Goal: Obtain resource: Obtain resource

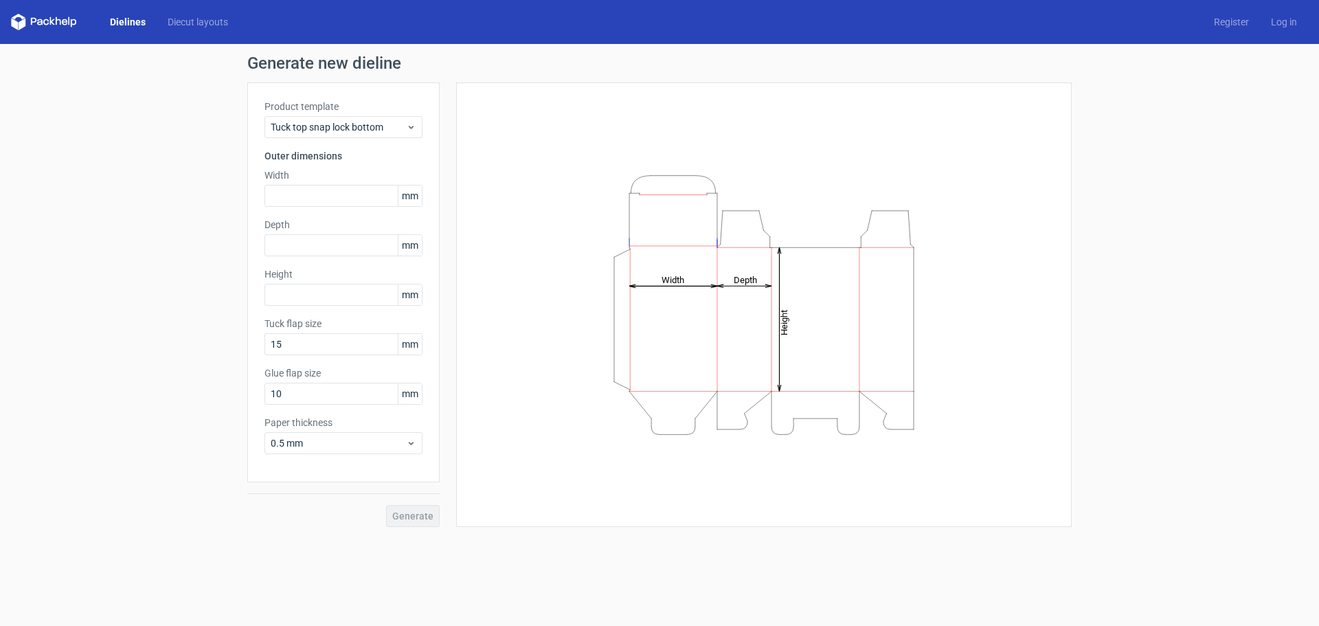
click at [693, 425] on icon "Height Depth Width" at bounding box center [764, 305] width 412 height 275
click at [628, 378] on icon "Height Depth Width" at bounding box center [764, 305] width 412 height 275
click at [645, 378] on icon "Height Depth Width" at bounding box center [764, 305] width 412 height 275
drag, startPoint x: 753, startPoint y: 290, endPoint x: 874, endPoint y: 301, distance: 120.7
click at [874, 301] on icon "Height Depth Width" at bounding box center [764, 305] width 412 height 275
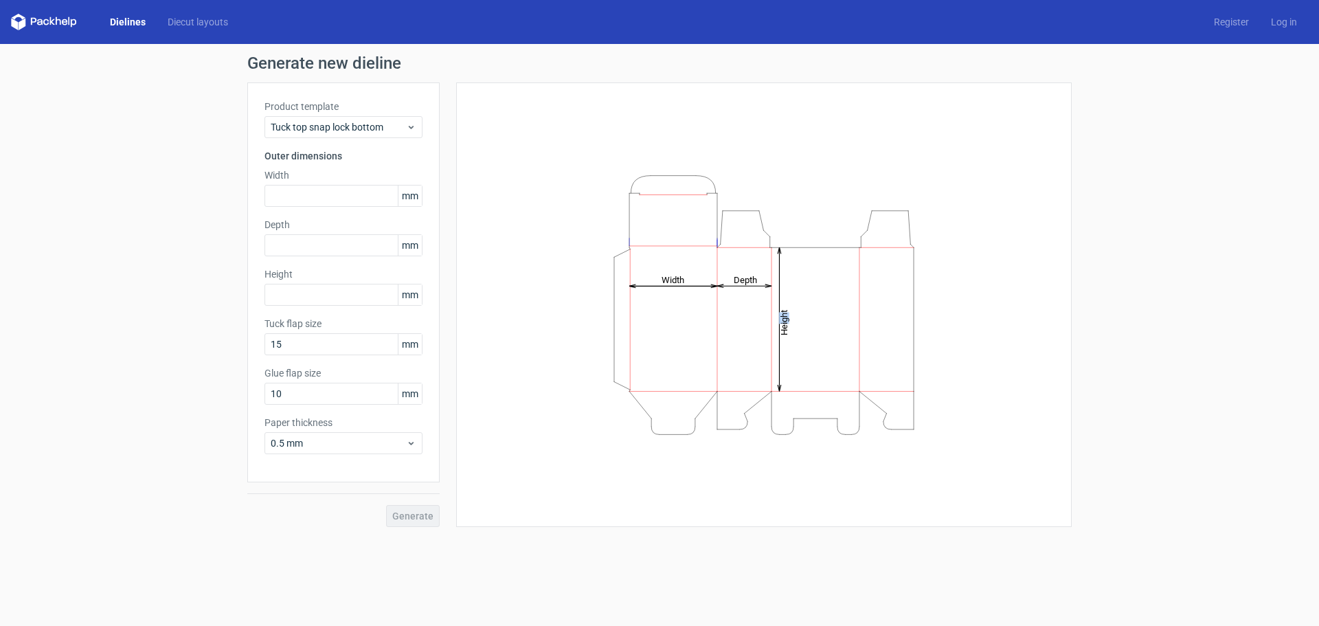
drag, startPoint x: 771, startPoint y: 328, endPoint x: 744, endPoint y: 331, distance: 26.9
click at [744, 331] on icon "Height Depth Width" at bounding box center [764, 305] width 412 height 275
click at [605, 318] on icon "Height Depth Width" at bounding box center [764, 305] width 412 height 275
click at [563, 310] on icon "Height Depth Width" at bounding box center [764, 305] width 412 height 275
click at [560, 308] on icon "Height Depth Width" at bounding box center [764, 305] width 412 height 275
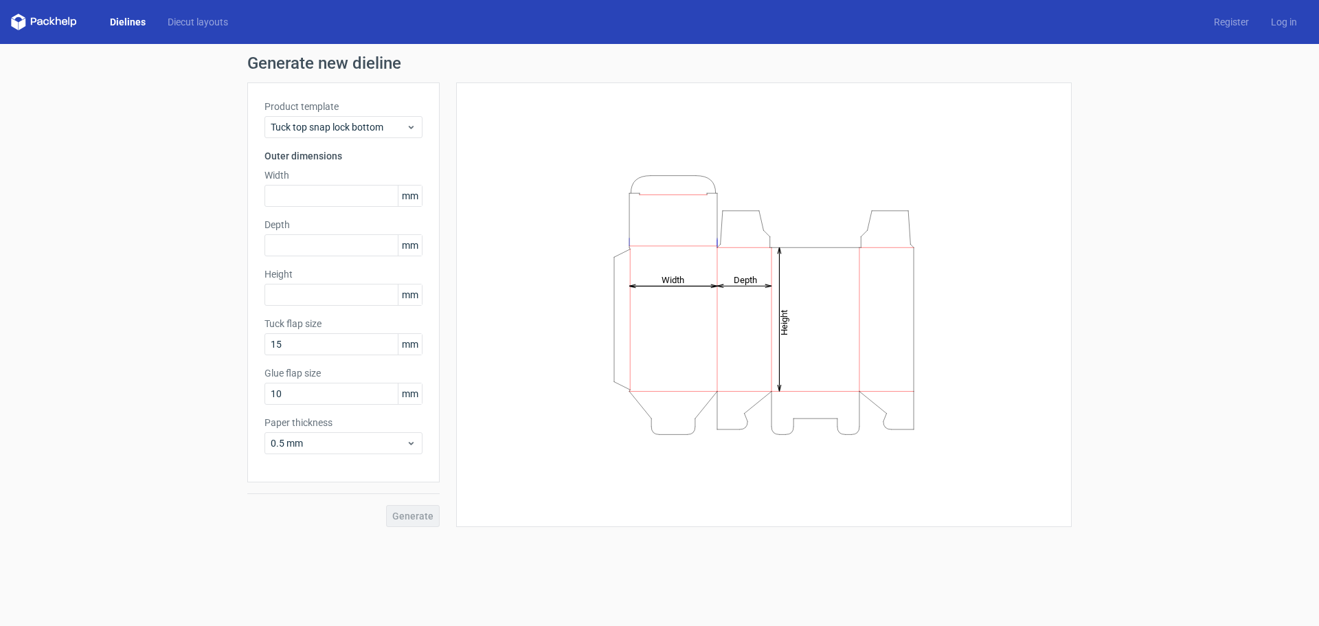
click at [560, 308] on icon "Height Depth Width" at bounding box center [764, 305] width 412 height 275
click at [409, 199] on span "mm" at bounding box center [410, 195] width 24 height 21
drag, startPoint x: 412, startPoint y: 199, endPoint x: 370, endPoint y: 199, distance: 41.9
click at [370, 199] on div "mm" at bounding box center [343, 196] width 158 height 22
click at [349, 198] on input "text" at bounding box center [343, 196] width 158 height 22
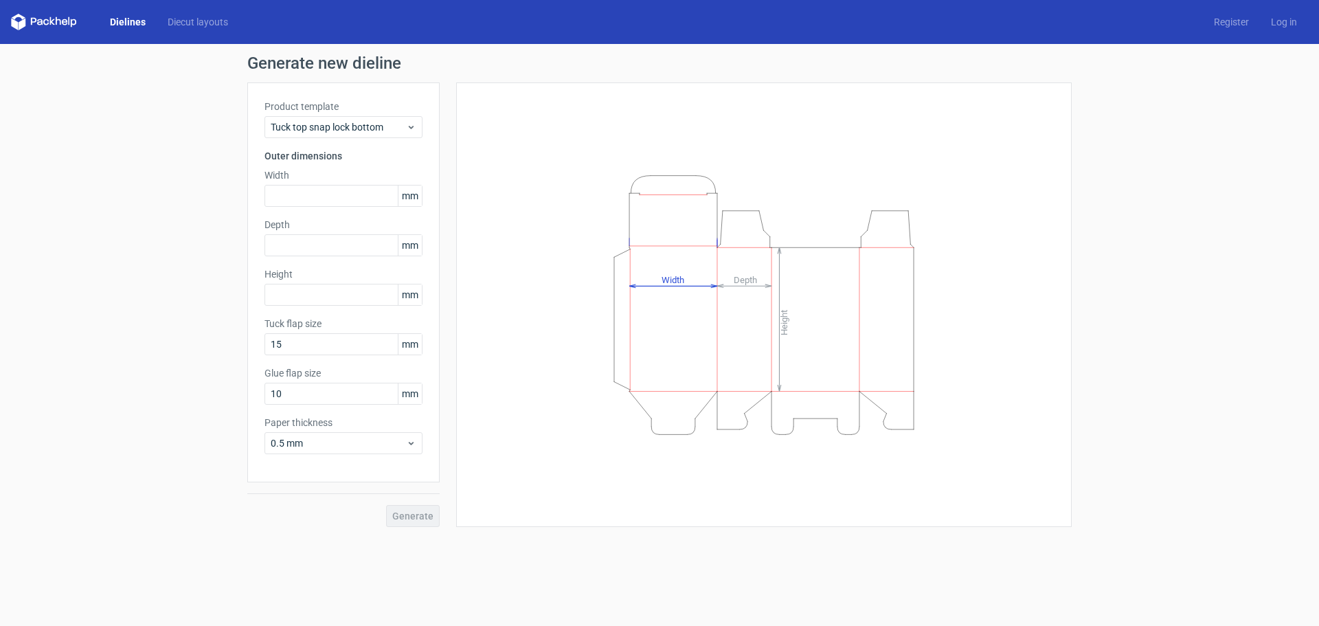
click at [412, 196] on span "mm" at bounding box center [410, 195] width 24 height 21
click at [425, 128] on div "Product template Tuck top snap lock bottom Outer dimensions Width mm Depth mm H…" at bounding box center [343, 282] width 192 height 400
click at [420, 128] on div "Tuck top snap lock bottom" at bounding box center [343, 127] width 158 height 22
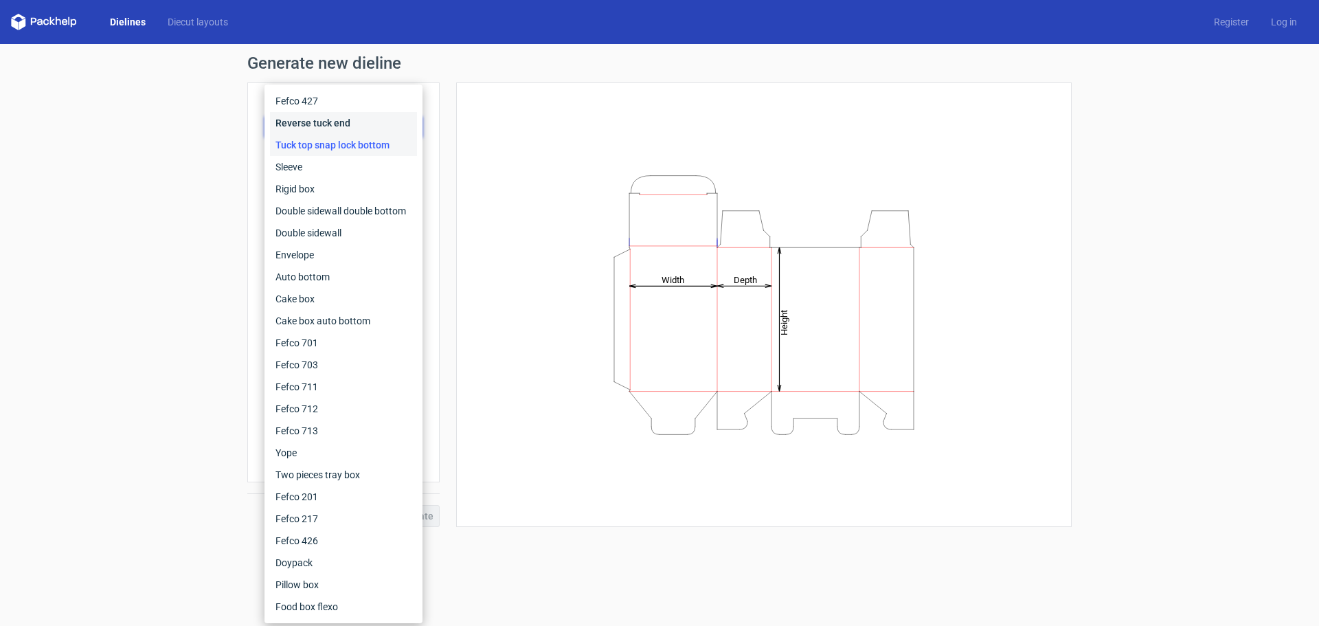
click at [345, 122] on div "Reverse tuck end" at bounding box center [343, 123] width 147 height 22
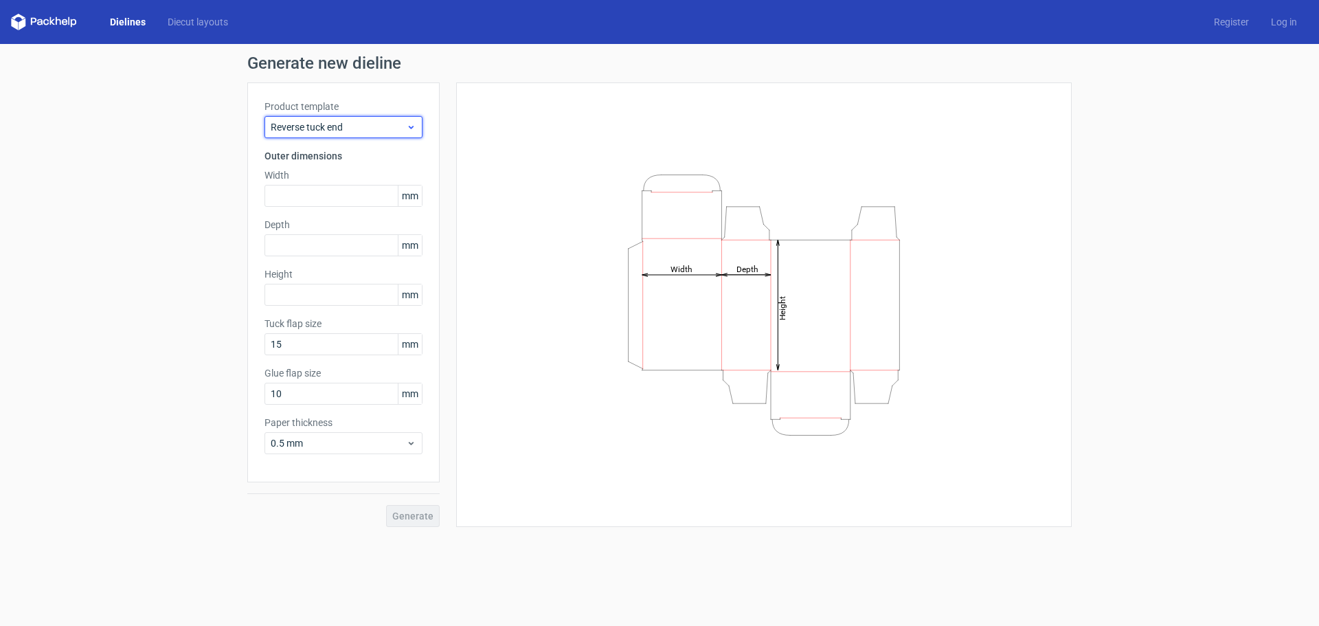
click at [355, 122] on span "Reverse tuck end" at bounding box center [338, 127] width 135 height 14
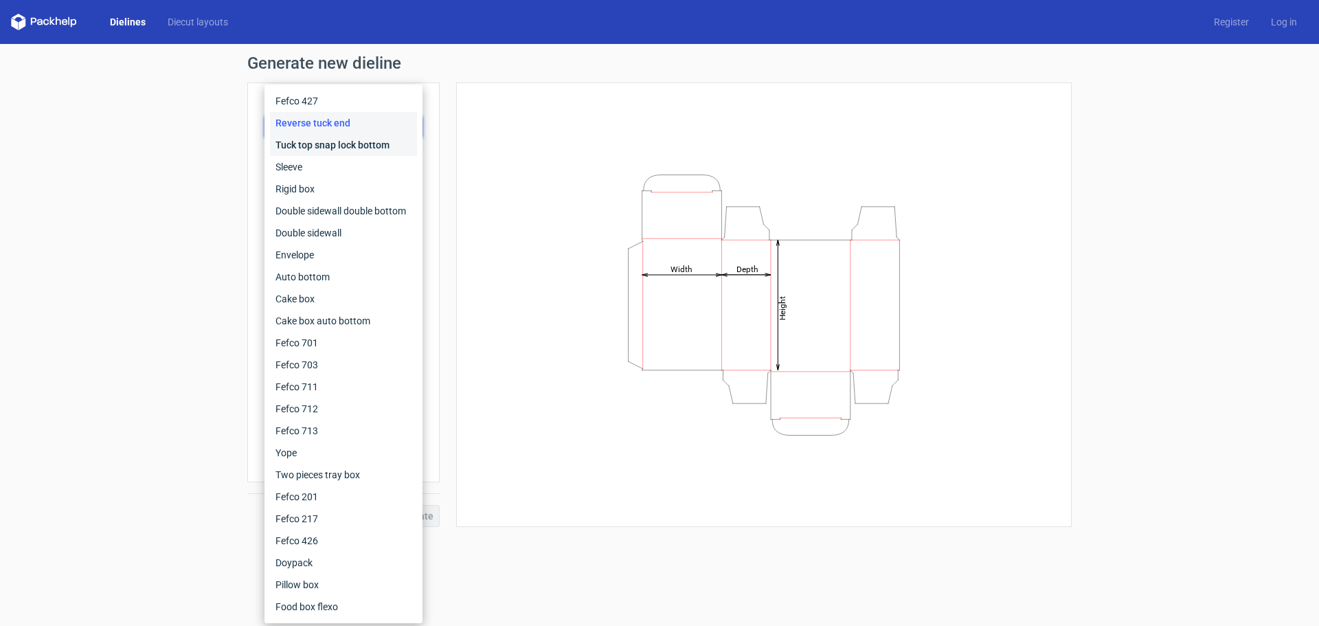
click at [348, 148] on div "Tuck top snap lock bottom" at bounding box center [343, 145] width 147 height 22
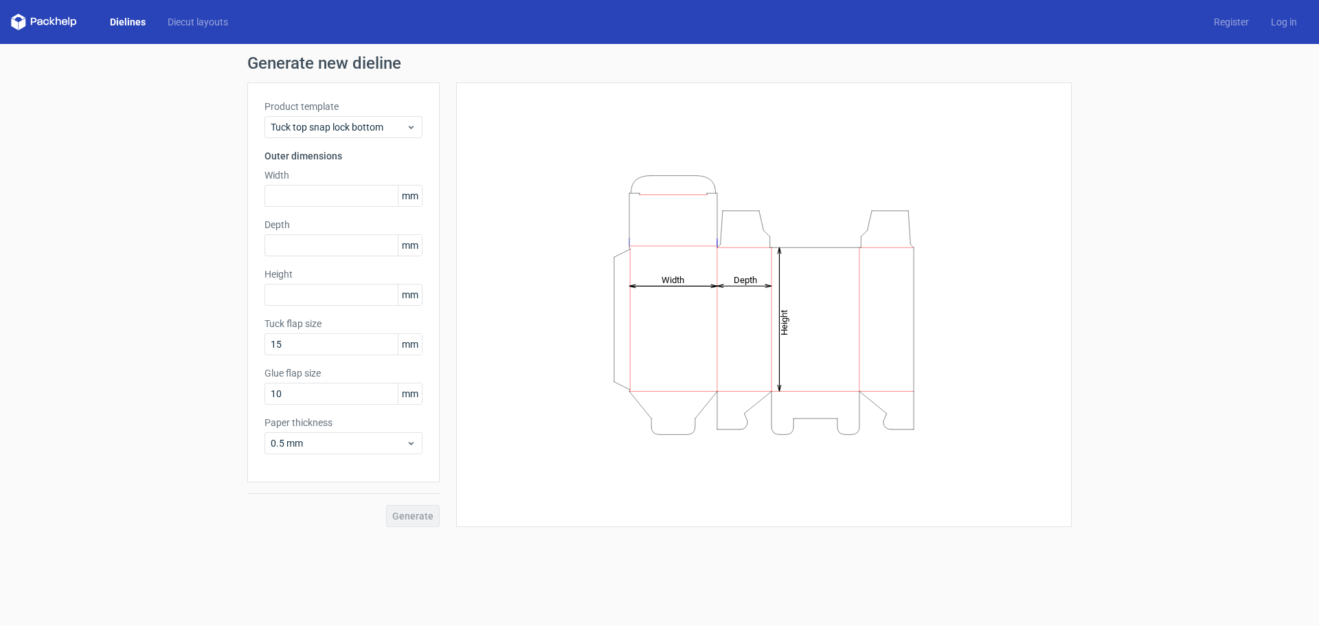
click at [447, 213] on div "Height Depth Width" at bounding box center [756, 304] width 632 height 444
click at [361, 131] on span "Tuck top snap lock bottom" at bounding box center [338, 127] width 135 height 14
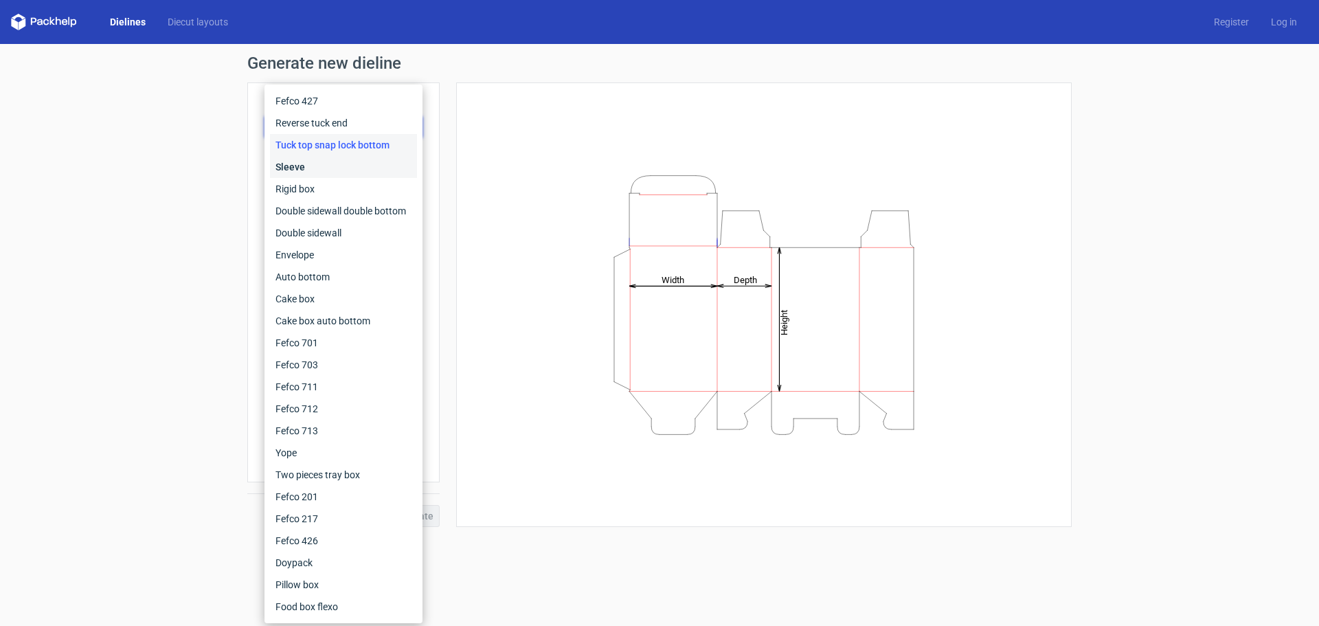
click at [314, 170] on div "Sleeve" at bounding box center [343, 167] width 147 height 22
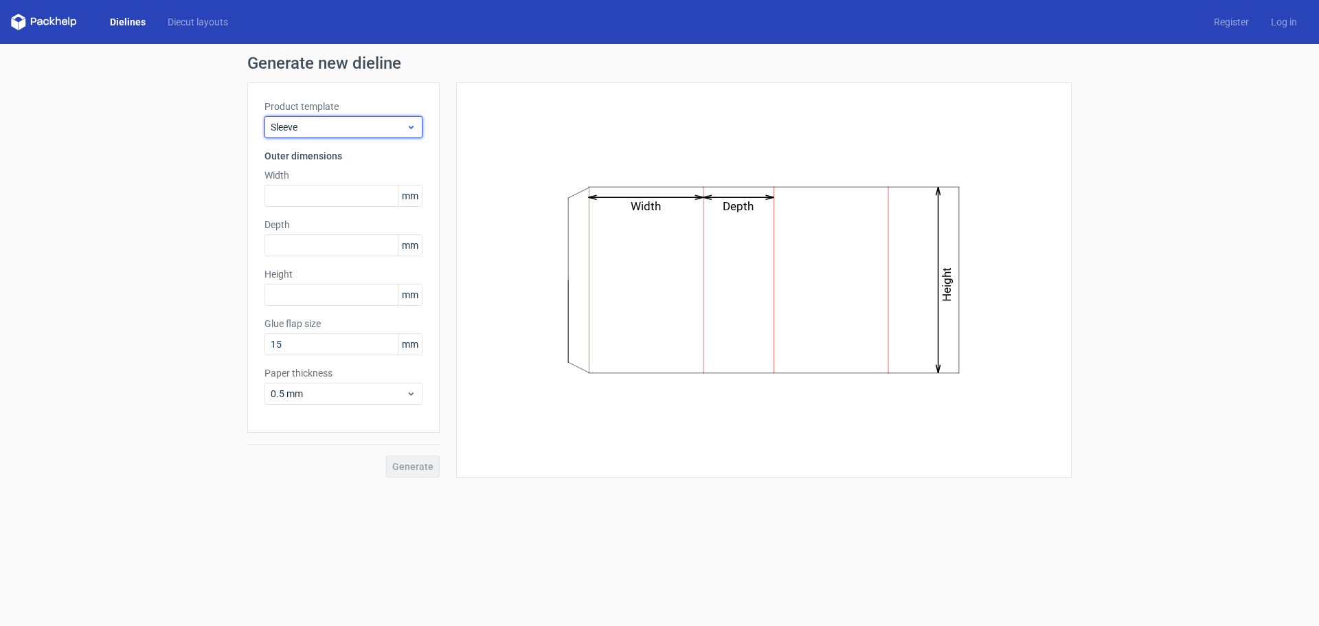
click at [336, 130] on span "Sleeve" at bounding box center [338, 127] width 135 height 14
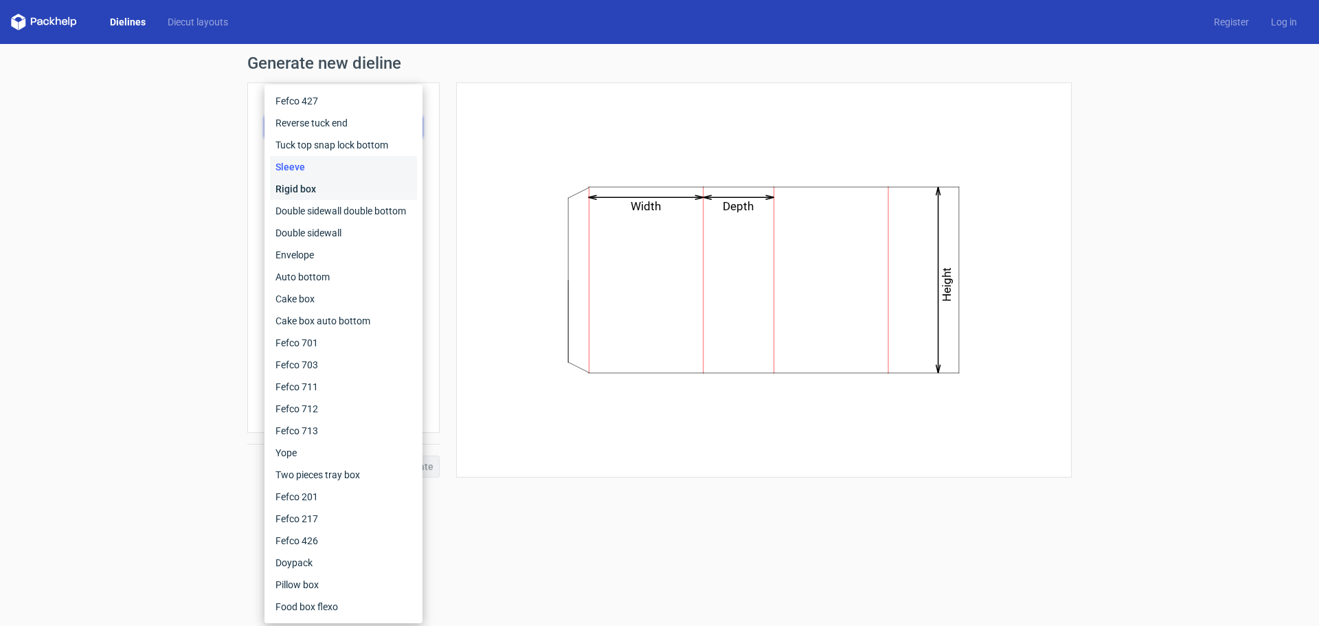
click at [315, 187] on div "Rigid box" at bounding box center [343, 189] width 147 height 22
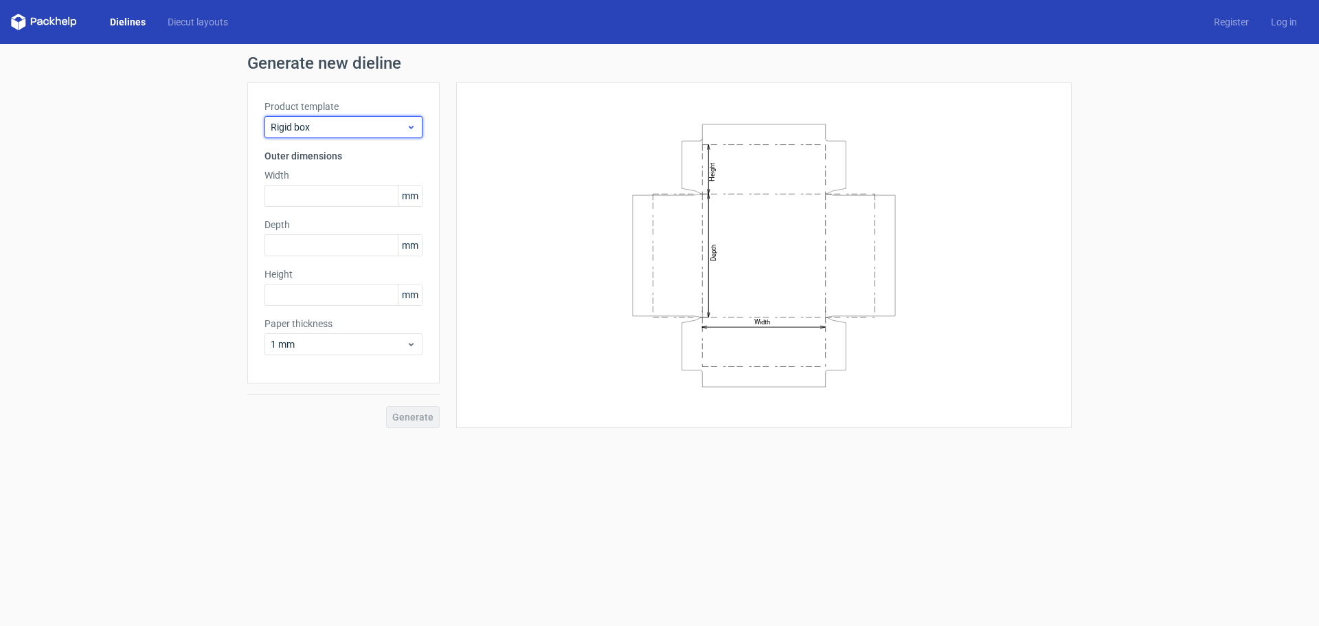
click at [328, 126] on span "Rigid box" at bounding box center [338, 127] width 135 height 14
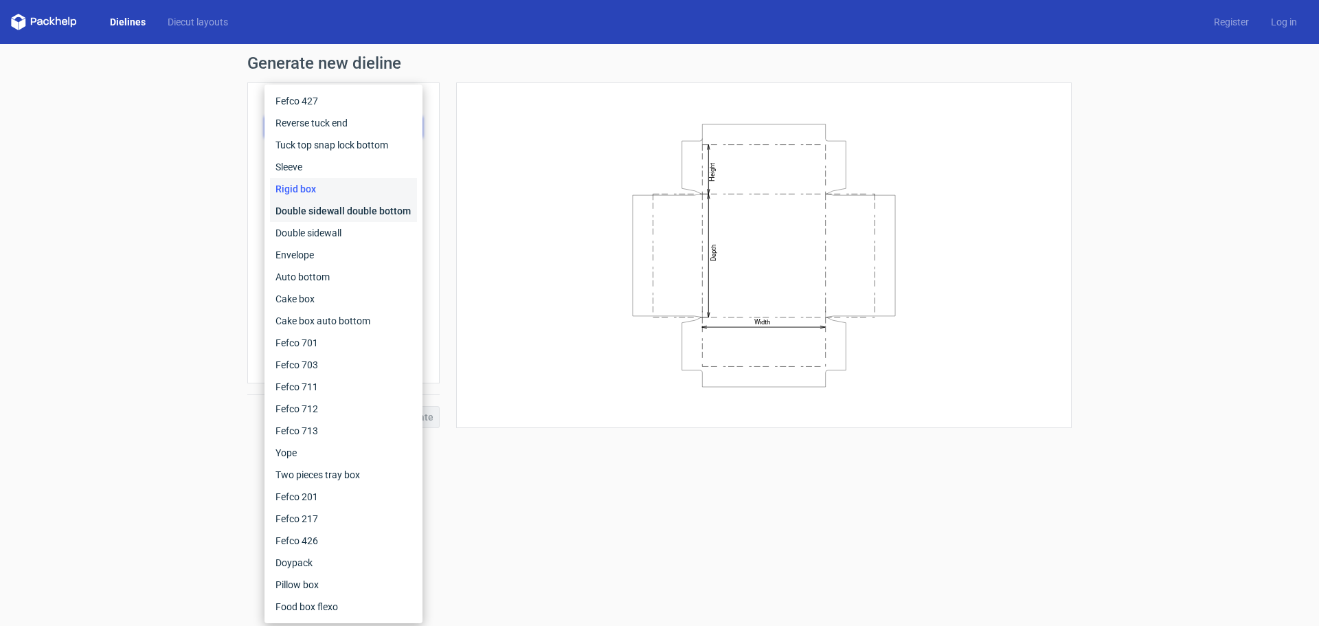
click at [293, 212] on div "Double sidewall double bottom" at bounding box center [343, 211] width 147 height 22
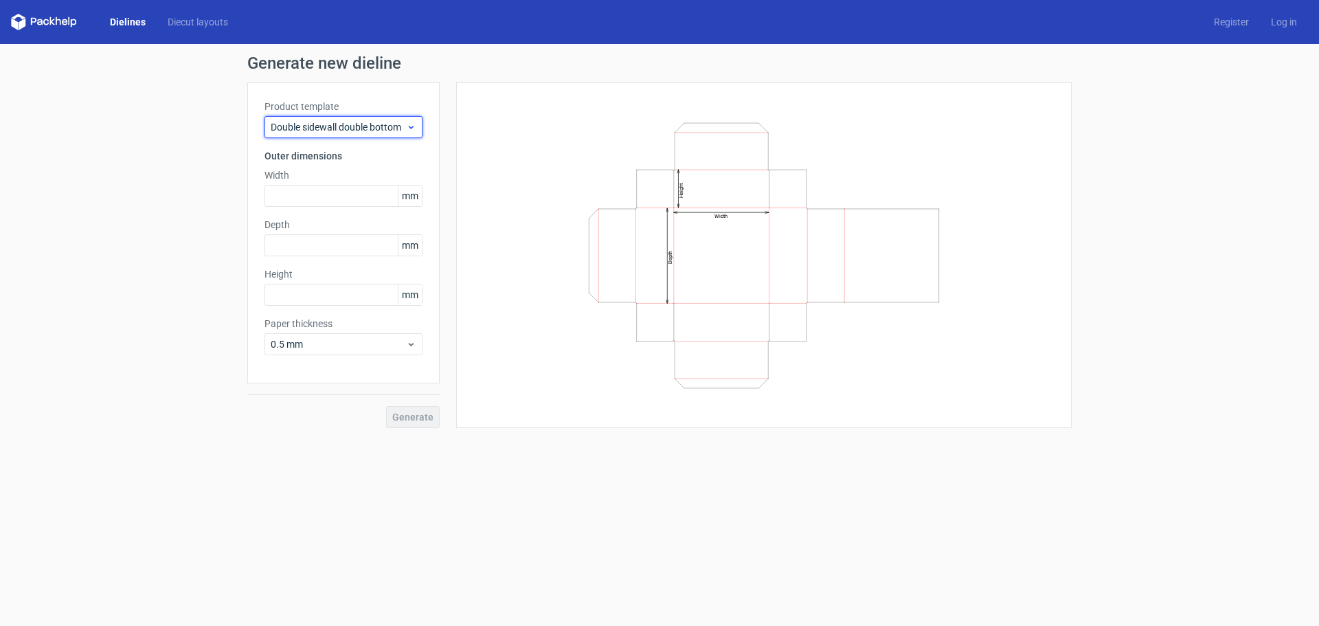
click at [326, 124] on span "Double sidewall double bottom" at bounding box center [338, 127] width 135 height 14
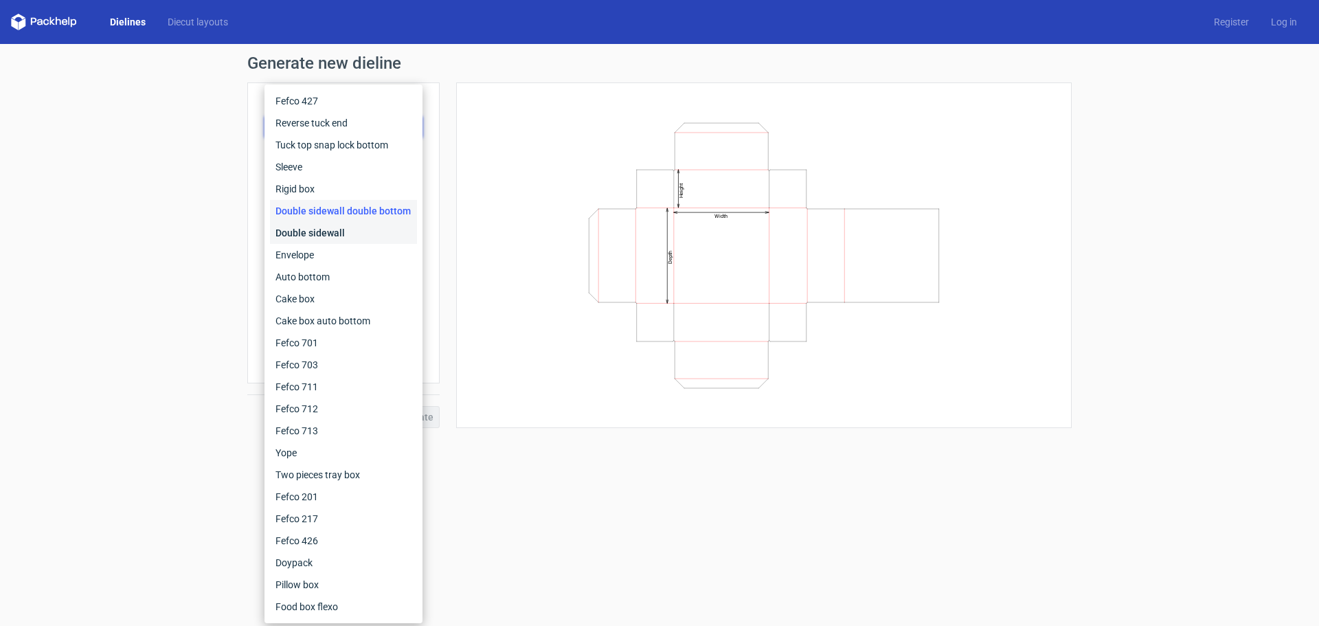
click at [333, 235] on div "Double sidewall" at bounding box center [343, 233] width 147 height 22
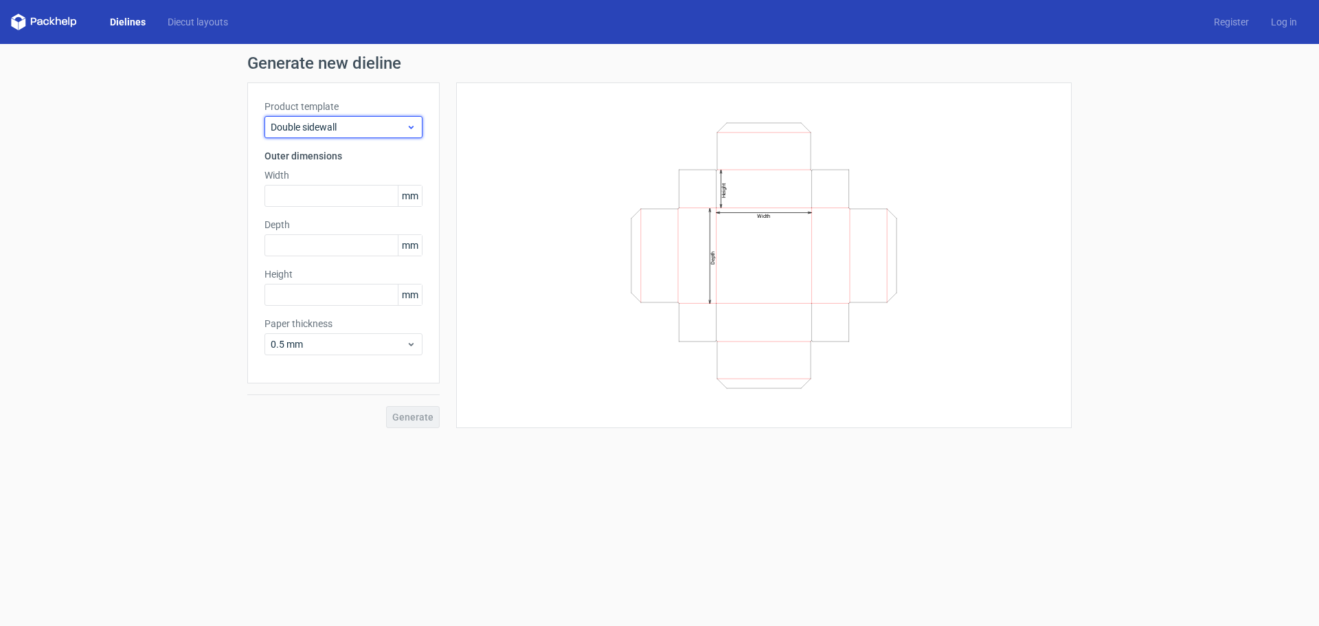
click at [332, 126] on span "Double sidewall" at bounding box center [338, 127] width 135 height 14
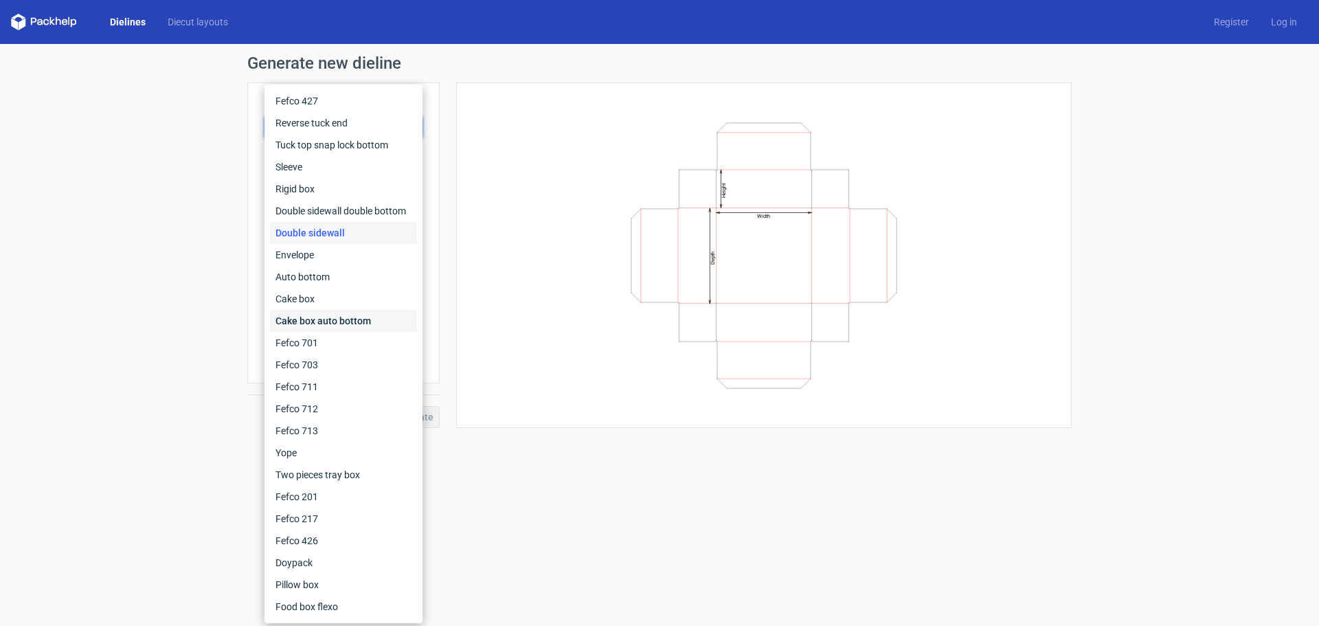
click at [341, 321] on div "Cake box auto bottom" at bounding box center [343, 321] width 147 height 22
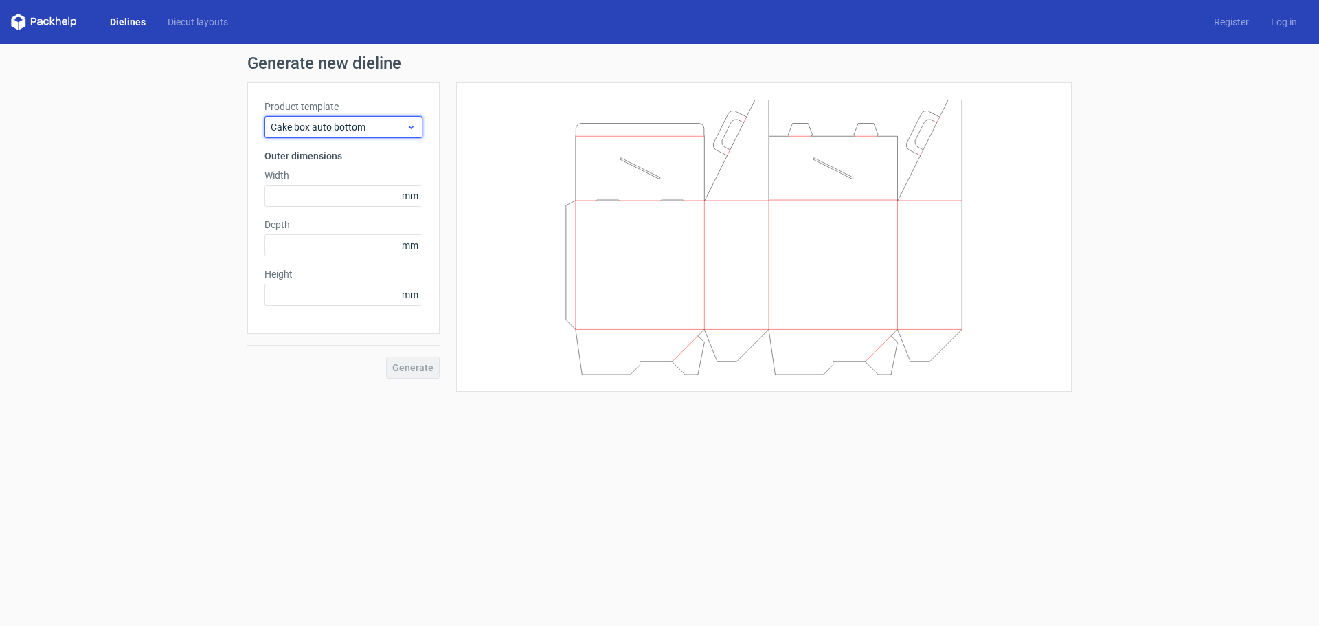
click at [337, 128] on span "Cake box auto bottom" at bounding box center [338, 127] width 135 height 14
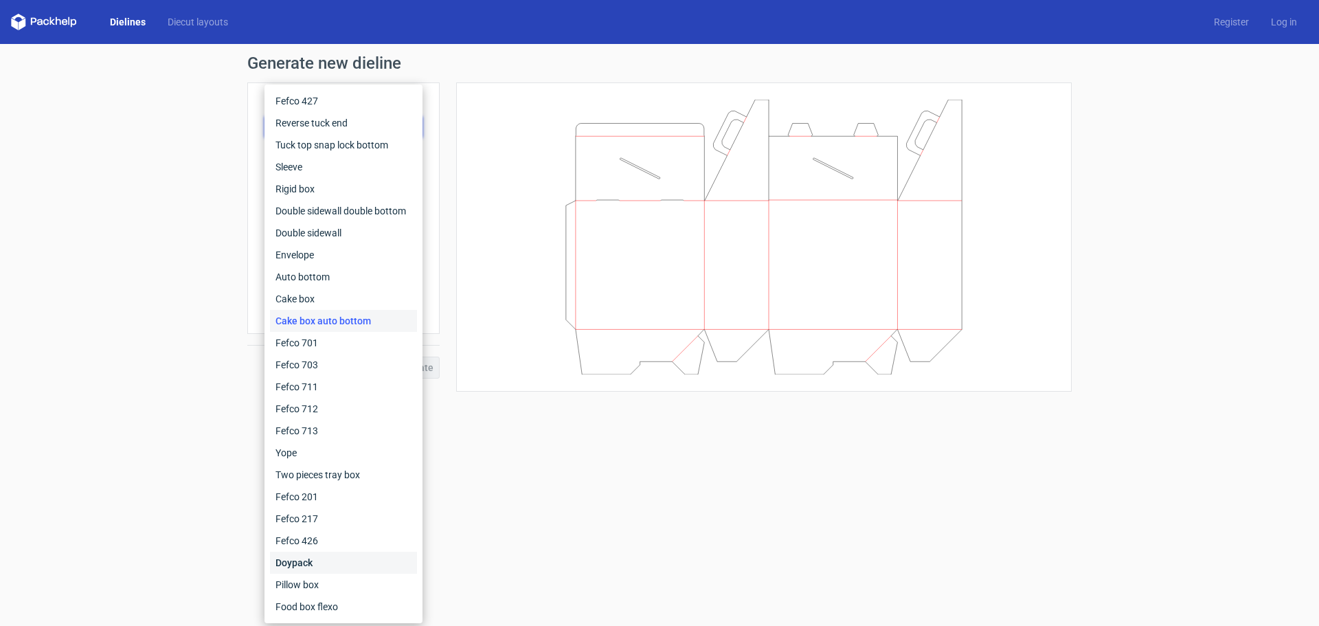
click at [325, 569] on div "Doypack" at bounding box center [343, 563] width 147 height 22
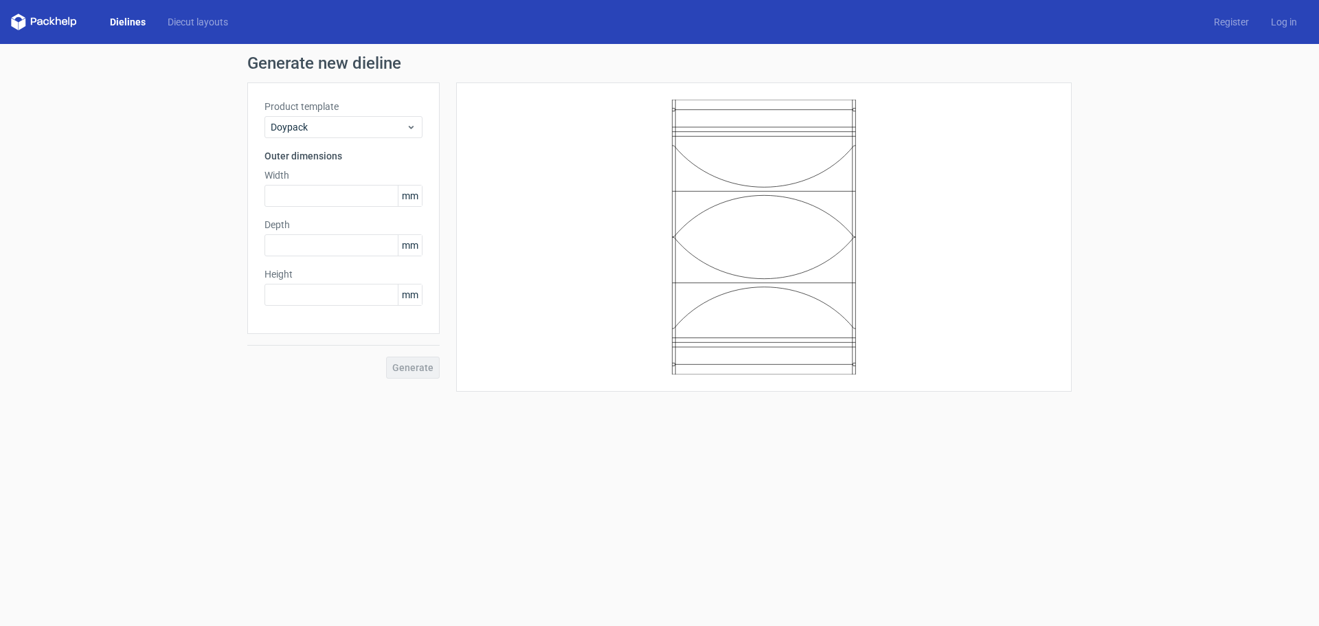
click at [340, 138] on div "Product template Doypack Outer dimensions Width mm Depth mm Height mm" at bounding box center [343, 207] width 192 height 251
click at [339, 133] on span "Doypack" at bounding box center [338, 127] width 135 height 14
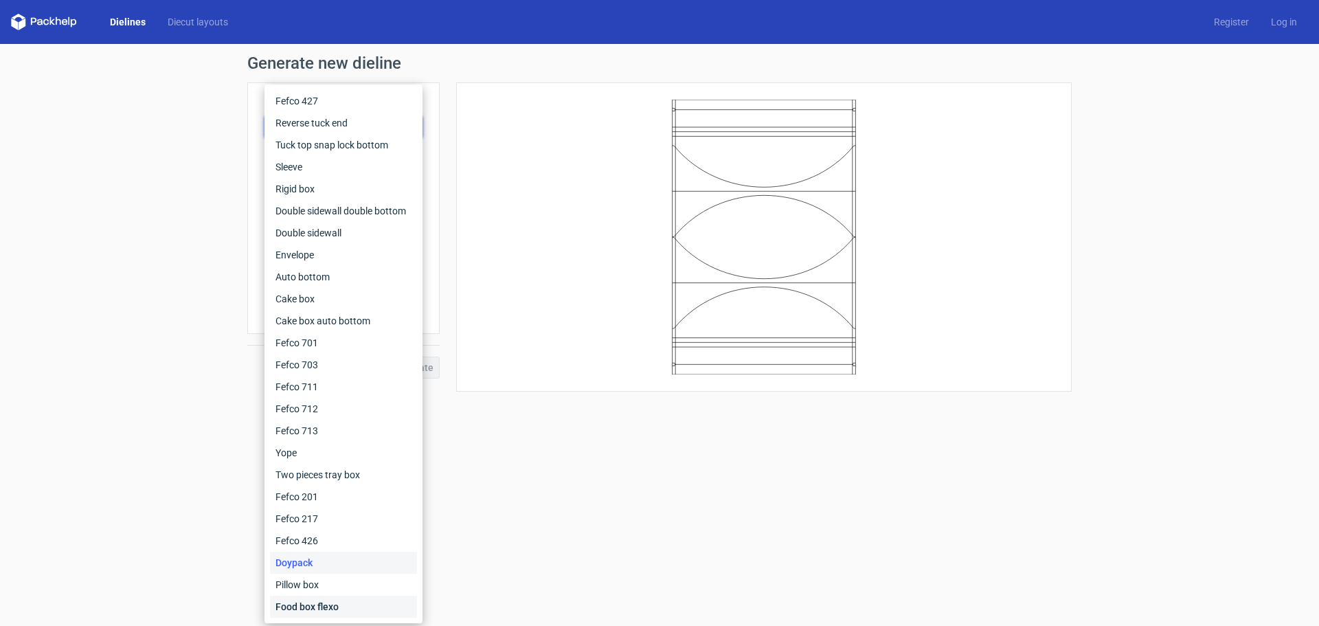
click at [304, 601] on div "Food box flexo" at bounding box center [343, 606] width 147 height 22
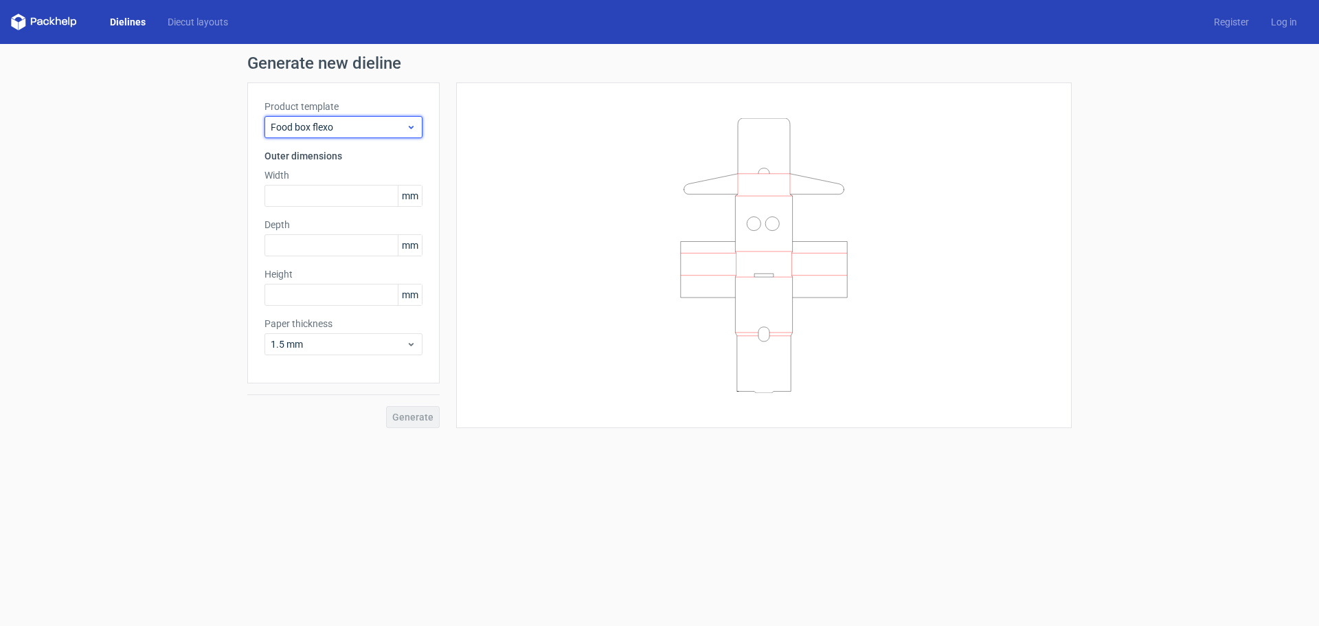
click at [310, 135] on div "Food box flexo" at bounding box center [343, 127] width 158 height 22
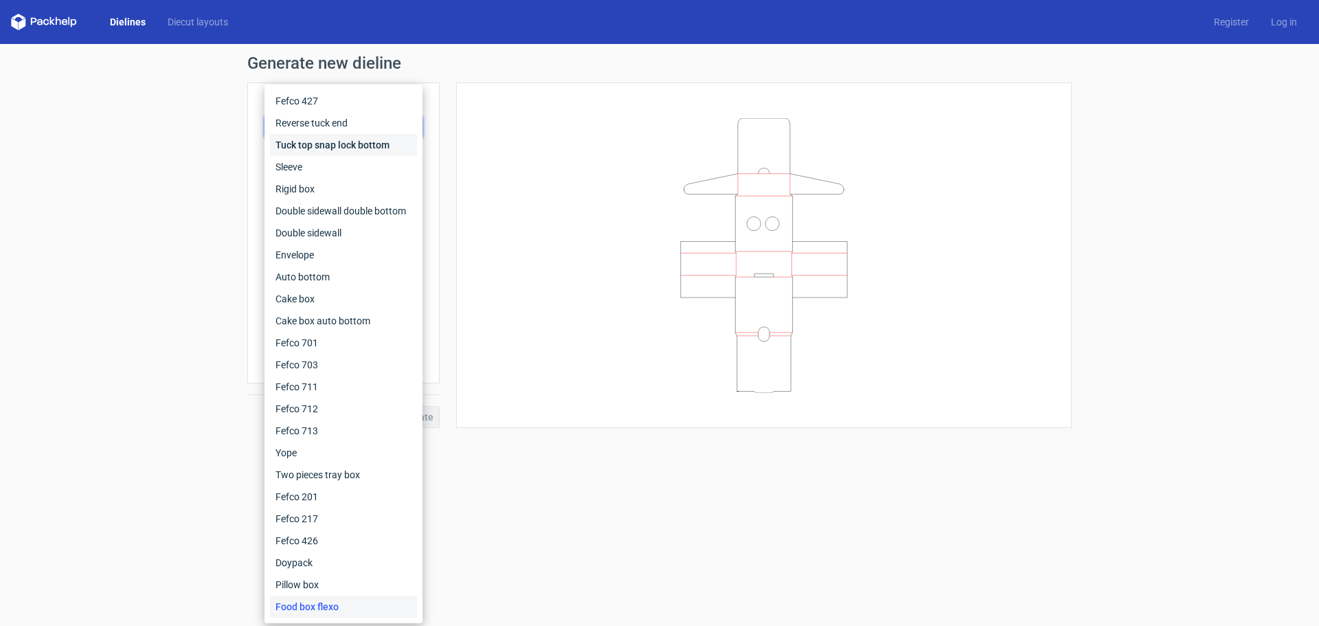
click at [315, 145] on div "Tuck top snap lock bottom" at bounding box center [343, 145] width 147 height 22
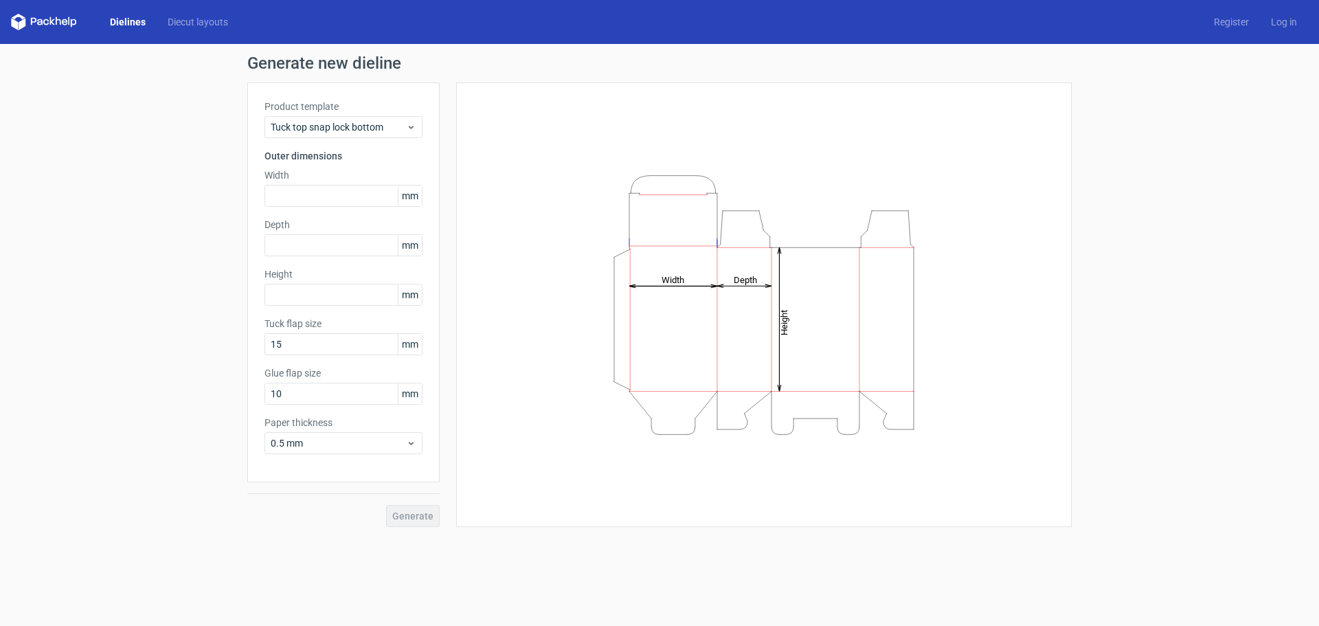
click at [628, 363] on icon "Height Depth Width" at bounding box center [764, 305] width 412 height 275
click at [657, 325] on icon "Height Depth Width" at bounding box center [764, 305] width 412 height 275
click at [405, 396] on span "mm" at bounding box center [410, 393] width 24 height 21
click at [388, 452] on div "0.5 mm" at bounding box center [343, 443] width 158 height 22
click at [389, 444] on span "0.5 mm" at bounding box center [338, 443] width 135 height 14
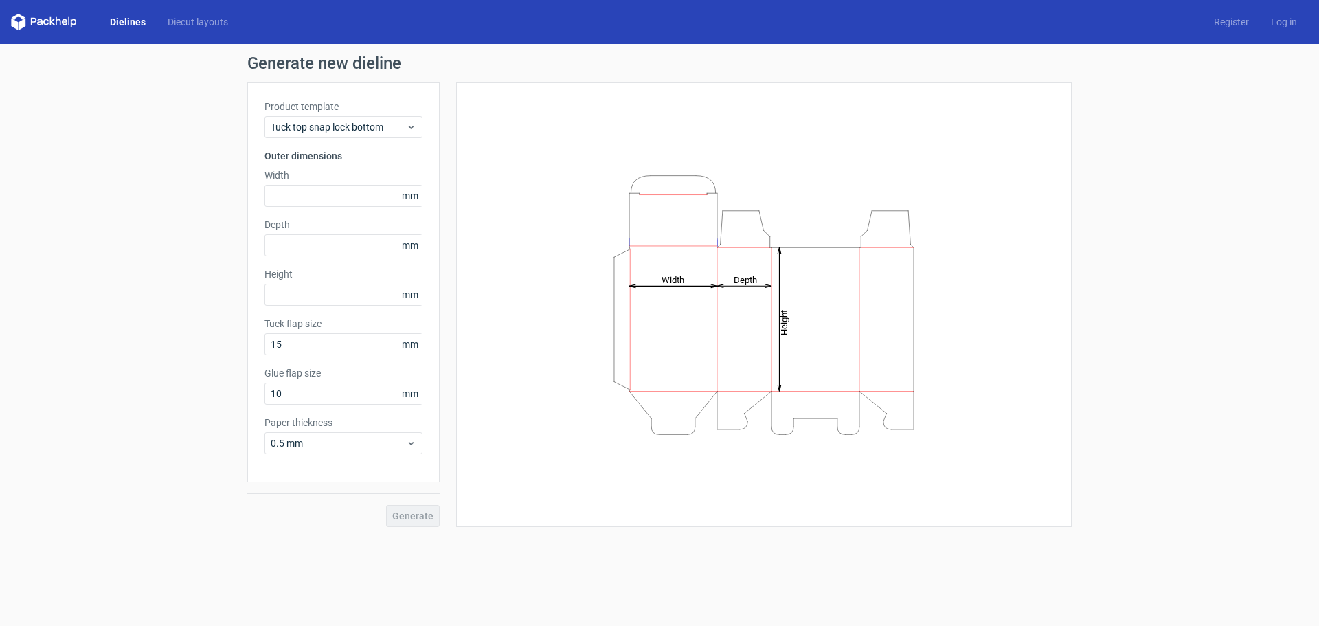
click at [214, 395] on div "Generate new dieline Product template Tuck top snap lock bottom Outer dimension…" at bounding box center [659, 291] width 1319 height 494
click at [326, 195] on input "text" at bounding box center [343, 196] width 158 height 22
type input "135"
click at [299, 243] on input "text" at bounding box center [343, 245] width 158 height 22
click at [300, 248] on input "95" at bounding box center [343, 245] width 158 height 22
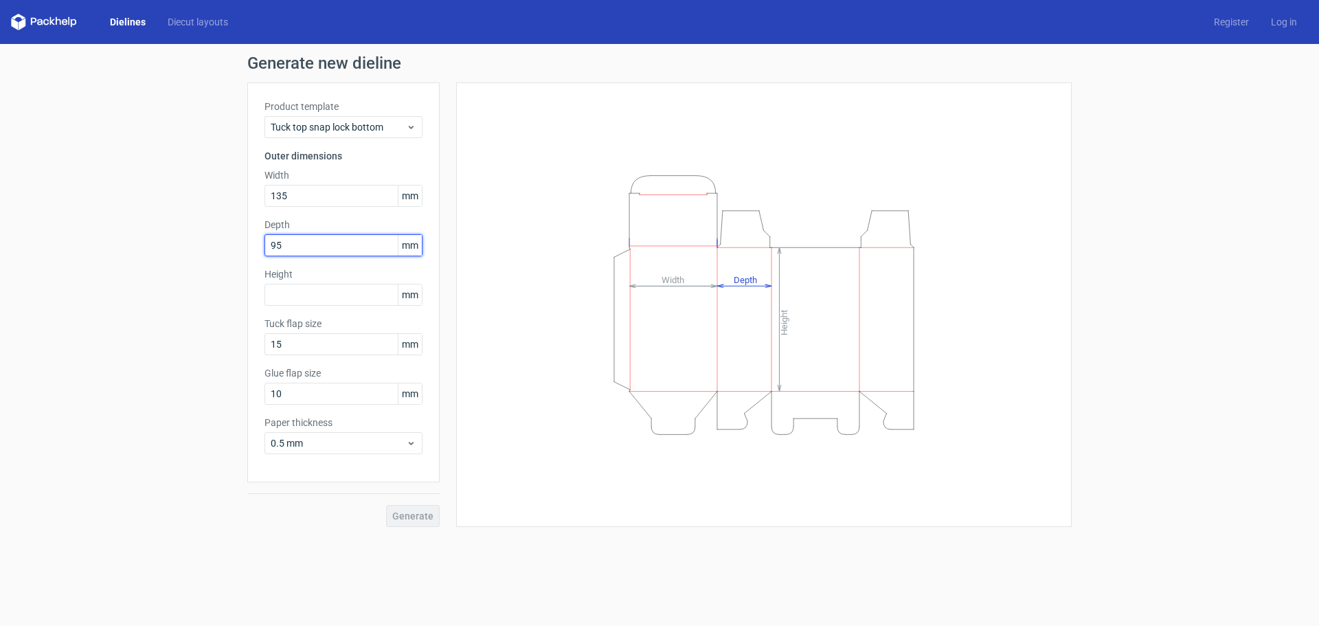
type input "95"
click at [298, 298] on input "text" at bounding box center [343, 295] width 158 height 22
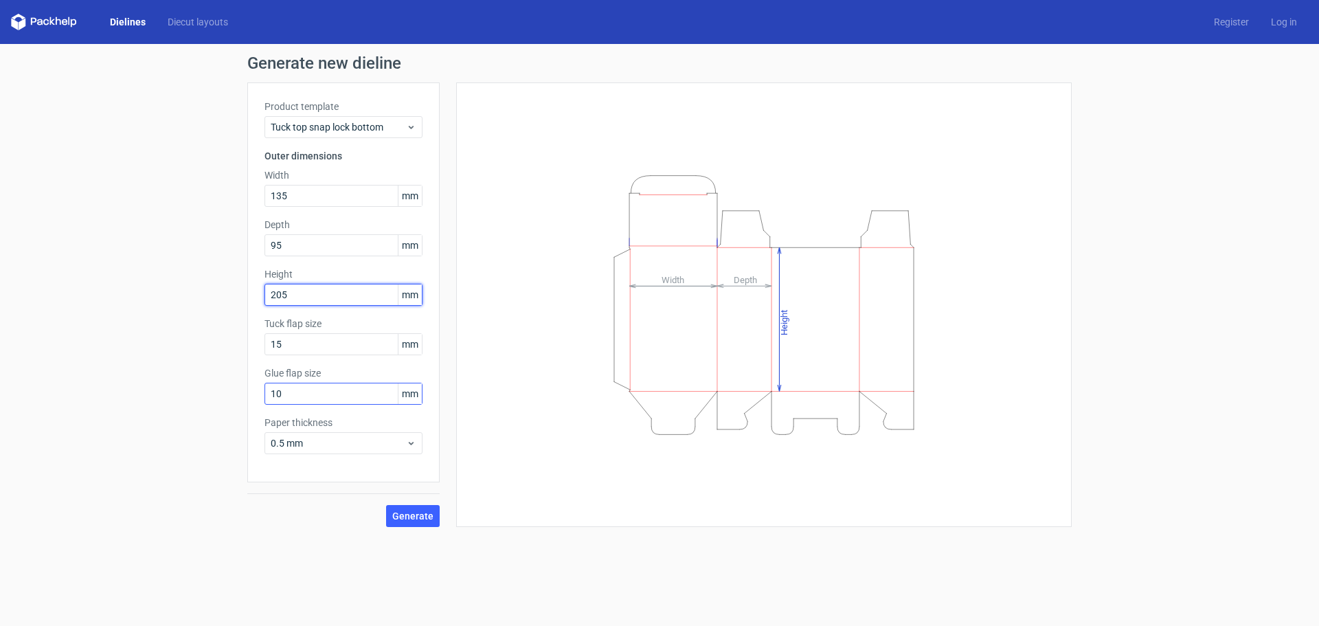
type input "205"
click at [295, 398] on input "10" at bounding box center [343, 394] width 158 height 22
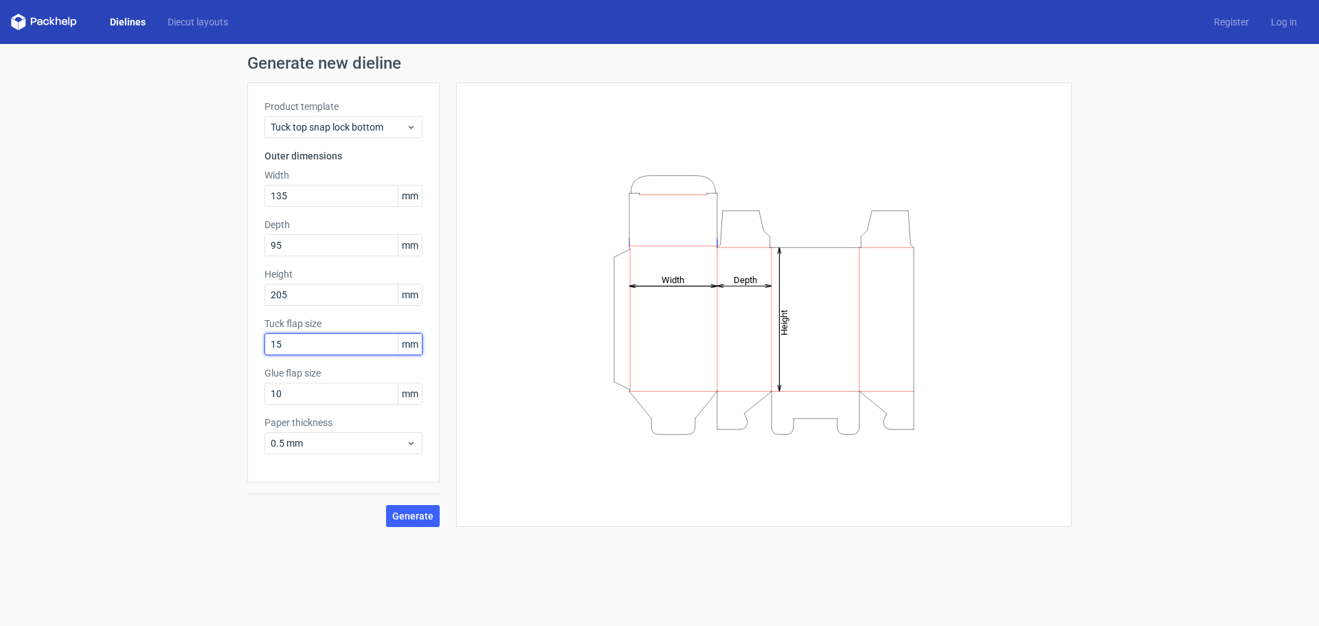
click at [315, 345] on input "15" at bounding box center [343, 344] width 158 height 22
click at [317, 390] on input "10" at bounding box center [343, 394] width 158 height 22
click at [328, 337] on input "15" at bounding box center [343, 344] width 158 height 22
click at [725, 218] on icon "Height Depth Width" at bounding box center [764, 305] width 412 height 275
click at [714, 222] on icon "Height Depth Width" at bounding box center [764, 305] width 412 height 275
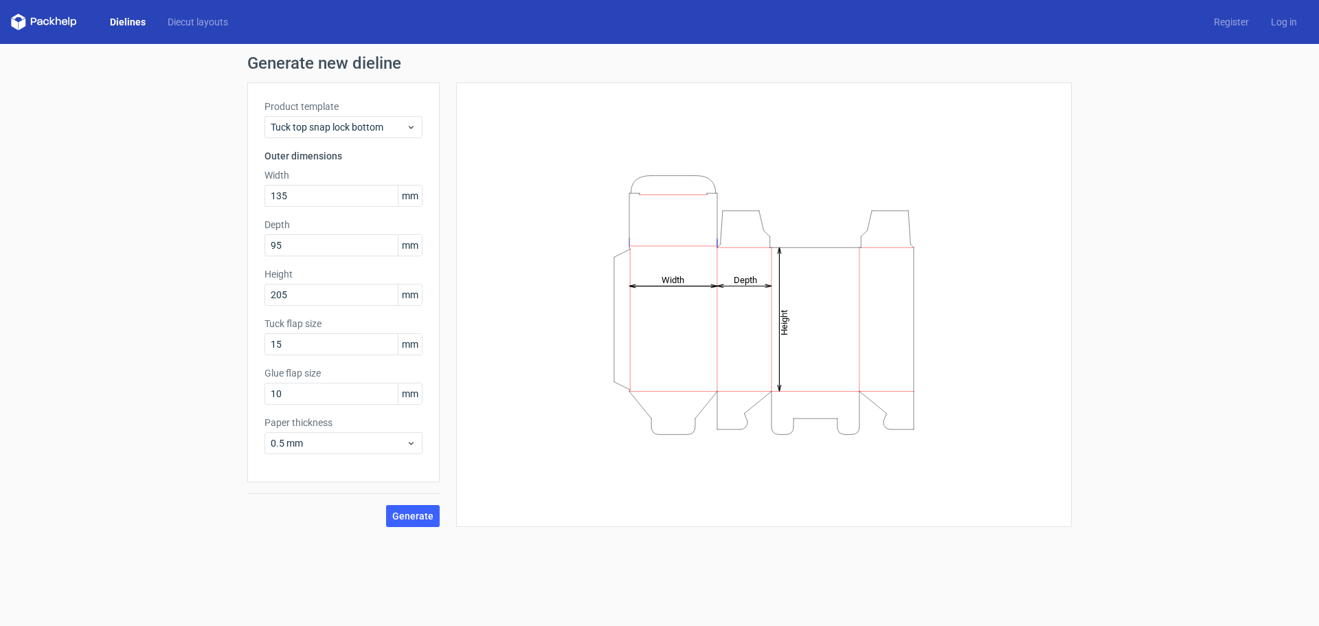
click at [683, 234] on icon "Height Depth Width" at bounding box center [764, 305] width 412 height 275
click at [427, 519] on span "Generate" at bounding box center [412, 516] width 41 height 10
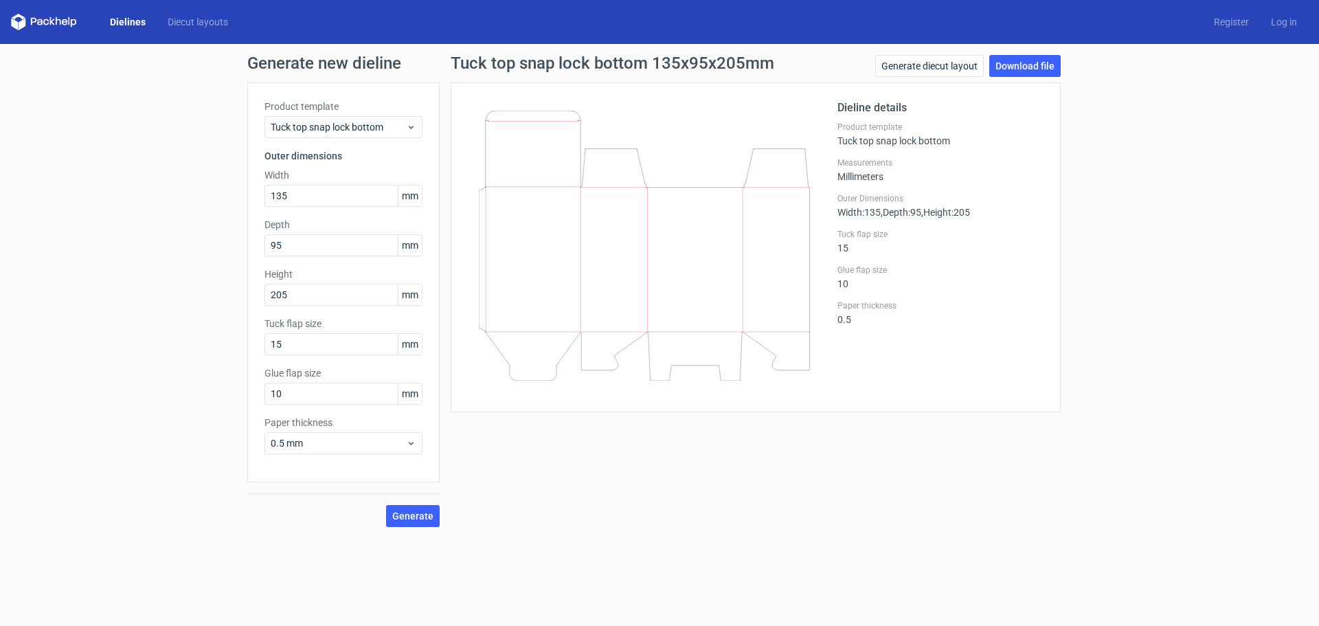
click at [856, 318] on div "Paper thickness 0.5" at bounding box center [940, 312] width 206 height 25
click at [1033, 71] on link "Download file" at bounding box center [1024, 66] width 71 height 22
drag, startPoint x: 259, startPoint y: 321, endPoint x: 312, endPoint y: 318, distance: 53.0
click at [337, 320] on div "Product template Tuck top snap lock bottom Outer dimensions Width 135 mm Depth …" at bounding box center [343, 282] width 192 height 400
drag, startPoint x: 262, startPoint y: 372, endPoint x: 326, endPoint y: 370, distance: 63.2
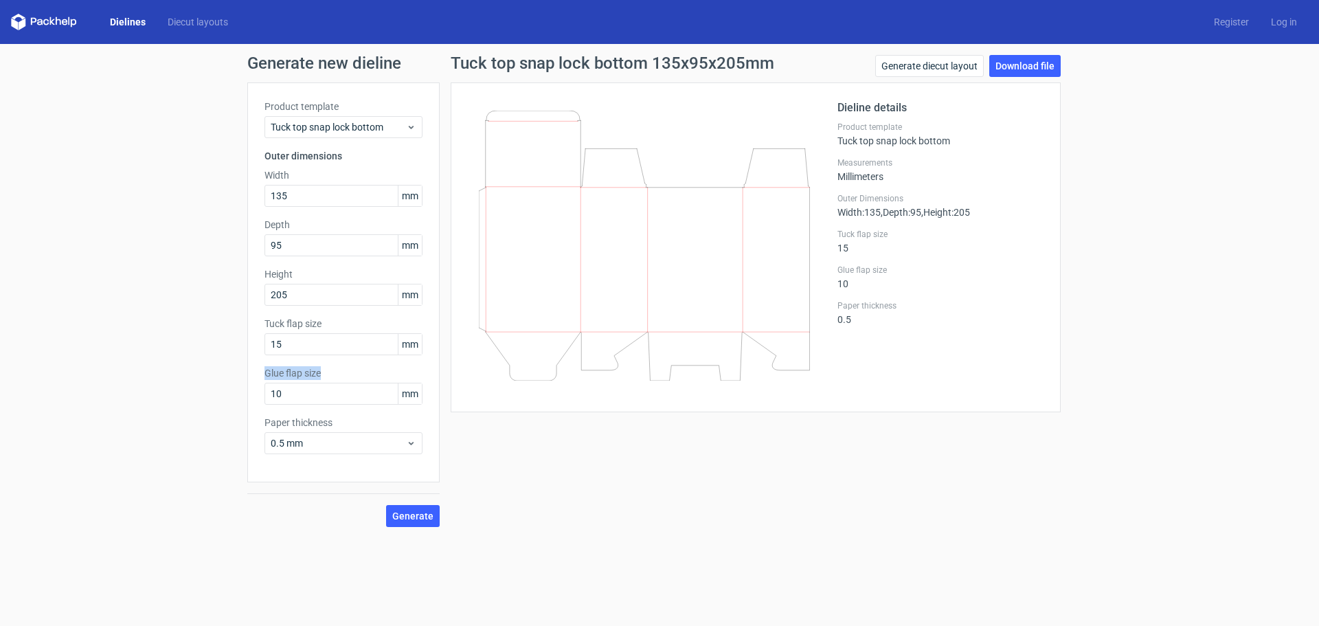
click at [326, 370] on div "Product template Tuck top snap lock bottom Outer dimensions Width 135 mm Depth …" at bounding box center [343, 282] width 192 height 400
copy label "Glue flap size"
drag, startPoint x: 299, startPoint y: 343, endPoint x: 241, endPoint y: 340, distance: 57.8
click at [241, 340] on div "Generate new dieline Product template Tuck top snap lock bottom Outer dimension…" at bounding box center [659, 291] width 1319 height 494
click at [302, 391] on input "10" at bounding box center [343, 394] width 158 height 22
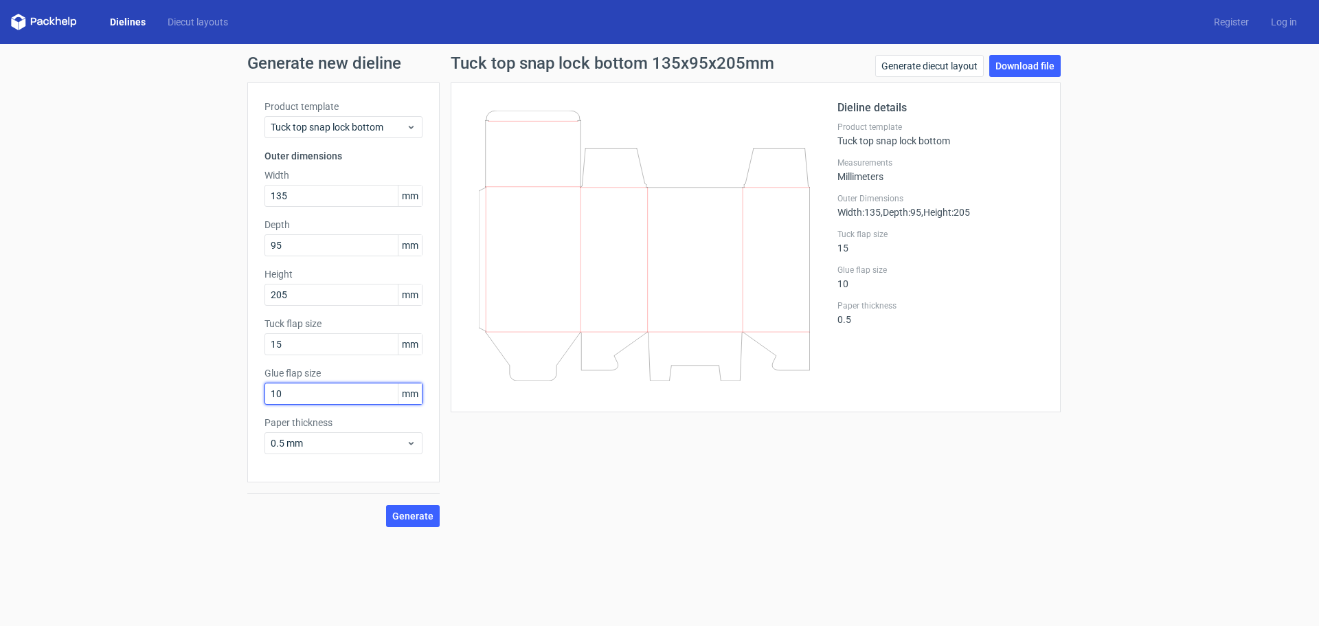
drag, startPoint x: 230, startPoint y: 391, endPoint x: 199, endPoint y: 405, distance: 33.8
click at [199, 405] on div "Generate new dieline Product template Tuck top snap lock bottom Outer dimension…" at bounding box center [659, 291] width 1319 height 494
click at [158, 326] on div "Generate new dieline Product template Tuck top snap lock bottom Outer dimension…" at bounding box center [659, 291] width 1319 height 494
click at [292, 343] on input "15" at bounding box center [343, 344] width 158 height 22
click at [111, 328] on div "Generate new dieline Product template Tuck top snap lock bottom Outer dimension…" at bounding box center [659, 291] width 1319 height 494
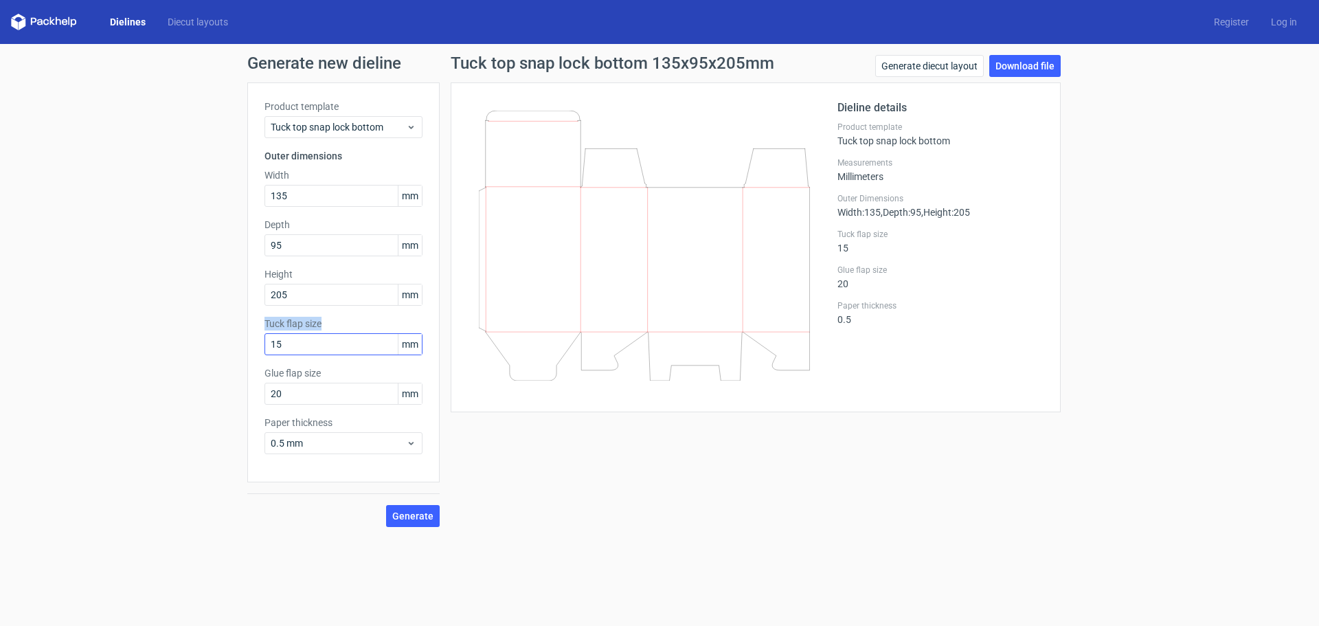
drag, startPoint x: 266, startPoint y: 321, endPoint x: 348, endPoint y: 333, distance: 82.6
click at [348, 333] on div "Tuck flap size 15 mm" at bounding box center [343, 336] width 158 height 38
click at [310, 325] on label "Tuck flap size" at bounding box center [343, 324] width 158 height 14
click at [282, 319] on label "Tuck flap size" at bounding box center [343, 324] width 158 height 14
click at [265, 323] on label "Tuck flap size" at bounding box center [343, 324] width 158 height 14
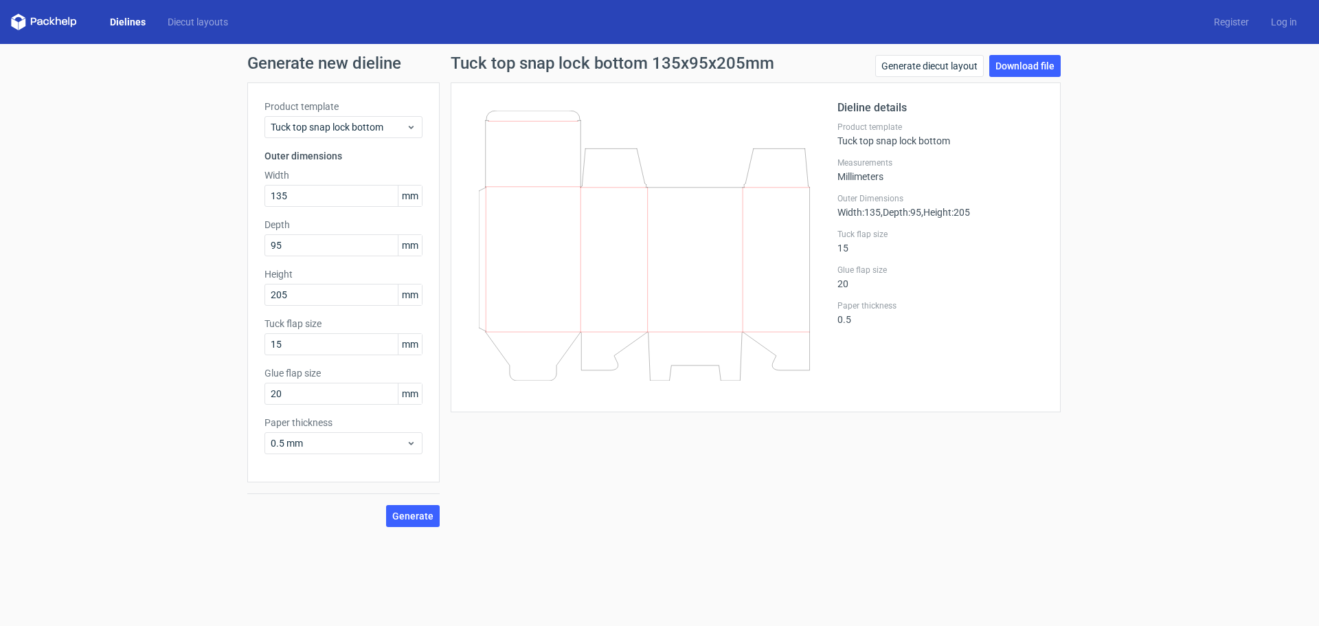
click at [36, 111] on div "Generate new dieline Product template Tuck top snap lock bottom Outer dimension…" at bounding box center [659, 291] width 1319 height 494
drag, startPoint x: 288, startPoint y: 396, endPoint x: 171, endPoint y: 397, distance: 117.4
click at [171, 397] on div "Generate new dieline Product template Tuck top snap lock bottom Outer dimension…" at bounding box center [659, 291] width 1319 height 494
drag, startPoint x: 291, startPoint y: 400, endPoint x: 276, endPoint y: 397, distance: 15.4
click at [276, 397] on input "26" at bounding box center [343, 394] width 158 height 22
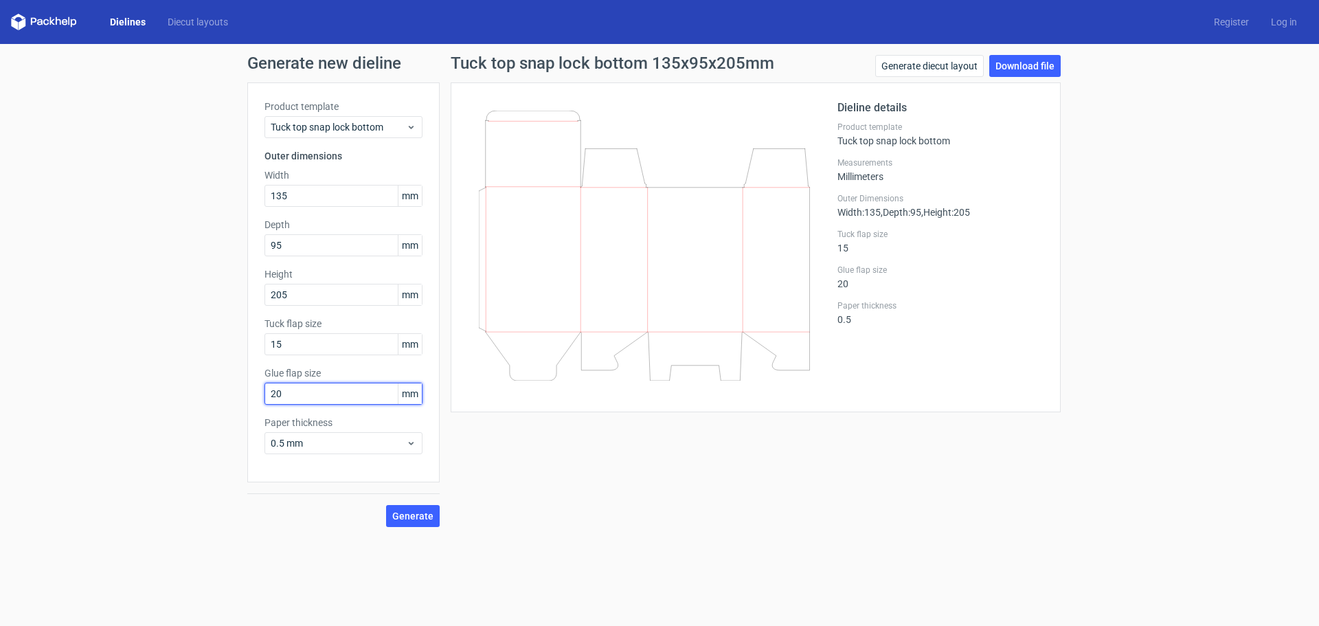
type input "20"
click at [209, 352] on div "Generate new dieline Product template Tuck top snap lock bottom Outer dimension…" at bounding box center [659, 291] width 1319 height 494
click at [318, 341] on input "15" at bounding box center [343, 344] width 158 height 22
click at [197, 319] on div "Generate new dieline Product template Tuck top snap lock bottom Outer dimension…" at bounding box center [659, 291] width 1319 height 494
click at [91, 365] on div "Generate new dieline Product template Tuck top snap lock bottom Outer dimension…" at bounding box center [659, 291] width 1319 height 494
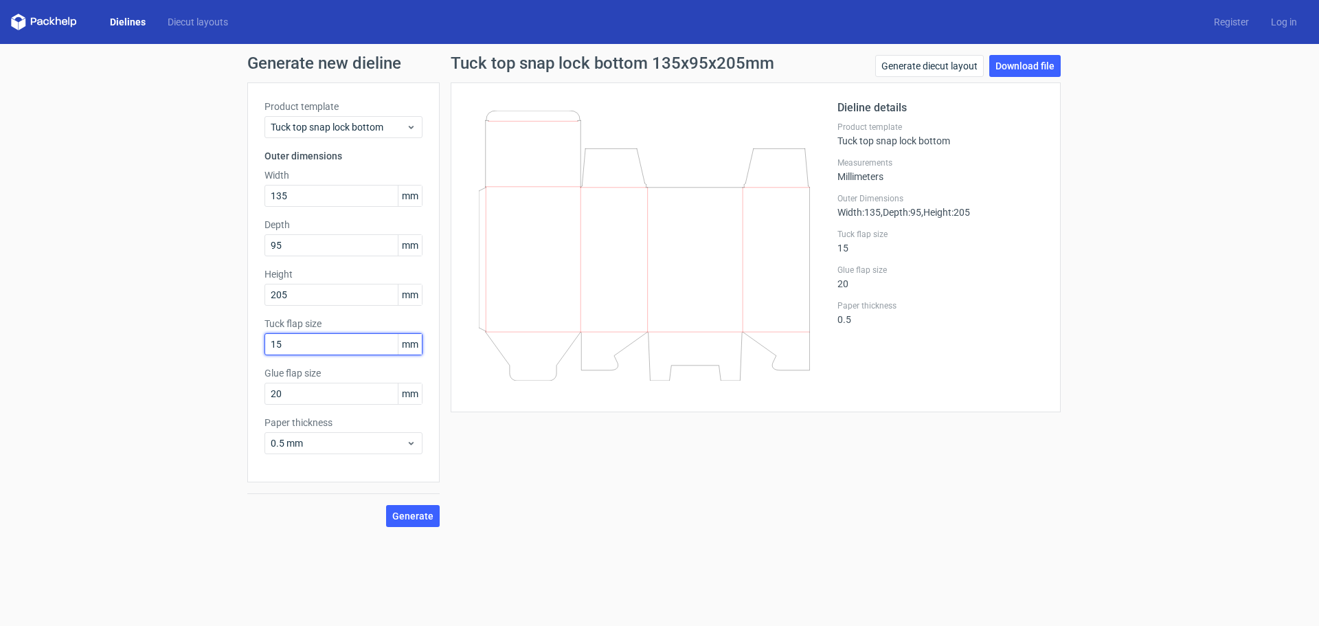
click at [308, 343] on input "15" at bounding box center [343, 344] width 158 height 22
drag, startPoint x: 302, startPoint y: 346, endPoint x: 255, endPoint y: 352, distance: 47.1
click at [255, 352] on div "Product template Tuck top snap lock bottom Outer dimensions Width 135 mm Depth …" at bounding box center [343, 282] width 192 height 400
type input "26"
click at [198, 345] on div "Generate new dieline Product template Tuck top snap lock bottom Outer dimension…" at bounding box center [659, 291] width 1319 height 494
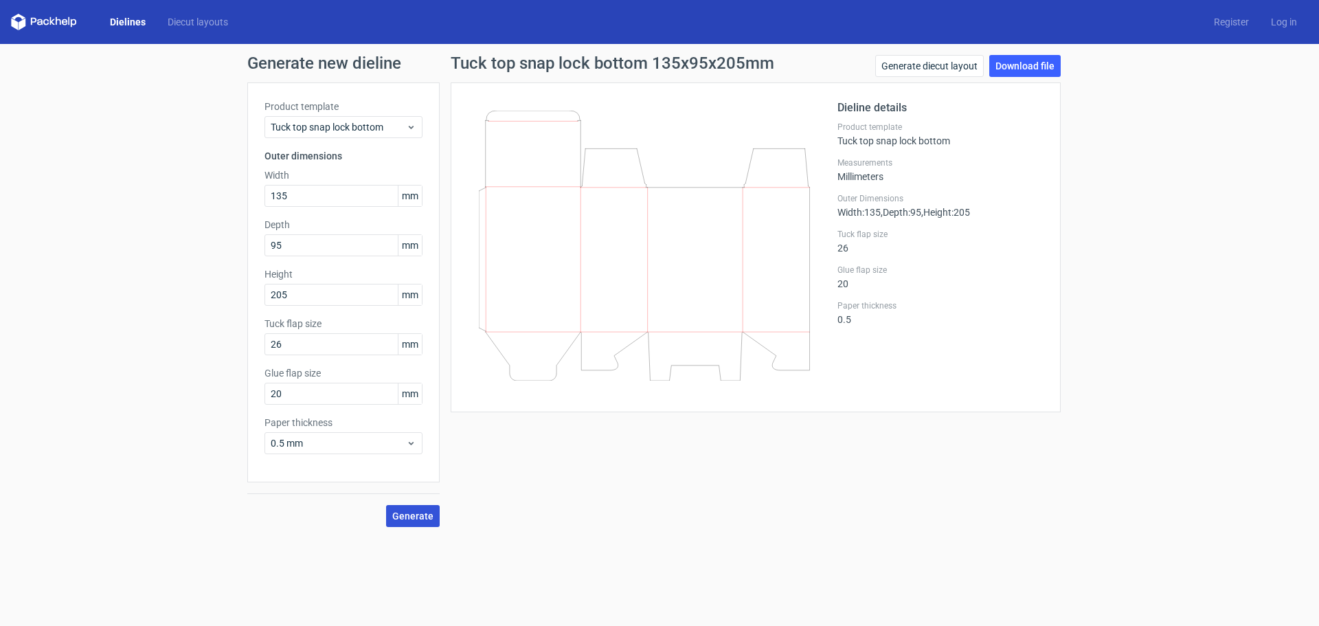
click at [422, 521] on span "Generate" at bounding box center [412, 516] width 41 height 10
click at [1019, 65] on link "Download file" at bounding box center [1024, 66] width 71 height 22
click at [946, 65] on link "Generate diecut layout" at bounding box center [929, 66] width 109 height 22
drag, startPoint x: 293, startPoint y: 200, endPoint x: 280, endPoint y: 201, distance: 13.1
click at [280, 201] on input "135" at bounding box center [343, 196] width 158 height 22
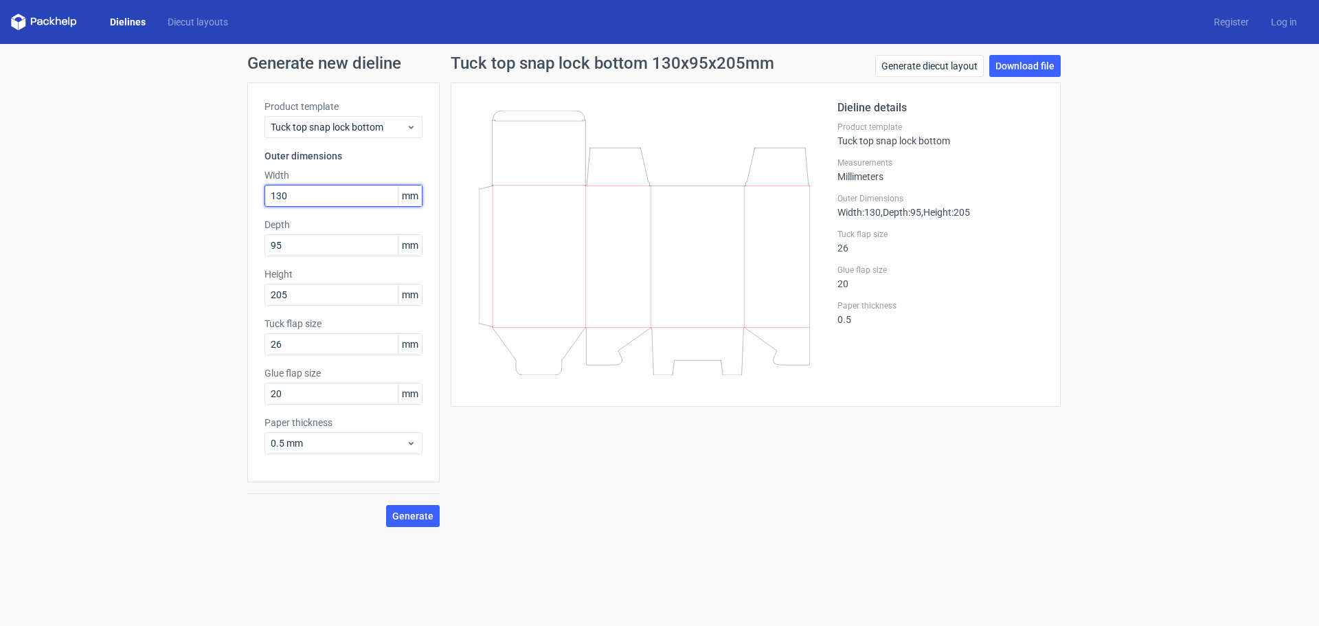
type input "130"
click at [229, 245] on div "Generate new dieline Product template Tuck top snap lock bottom Outer dimension…" at bounding box center [659, 291] width 1319 height 494
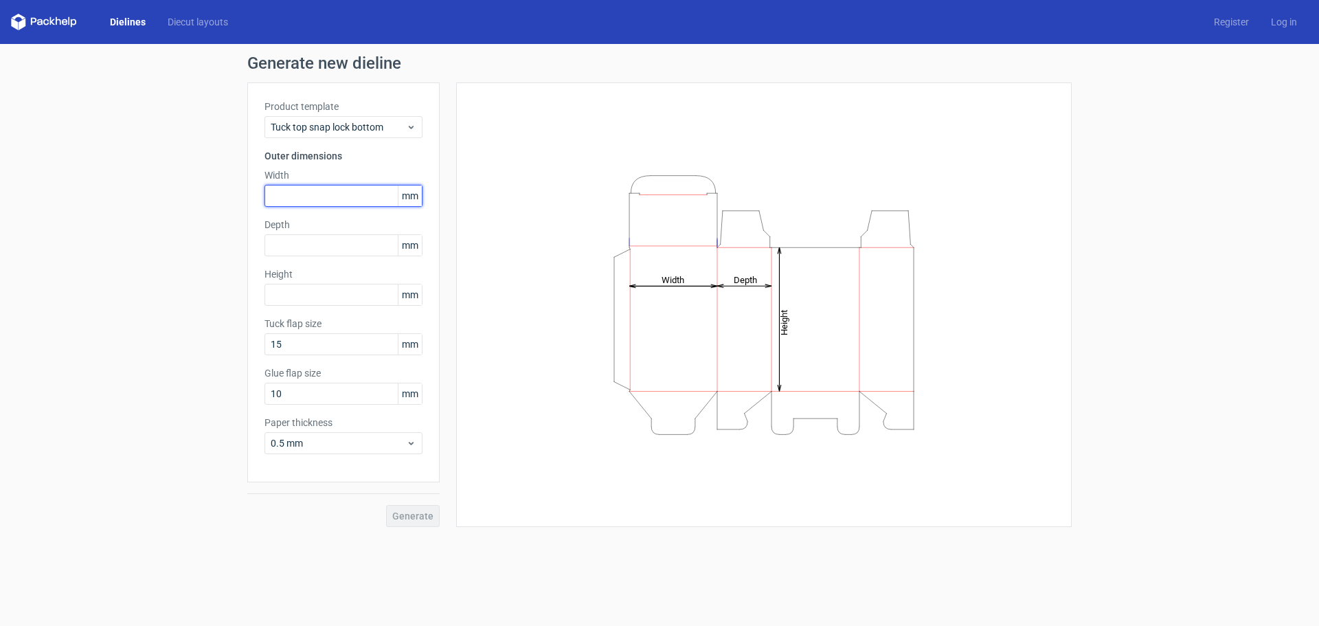
click at [296, 198] on input "text" at bounding box center [343, 196] width 158 height 22
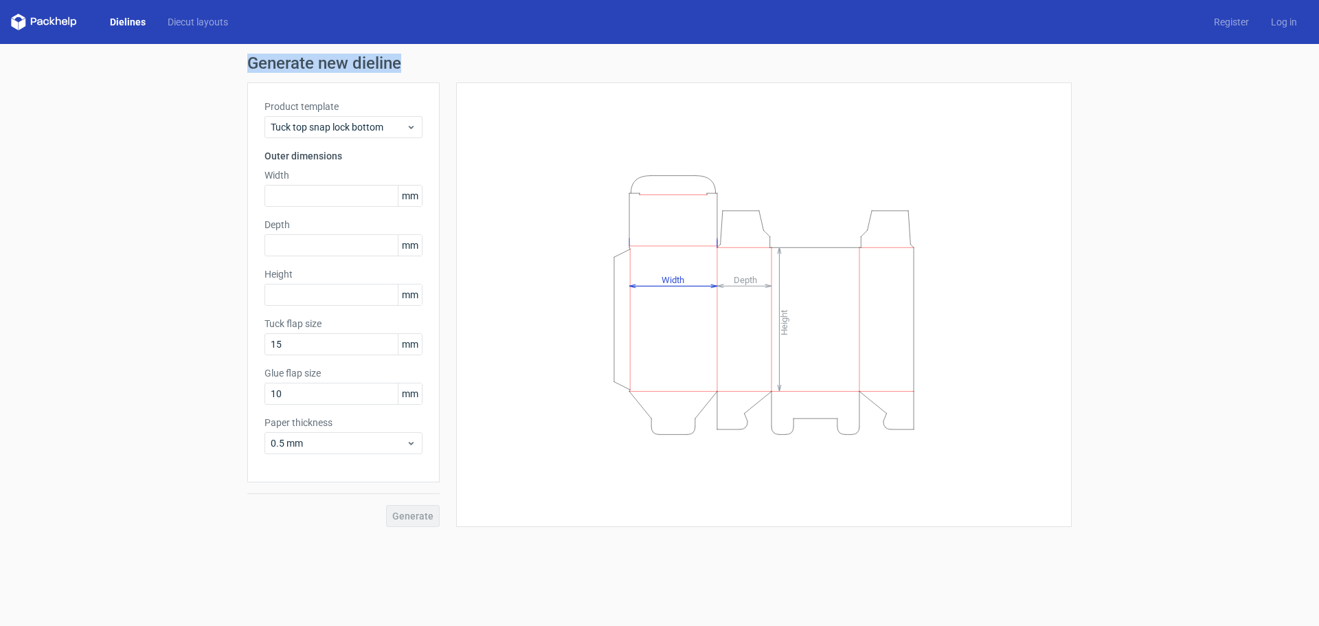
drag, startPoint x: 243, startPoint y: 63, endPoint x: 466, endPoint y: 60, distance: 223.2
click at [466, 60] on div "Generate new dieline Product template Tuck top snap lock bottom Outer dimension…" at bounding box center [659, 291] width 1319 height 494
click at [160, 139] on div "Generate new dieline Product template Tuck top snap lock bottom Outer dimension…" at bounding box center [659, 291] width 1319 height 494
click at [312, 130] on span "Tuck top snap lock bottom" at bounding box center [338, 127] width 135 height 14
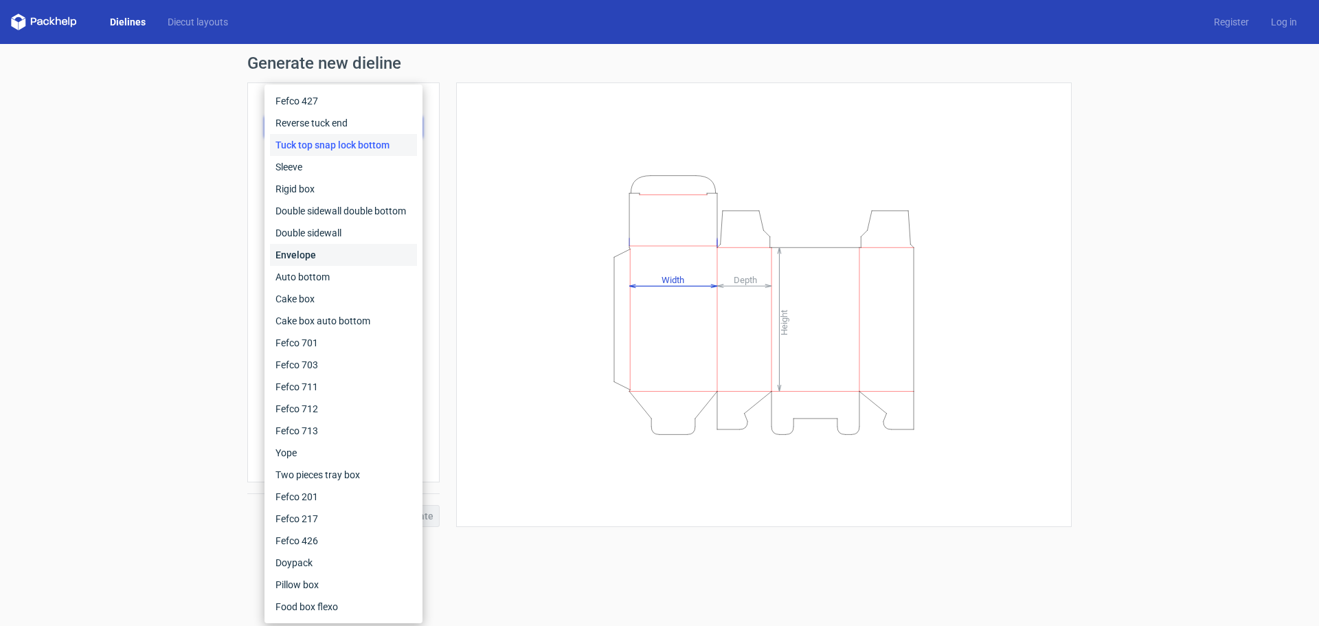
click at [327, 255] on div "Envelope" at bounding box center [343, 255] width 147 height 22
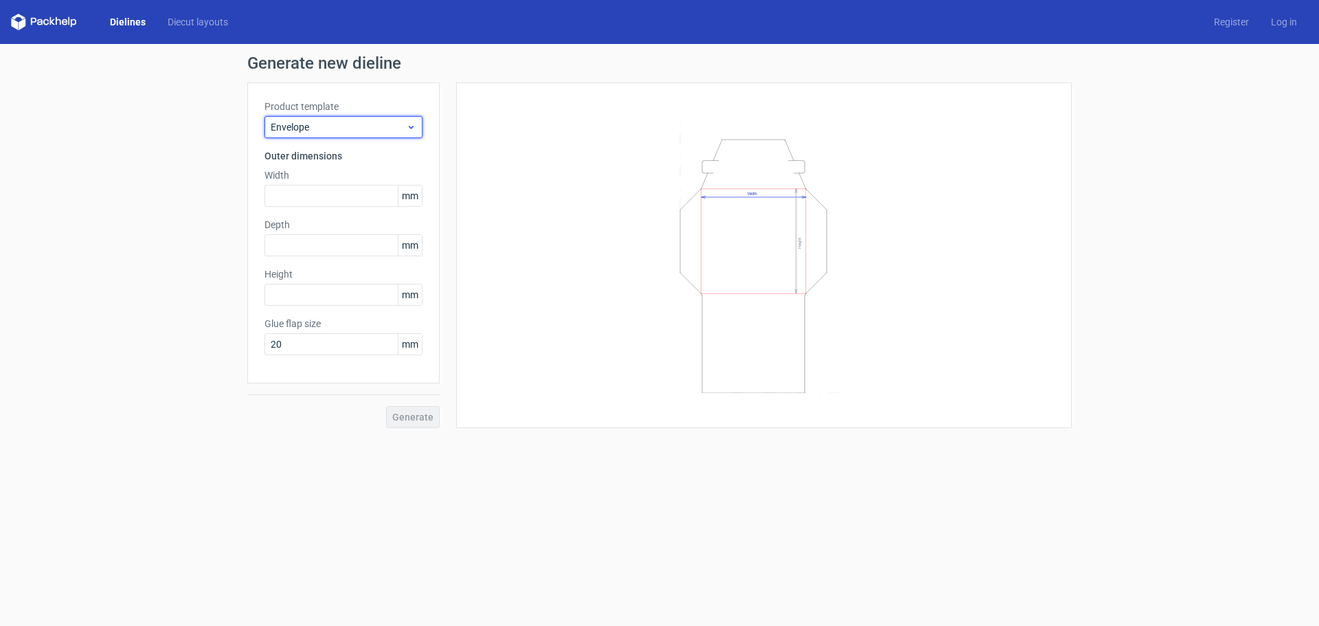
click at [322, 117] on div "Envelope" at bounding box center [343, 127] width 158 height 22
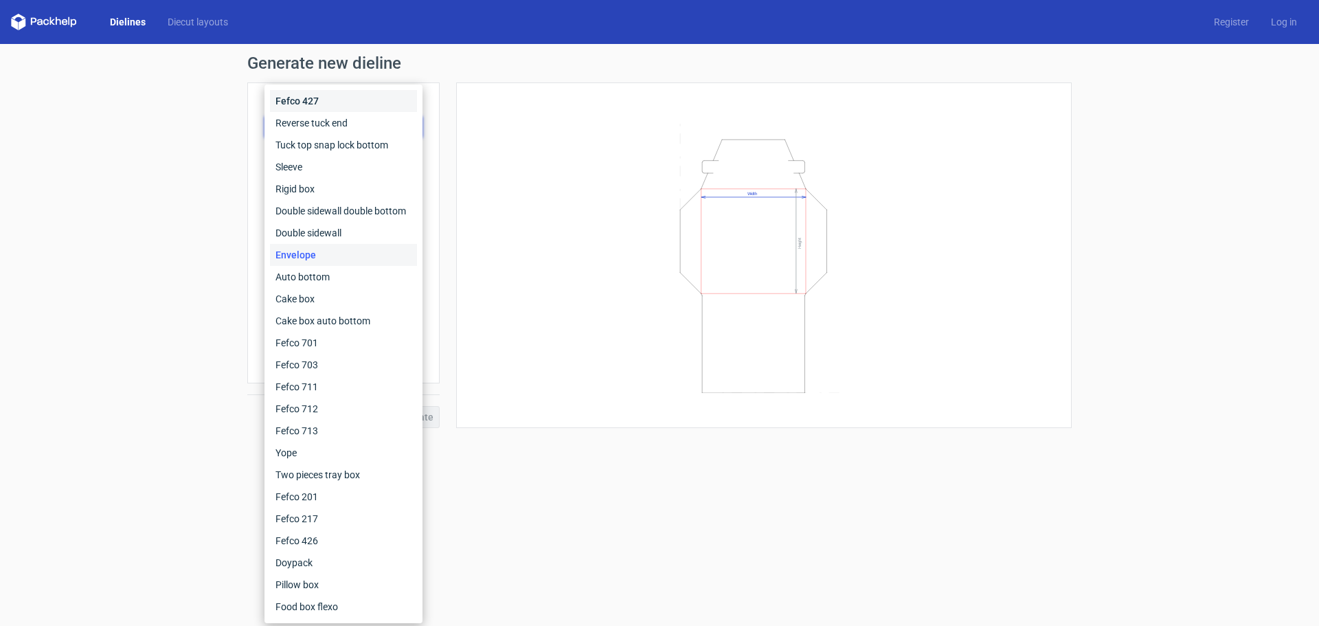
click at [307, 105] on div "Fefco 427" at bounding box center [343, 101] width 147 height 22
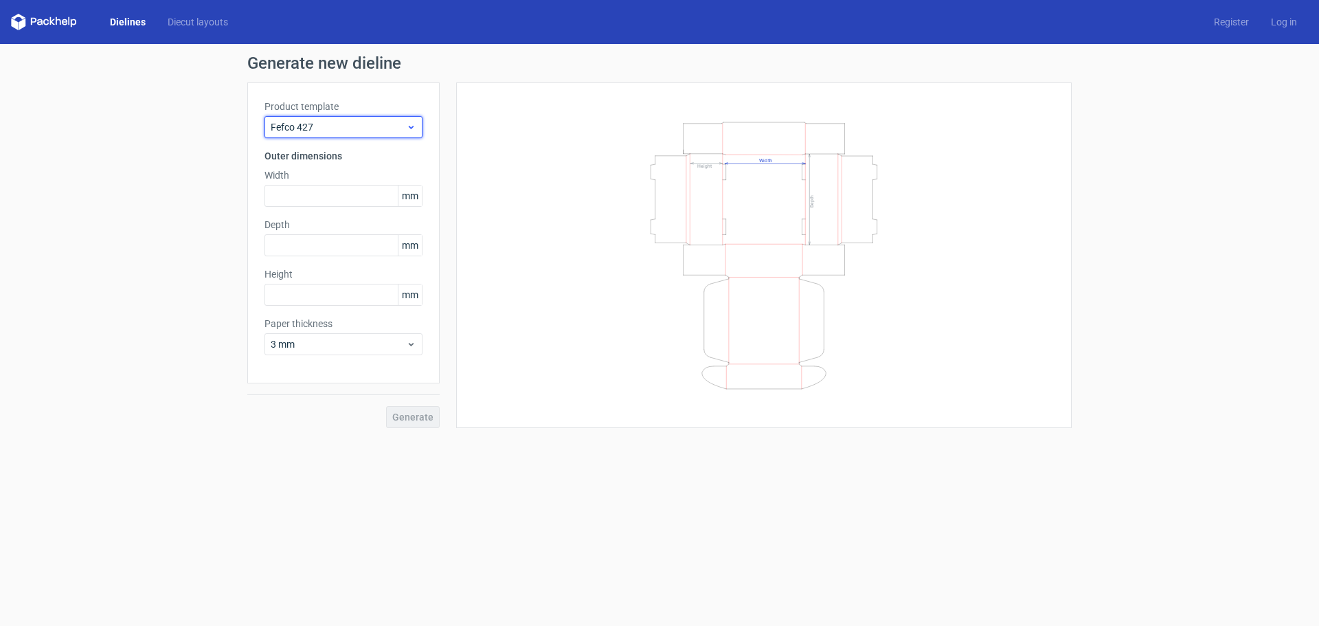
click at [310, 135] on div "Fefco 427" at bounding box center [343, 127] width 158 height 22
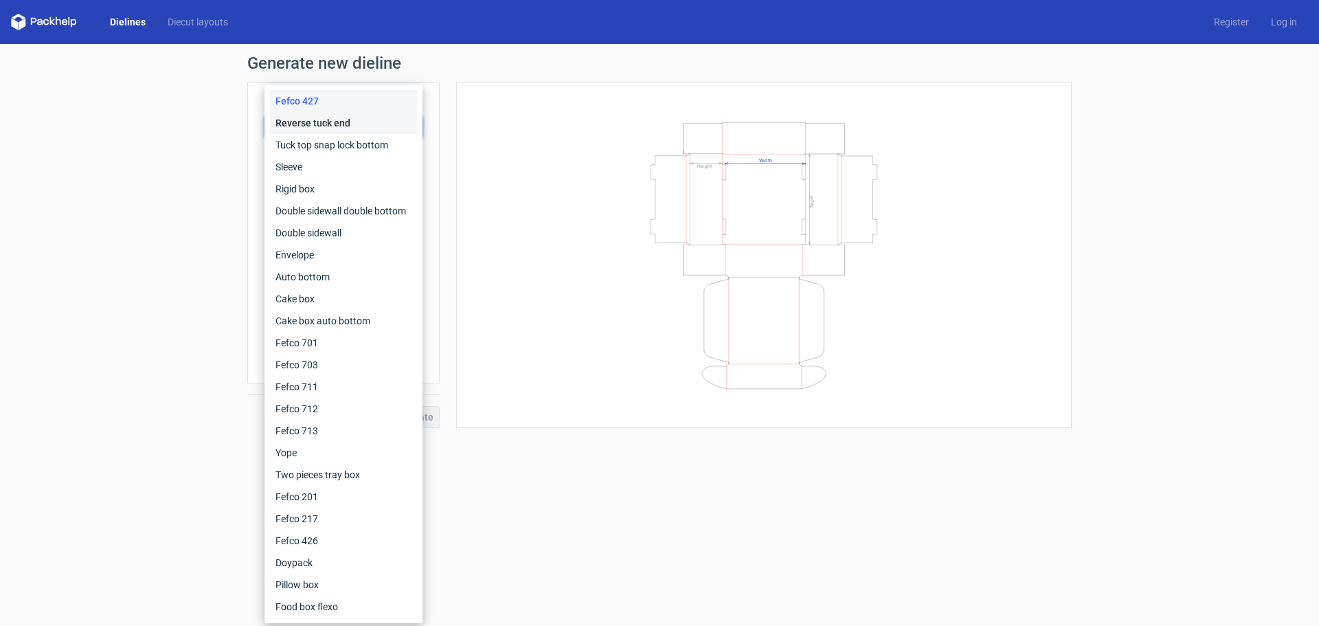
click at [312, 124] on div "Reverse tuck end" at bounding box center [343, 123] width 147 height 22
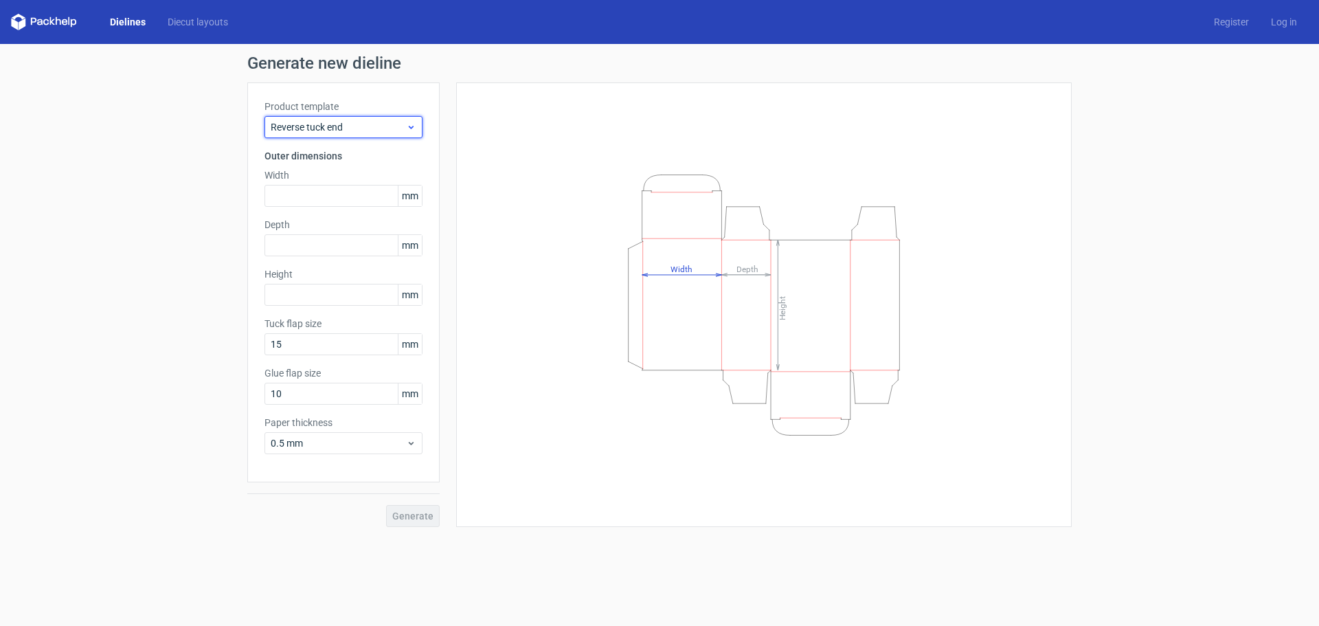
click at [293, 131] on span "Reverse tuck end" at bounding box center [338, 127] width 135 height 14
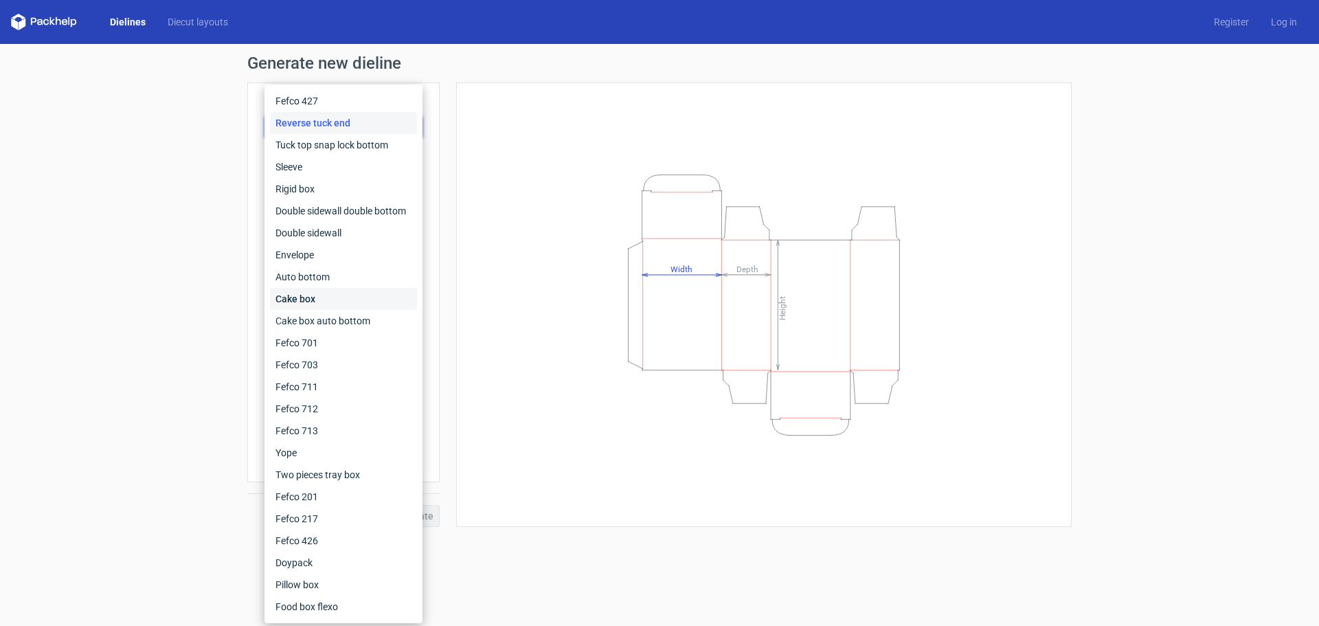
click at [298, 293] on div "Cake box" at bounding box center [343, 299] width 147 height 22
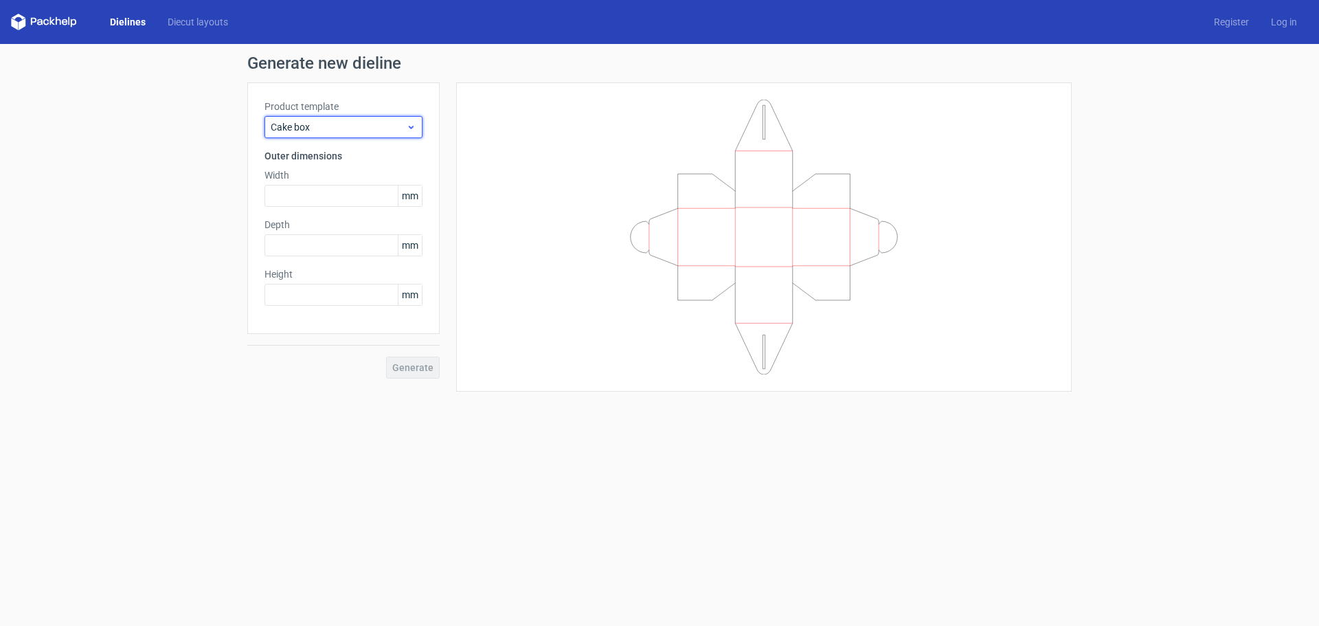
click at [323, 128] on span "Cake box" at bounding box center [338, 127] width 135 height 14
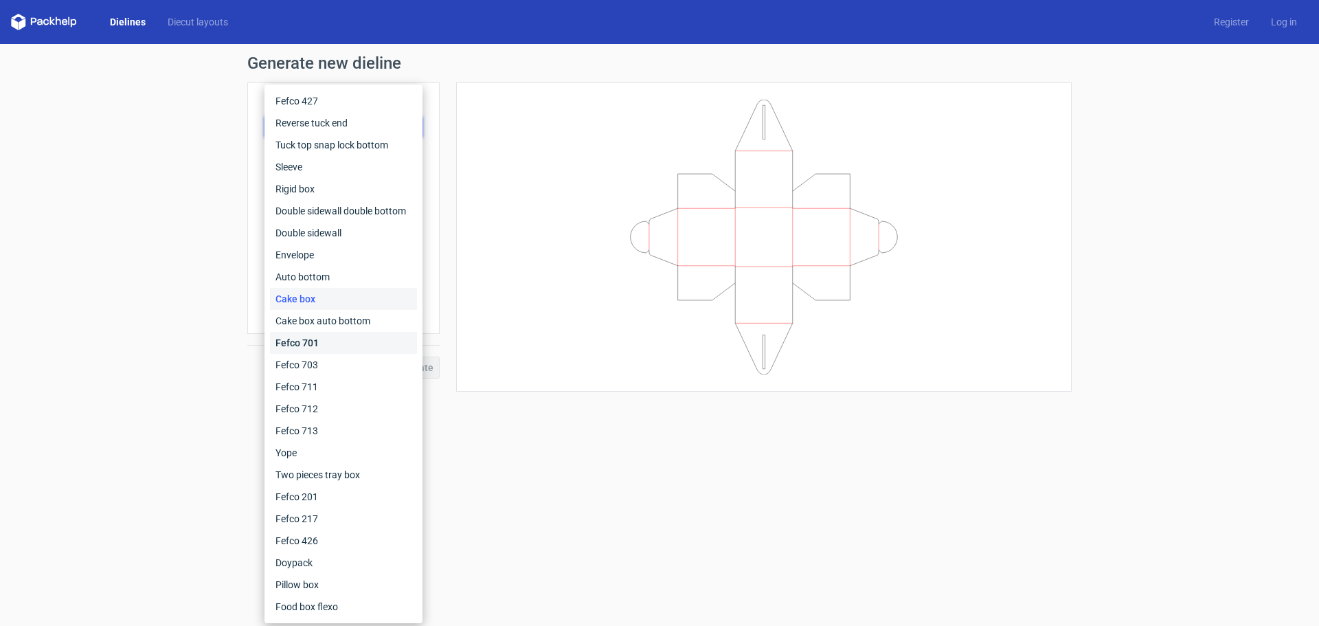
click at [317, 346] on div "Fefco 701" at bounding box center [343, 343] width 147 height 22
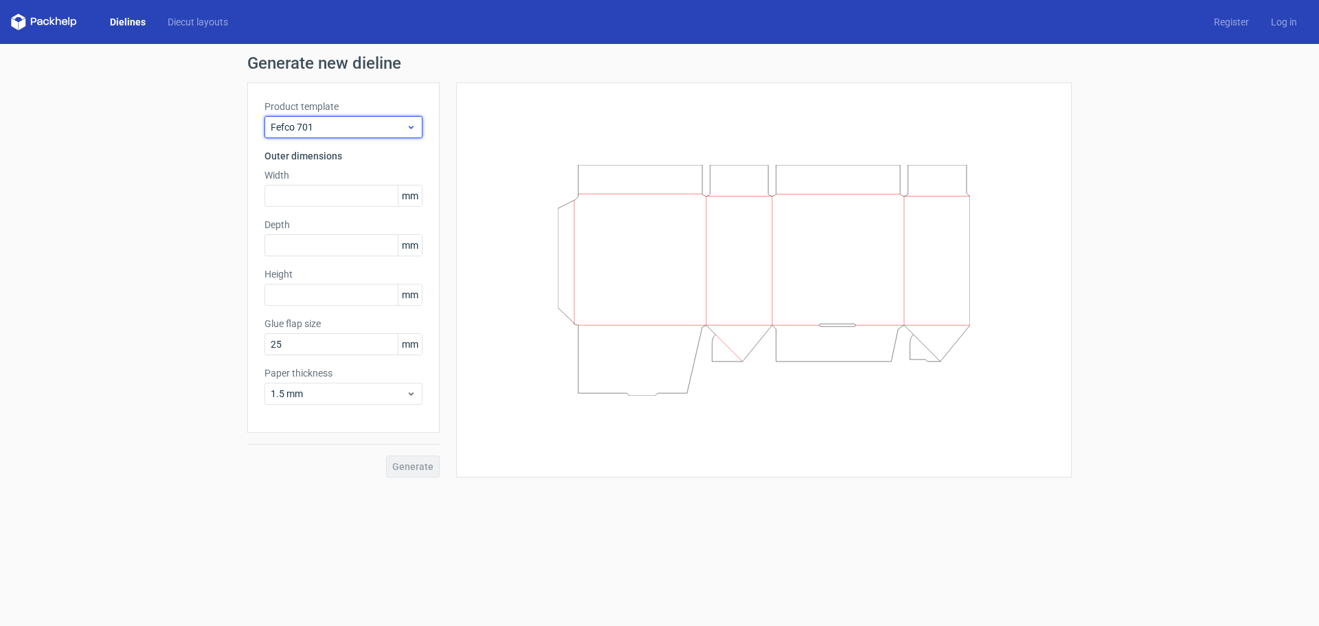
click at [327, 128] on span "Fefco 701" at bounding box center [338, 127] width 135 height 14
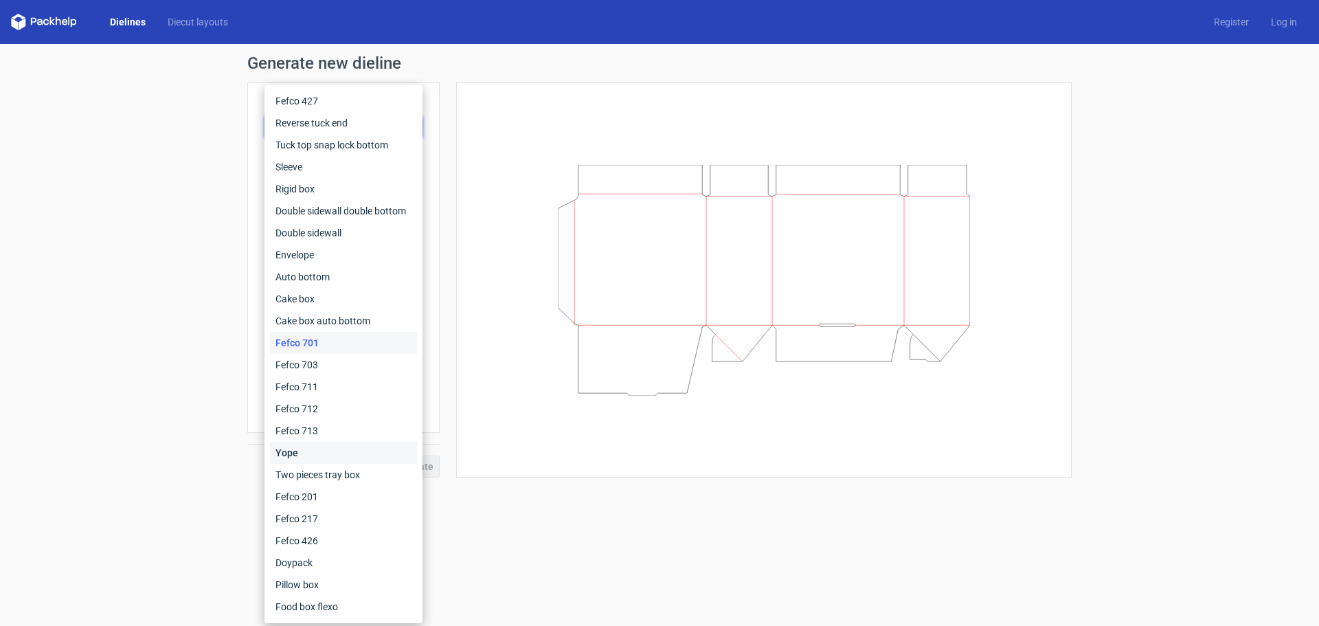
click at [330, 449] on div "Yope" at bounding box center [343, 453] width 147 height 22
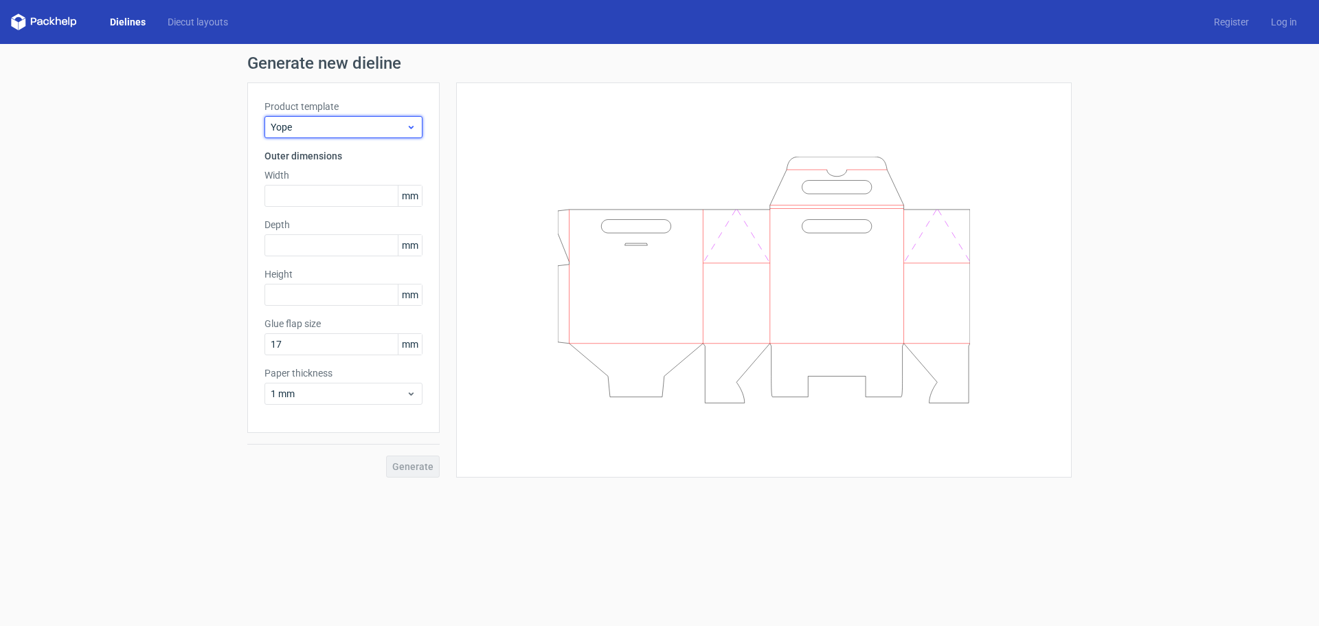
click at [310, 120] on div "Yope" at bounding box center [343, 127] width 158 height 22
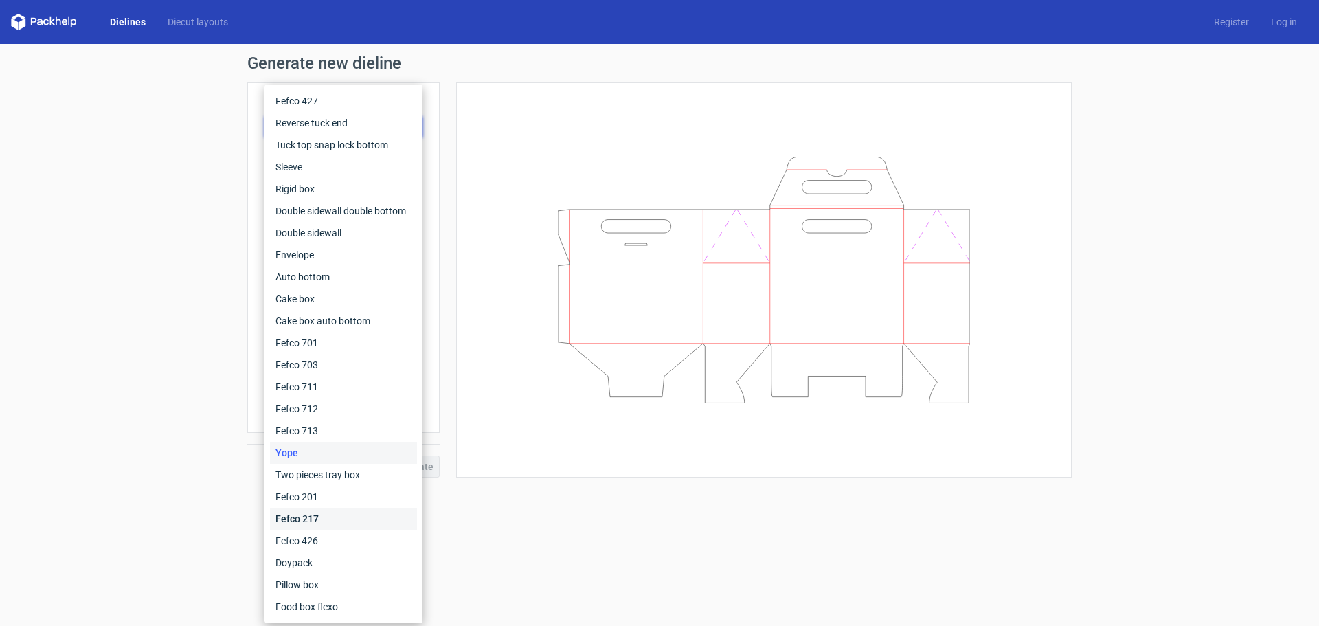
click at [297, 523] on div "Fefco 217" at bounding box center [343, 519] width 147 height 22
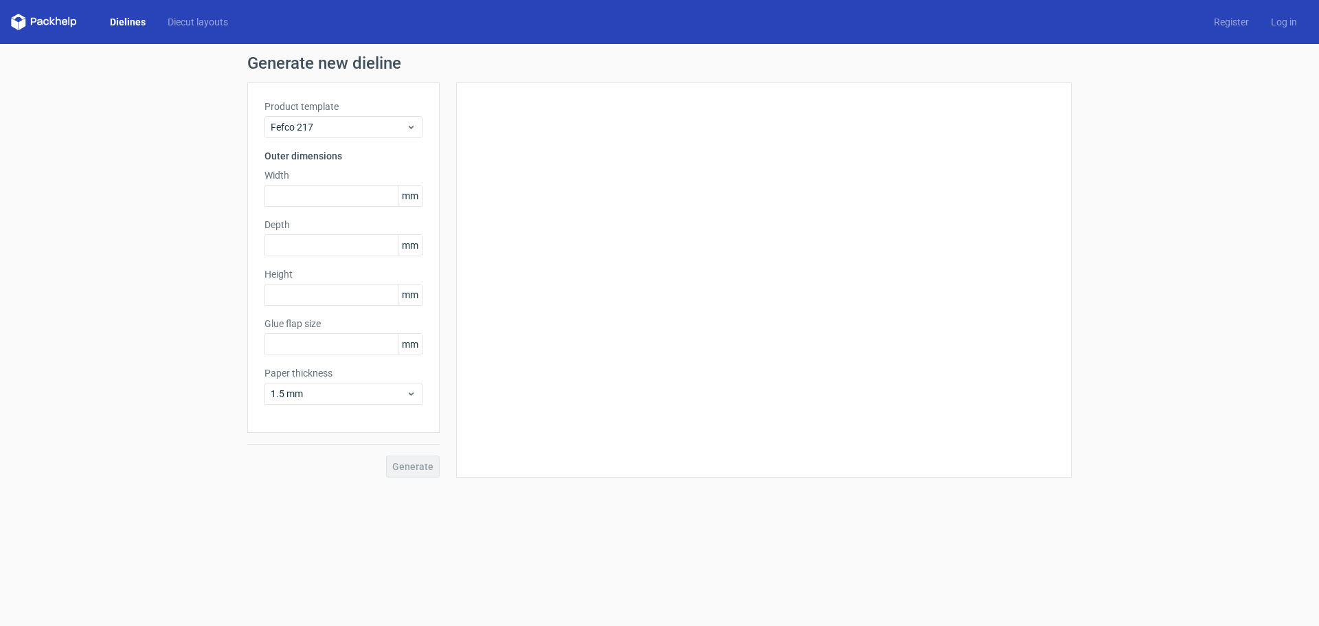
type input "20"
click at [310, 116] on div "Fefco 217" at bounding box center [343, 127] width 158 height 22
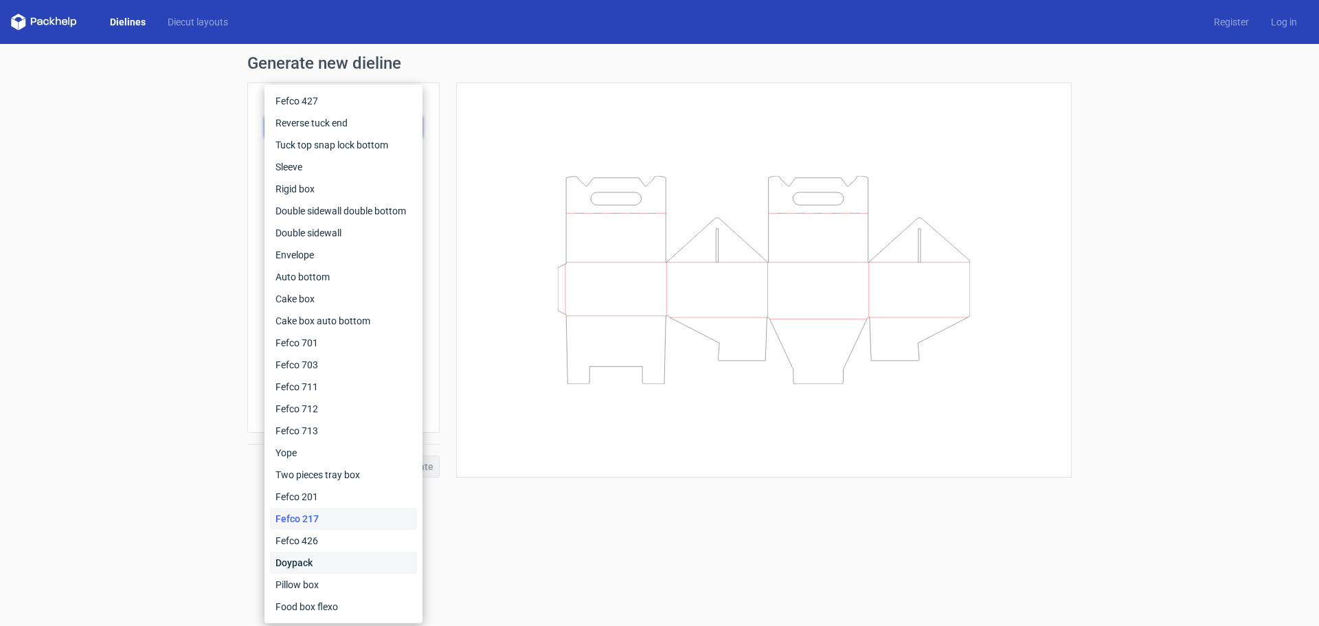
click at [312, 559] on div "Doypack" at bounding box center [343, 563] width 147 height 22
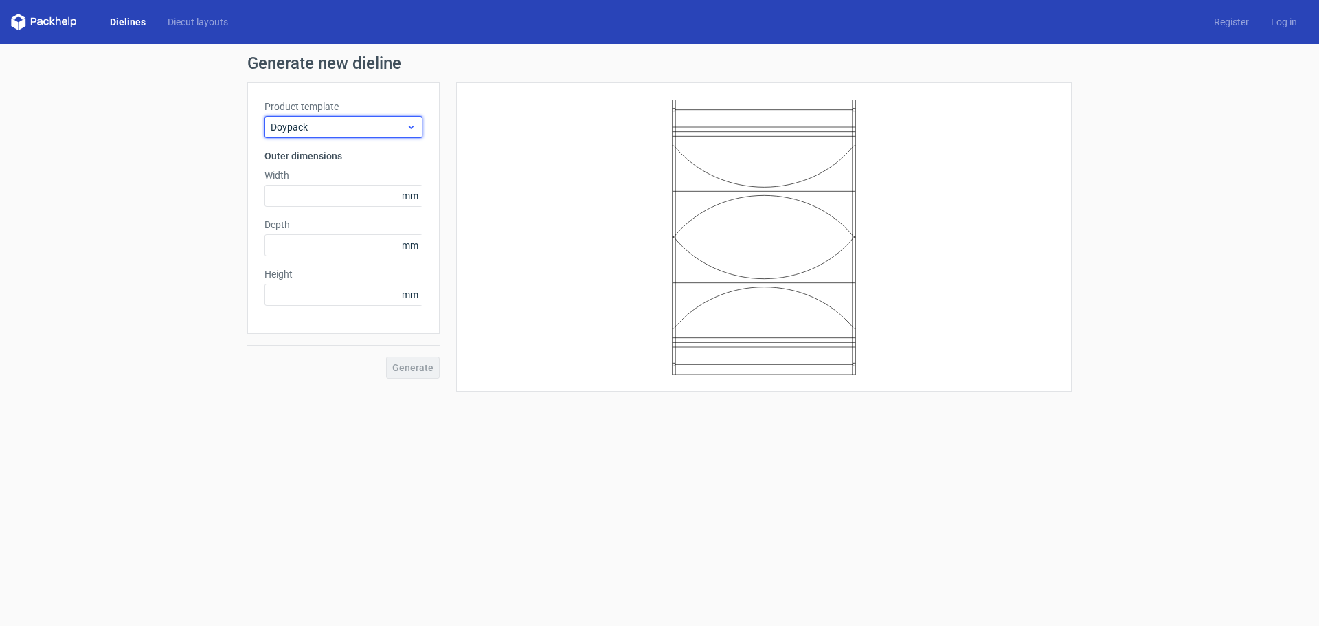
click at [310, 123] on span "Doypack" at bounding box center [338, 127] width 135 height 14
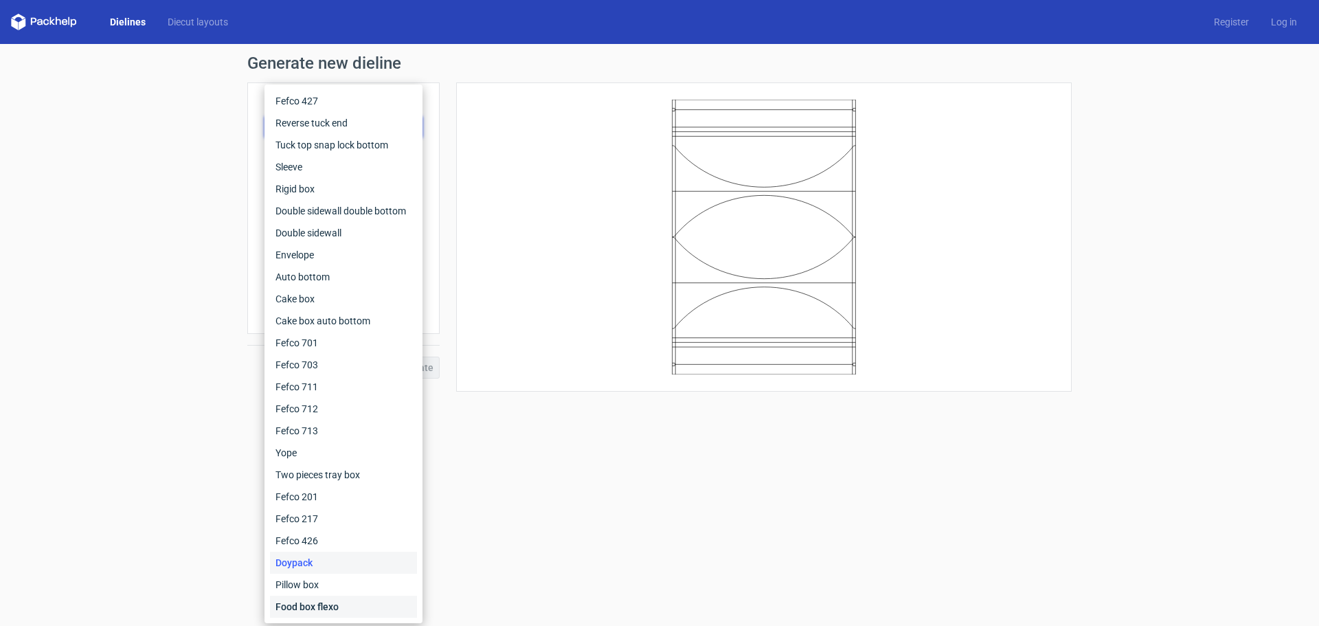
click at [294, 612] on div "Food box flexo" at bounding box center [343, 606] width 147 height 22
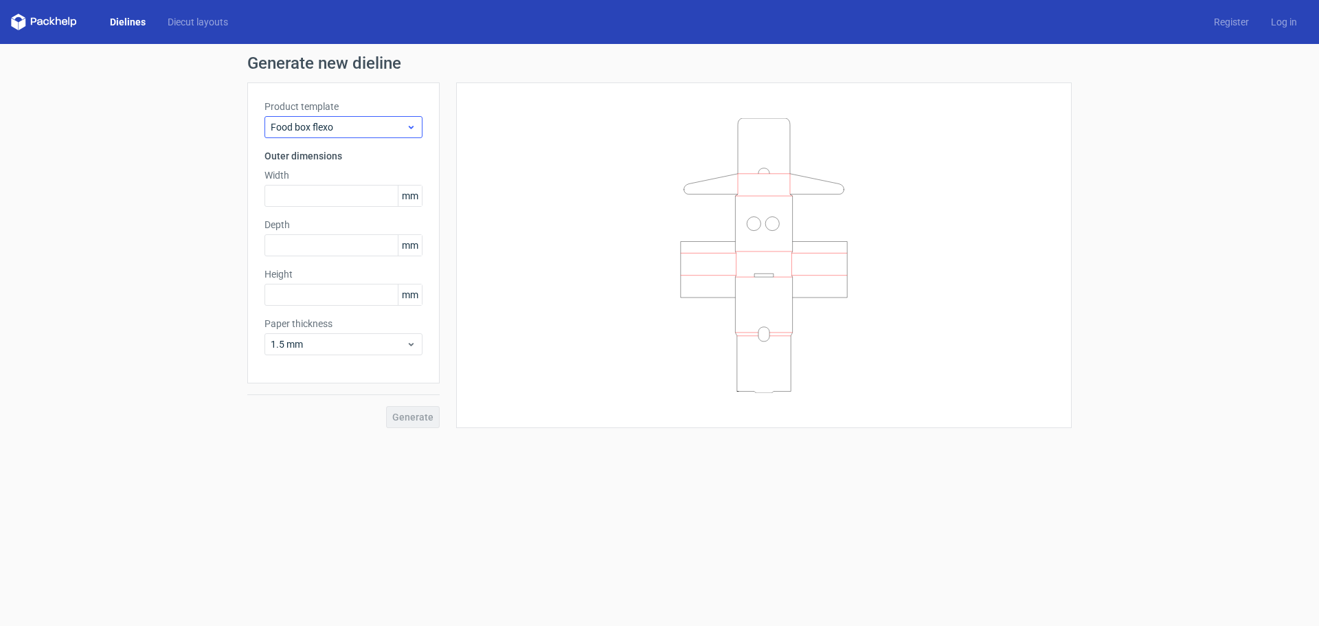
drag, startPoint x: 326, startPoint y: 113, endPoint x: 324, endPoint y: 127, distance: 14.6
click at [326, 114] on div "Product template Food box flexo" at bounding box center [343, 119] width 158 height 38
click at [324, 127] on span "Food box flexo" at bounding box center [338, 127] width 135 height 14
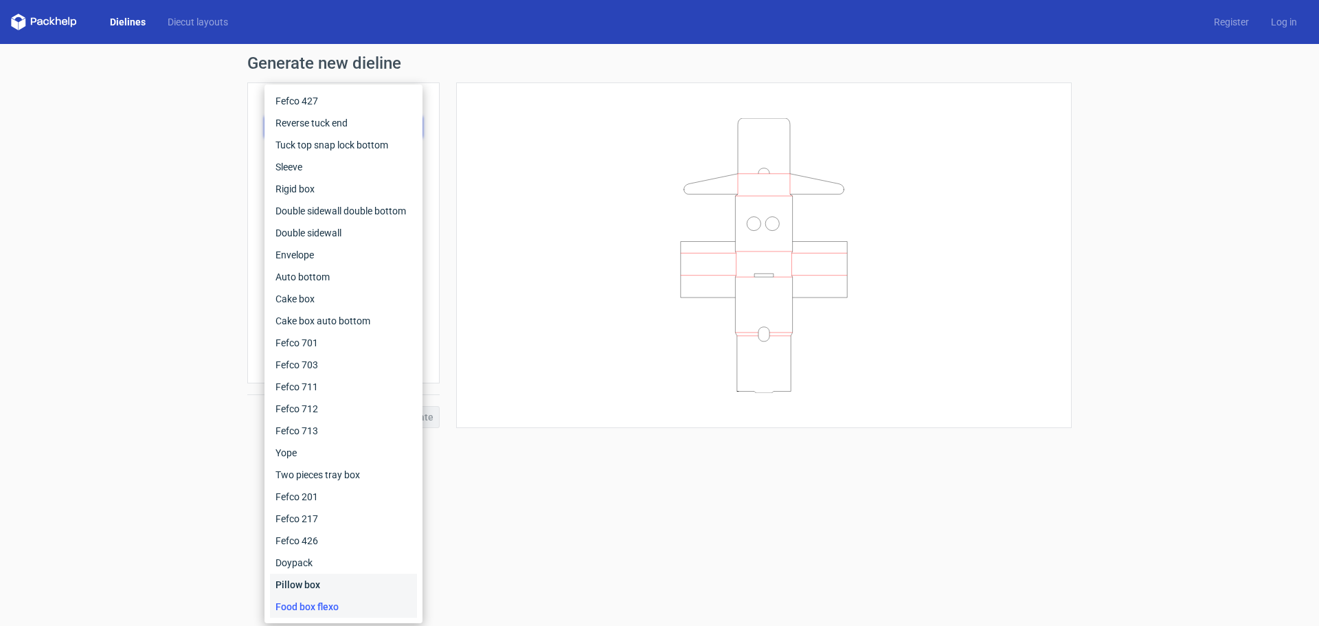
click at [302, 586] on div "Pillow box" at bounding box center [343, 584] width 147 height 22
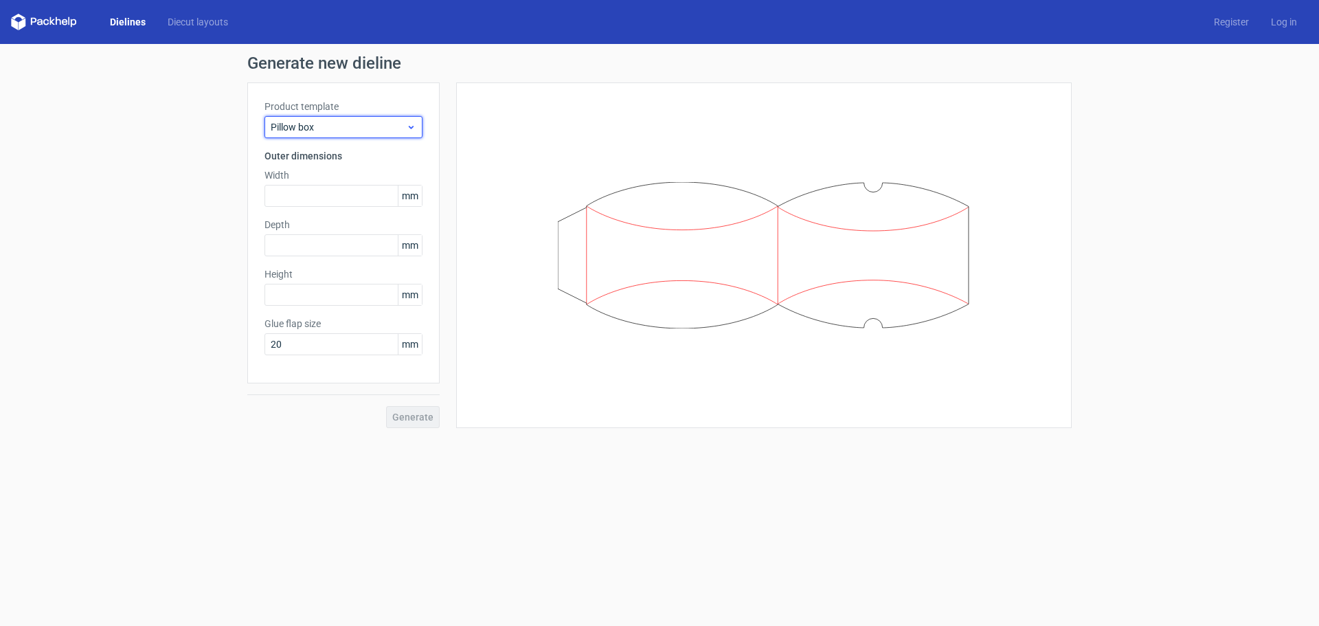
click at [335, 125] on span "Pillow box" at bounding box center [338, 127] width 135 height 14
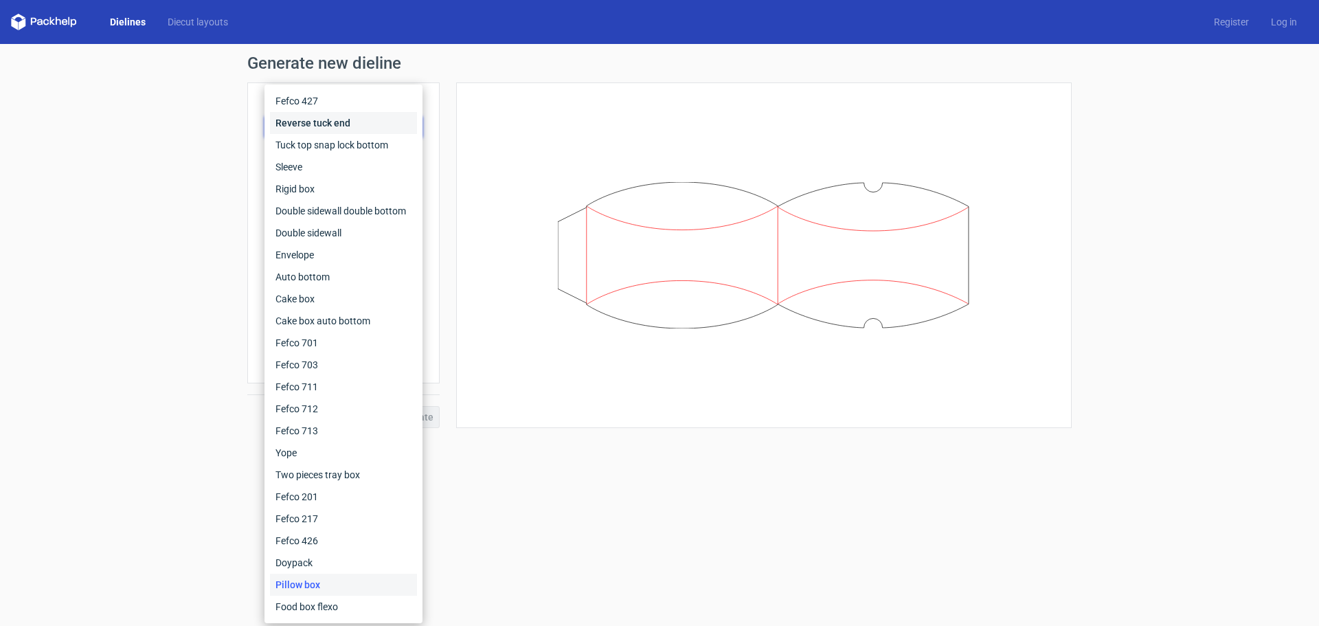
click at [333, 123] on div "Reverse tuck end" at bounding box center [343, 123] width 147 height 22
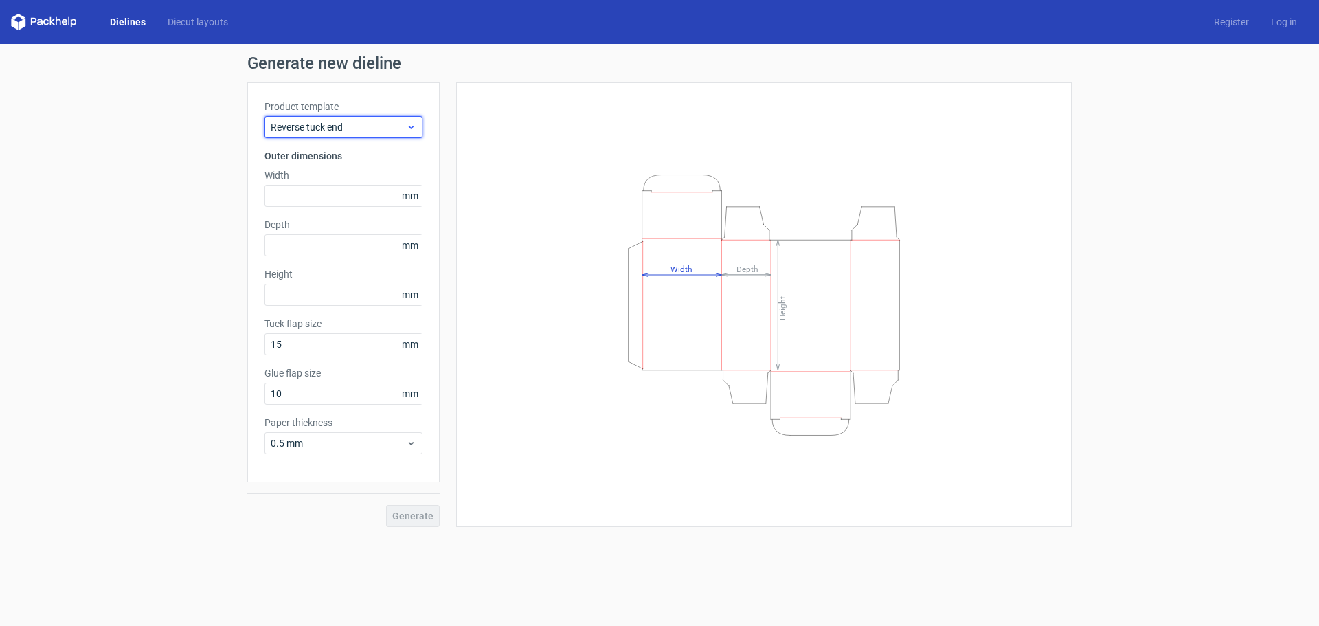
click at [332, 118] on div "Reverse tuck end" at bounding box center [343, 127] width 158 height 22
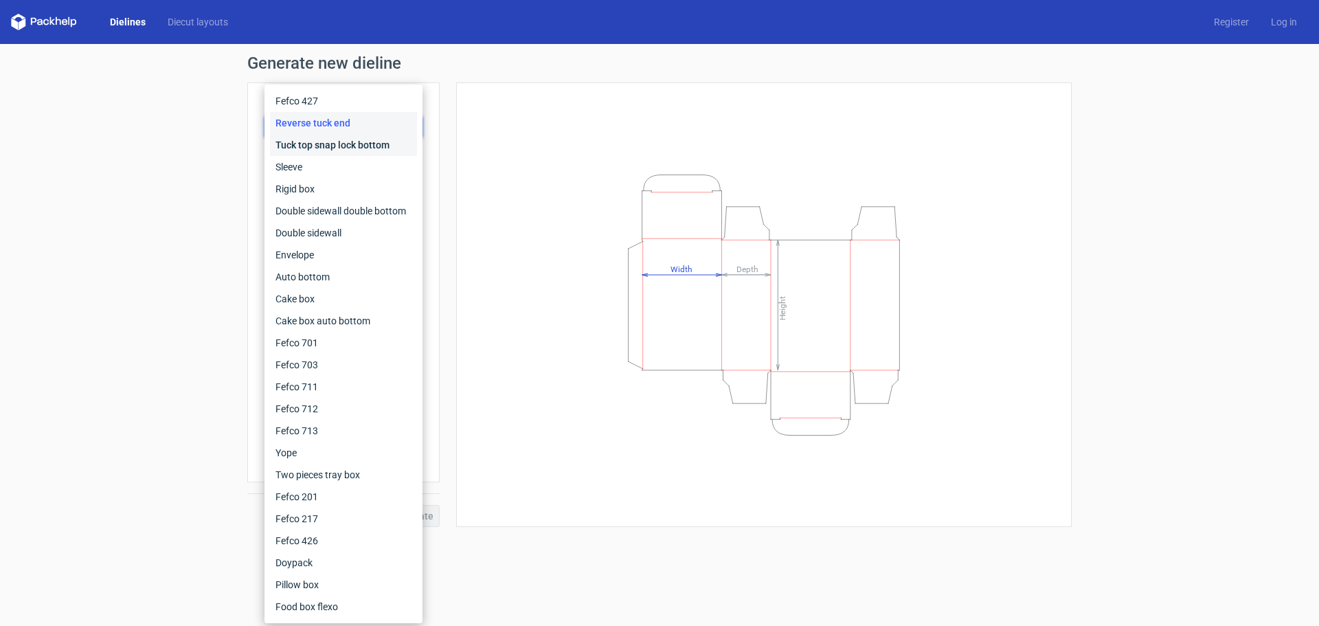
click at [331, 145] on div "Tuck top snap lock bottom" at bounding box center [343, 145] width 147 height 22
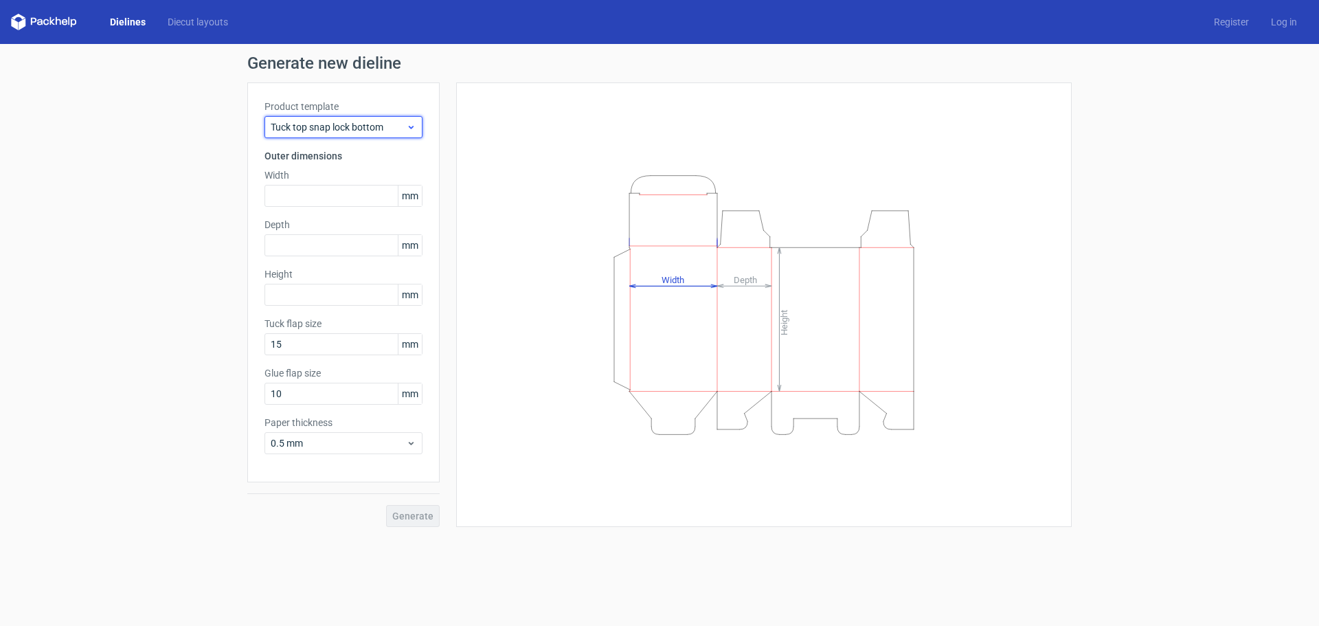
click at [332, 124] on span "Tuck top snap lock bottom" at bounding box center [338, 127] width 135 height 14
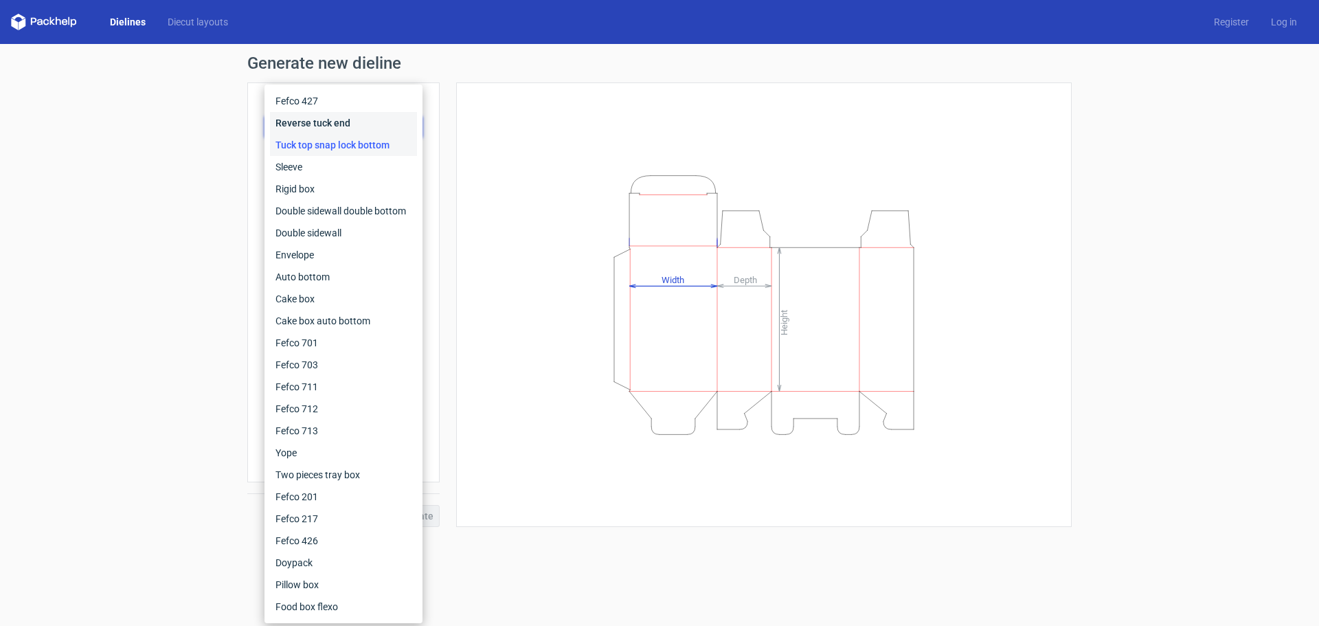
click at [332, 127] on div "Reverse tuck end" at bounding box center [343, 123] width 147 height 22
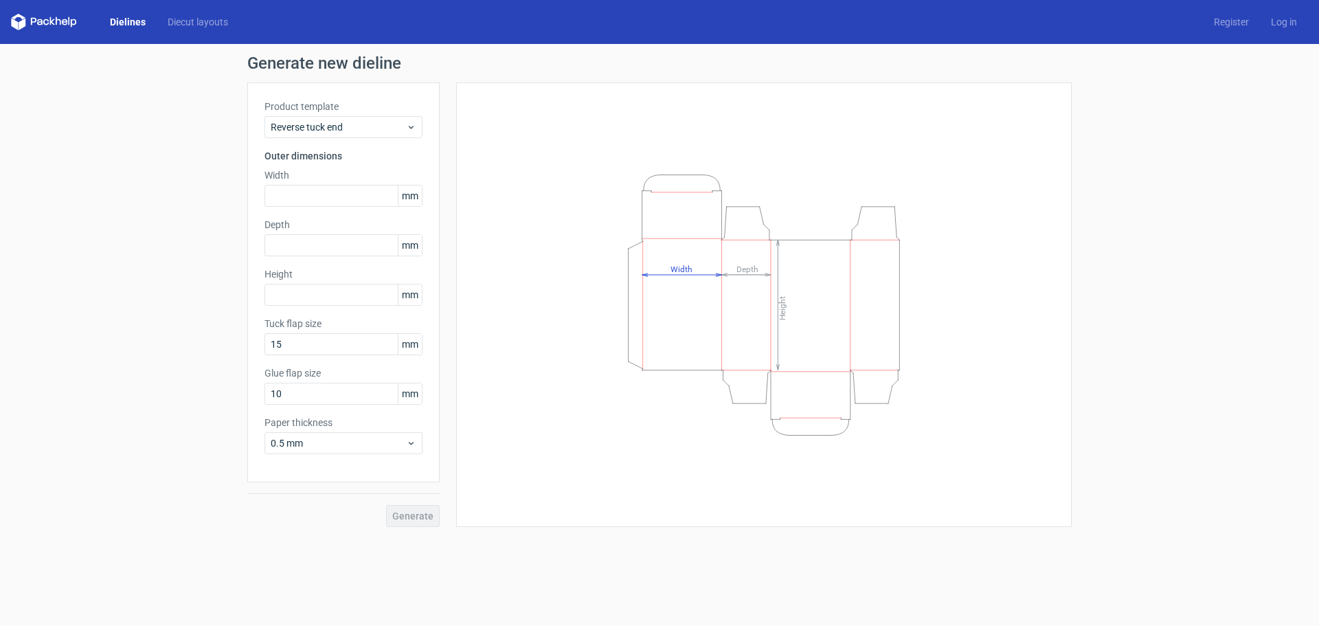
click at [336, 113] on label "Product template" at bounding box center [343, 107] width 158 height 14
click at [337, 126] on span "Reverse tuck end" at bounding box center [338, 127] width 135 height 14
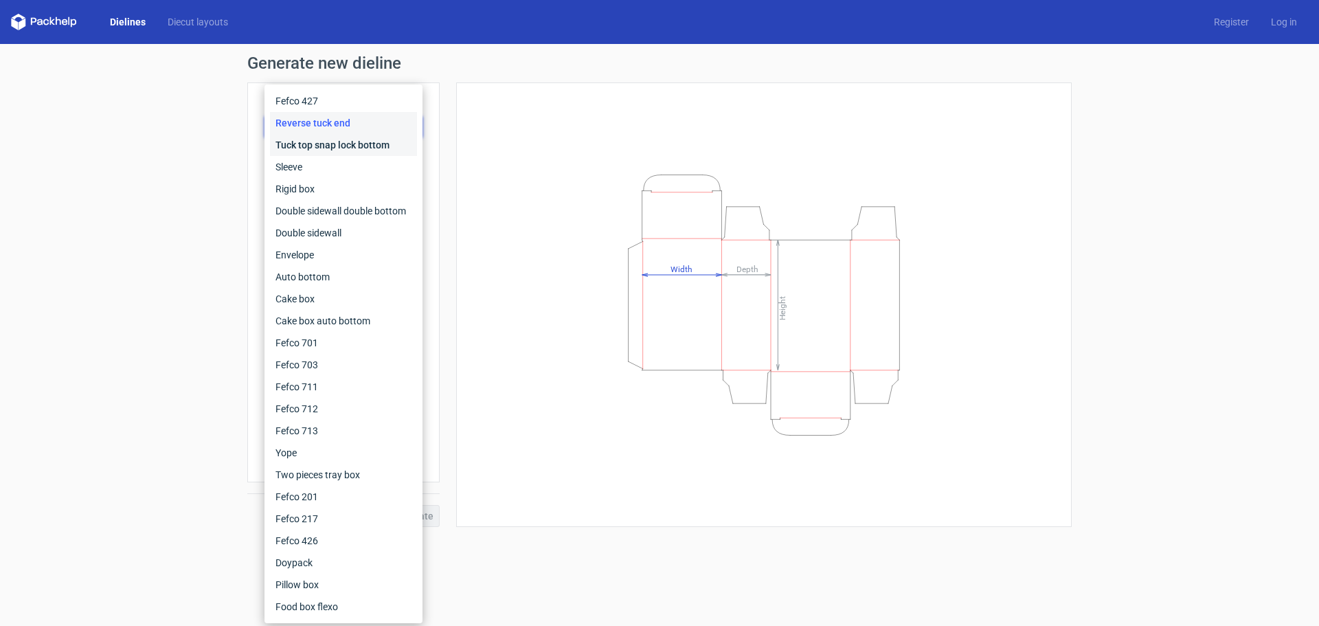
click at [334, 146] on div "Tuck top snap lock bottom" at bounding box center [343, 145] width 147 height 22
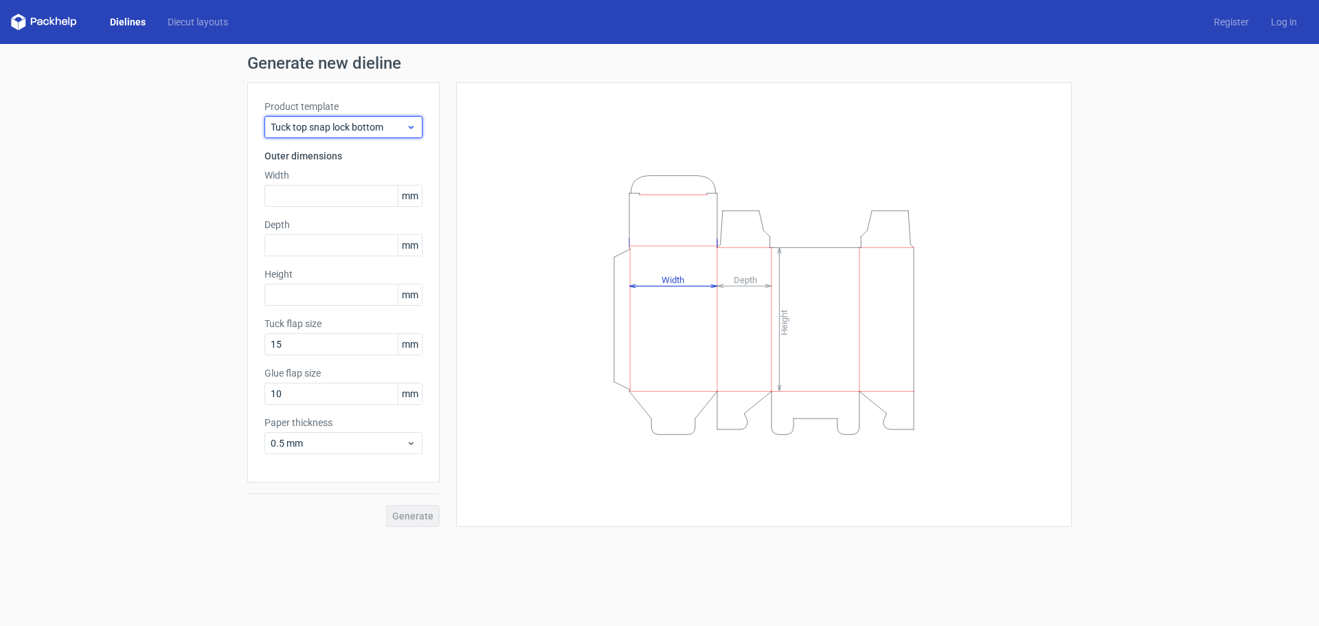
click at [312, 120] on span "Tuck top snap lock bottom" at bounding box center [338, 127] width 135 height 14
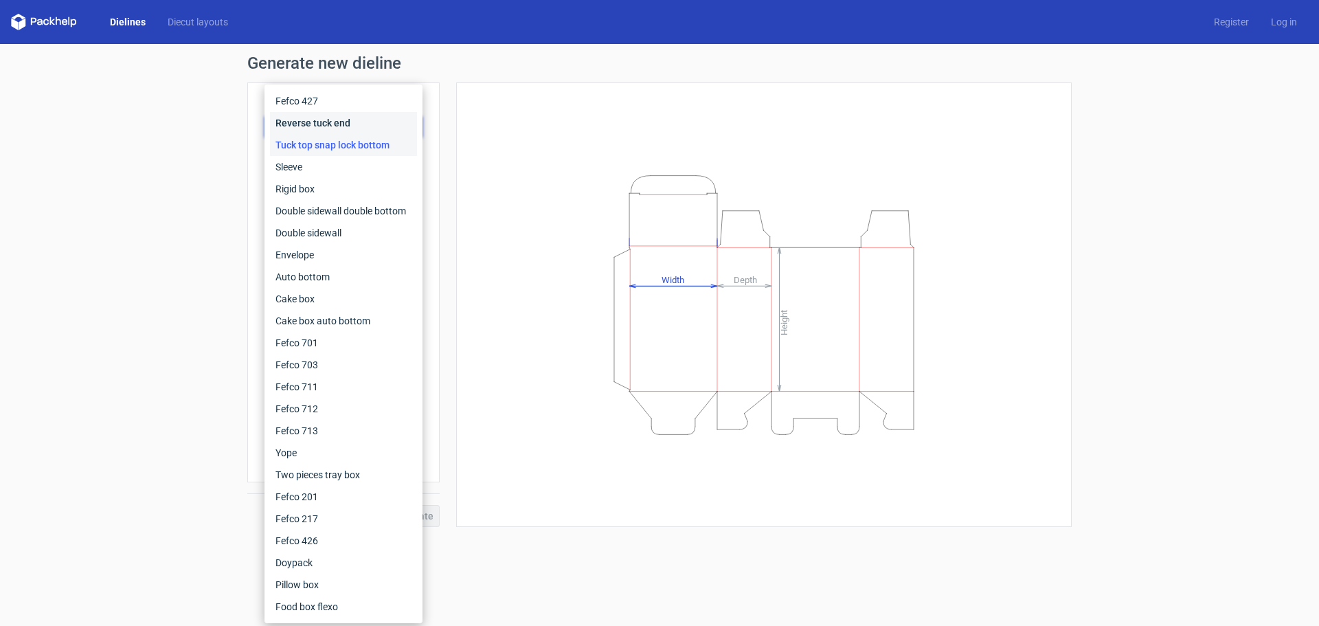
click at [317, 126] on div "Reverse tuck end" at bounding box center [343, 123] width 147 height 22
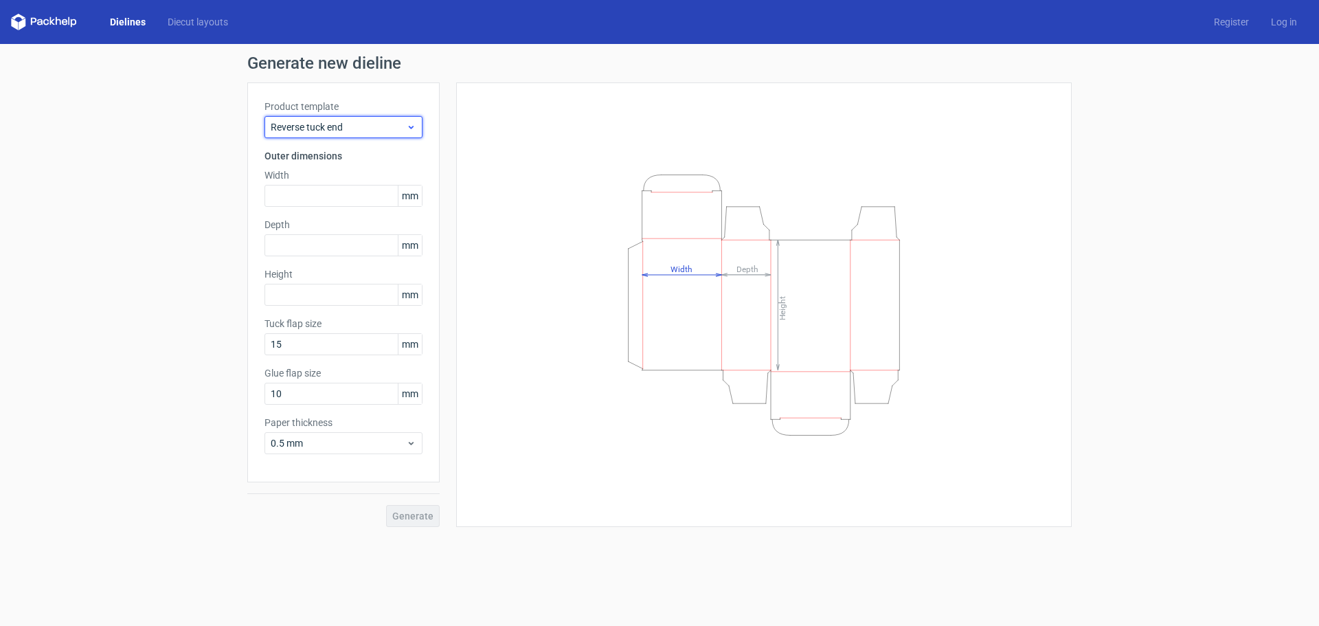
click at [320, 116] on div "Reverse tuck end" at bounding box center [343, 127] width 158 height 22
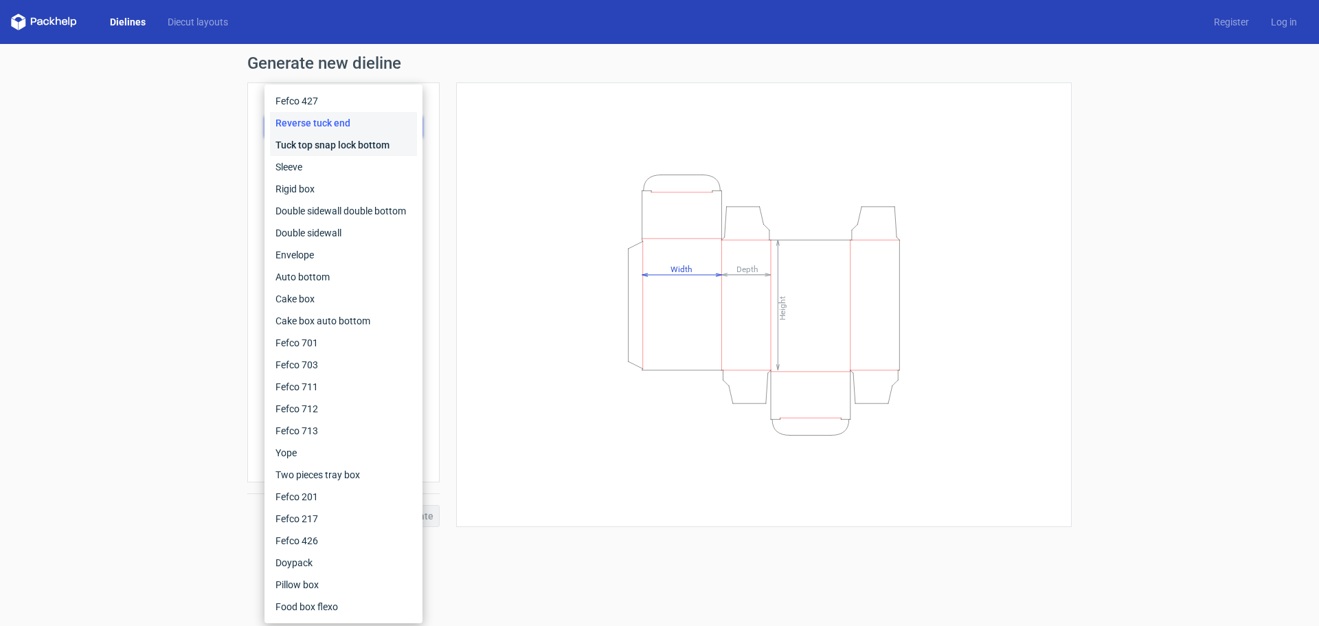
click at [319, 146] on div "Tuck top snap lock bottom" at bounding box center [343, 145] width 147 height 22
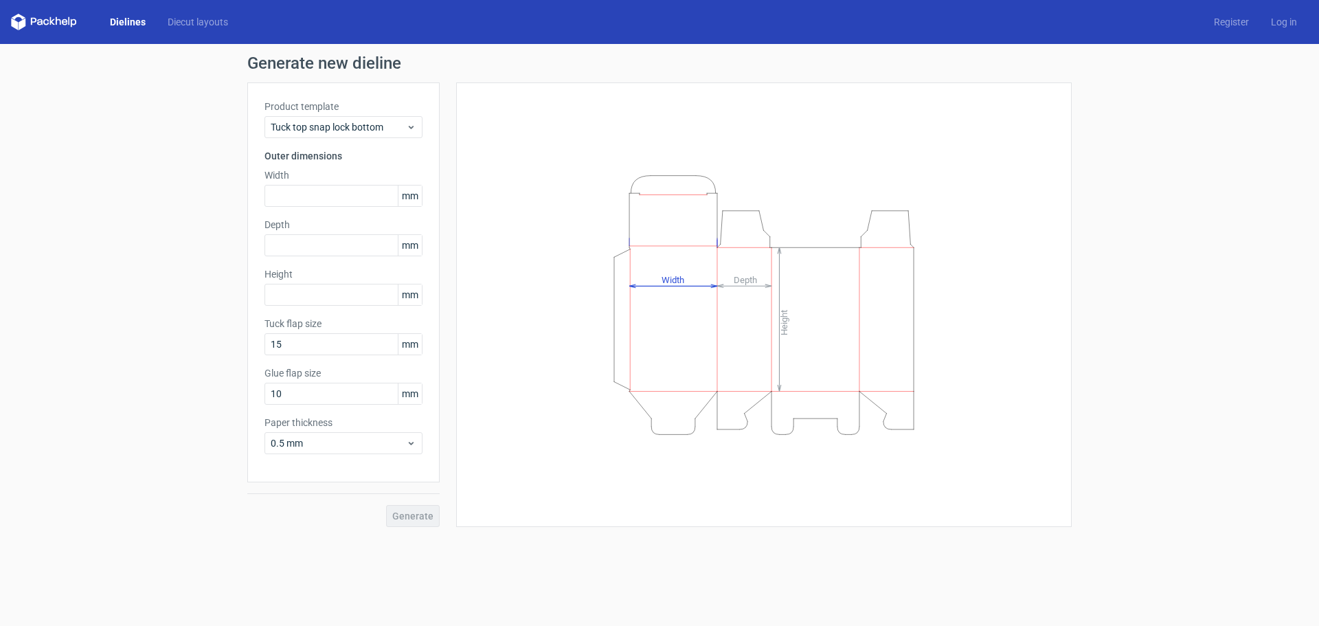
click at [151, 220] on div "Generate new dieline Product template Tuck top snap lock bottom Outer dimension…" at bounding box center [659, 291] width 1319 height 494
click at [209, 28] on link "Diecut layouts" at bounding box center [198, 22] width 82 height 14
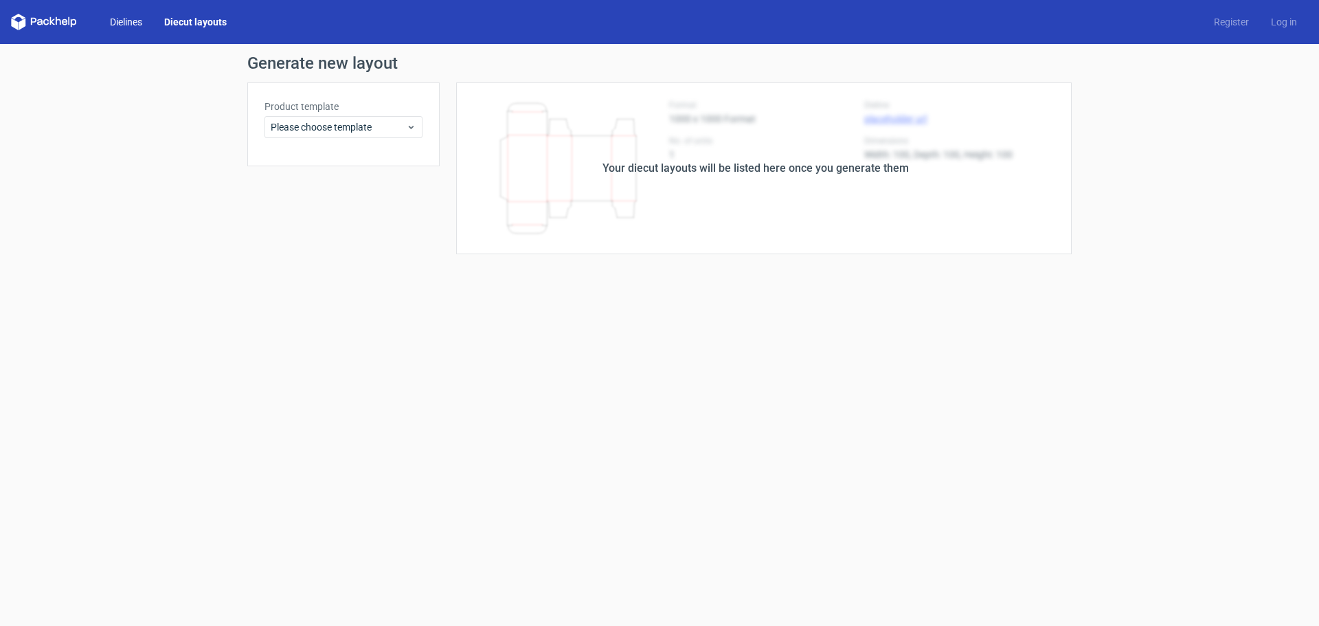
click at [137, 21] on link "Dielines" at bounding box center [126, 22] width 54 height 14
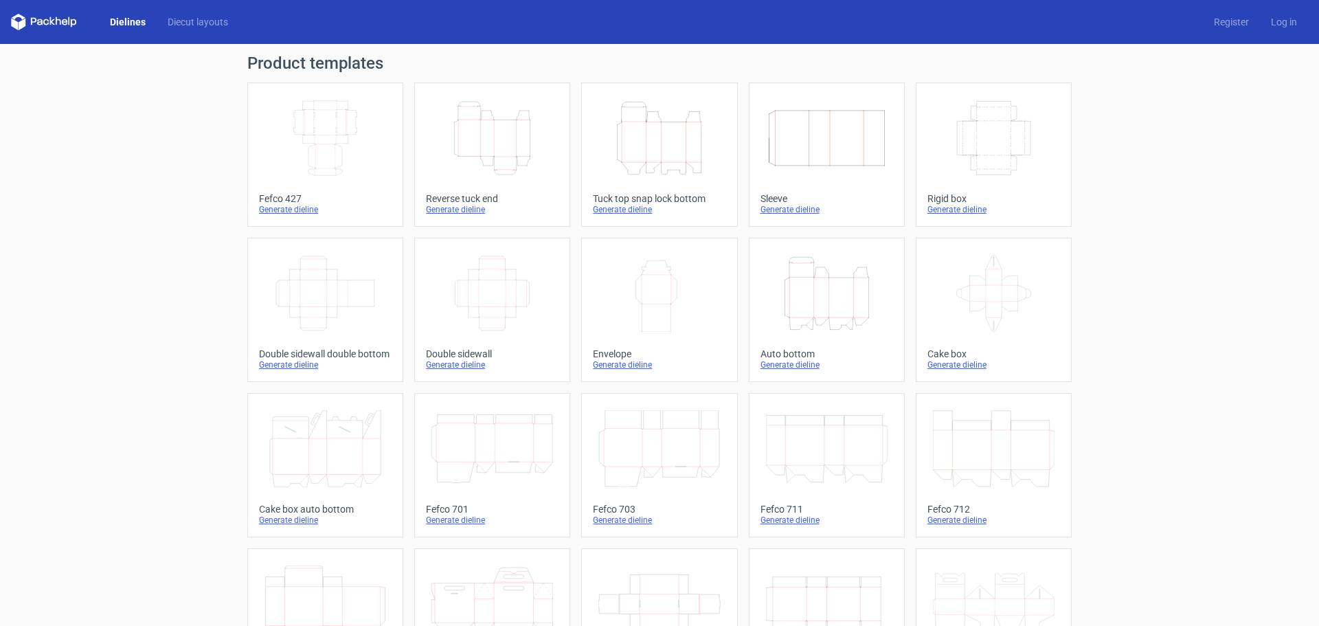
click at [637, 150] on icon "Height Depth Width" at bounding box center [659, 138] width 122 height 77
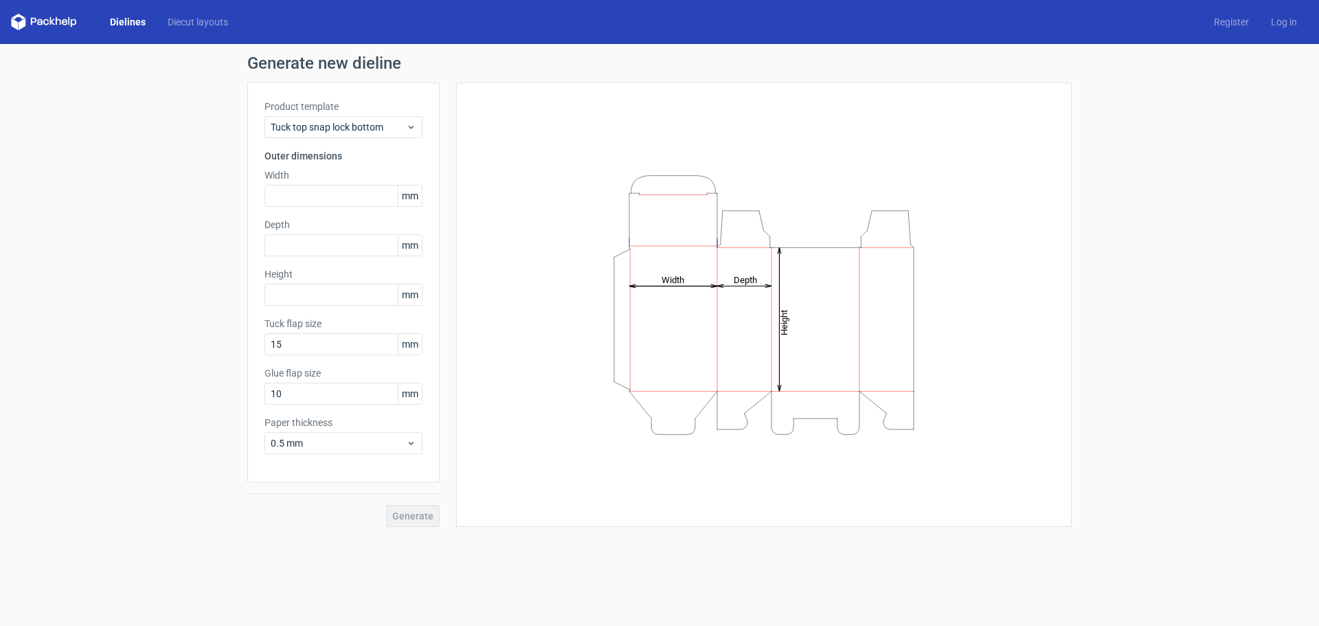
click at [671, 281] on tspan "Width" at bounding box center [672, 279] width 23 height 10
drag, startPoint x: 674, startPoint y: 281, endPoint x: 648, endPoint y: 283, distance: 26.9
click at [648, 283] on icon "Height Depth Width" at bounding box center [764, 305] width 412 height 275
click at [680, 279] on tspan "Width" at bounding box center [672, 279] width 23 height 10
click at [680, 286] on icon "Height Depth Width" at bounding box center [764, 305] width 412 height 275
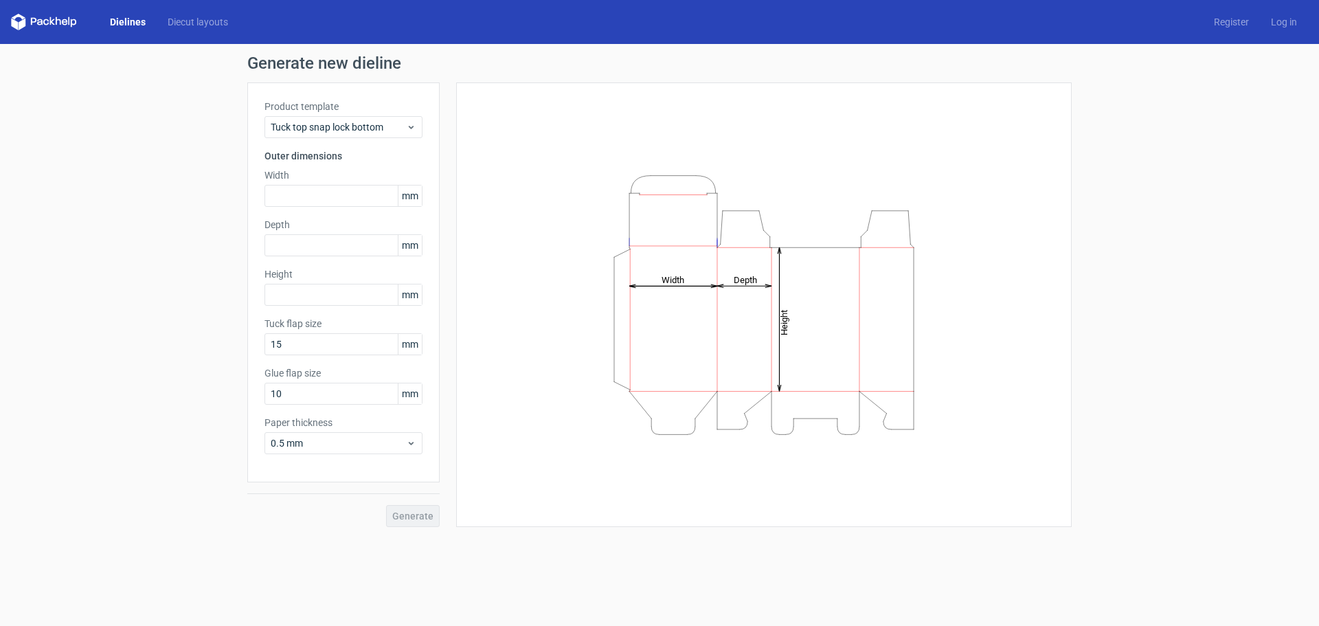
click at [667, 191] on icon "Height Depth Width" at bounding box center [764, 305] width 412 height 275
click at [661, 196] on icon "Height Depth Width" at bounding box center [764, 305] width 412 height 275
click at [661, 194] on line at bounding box center [672, 194] width 67 height 0
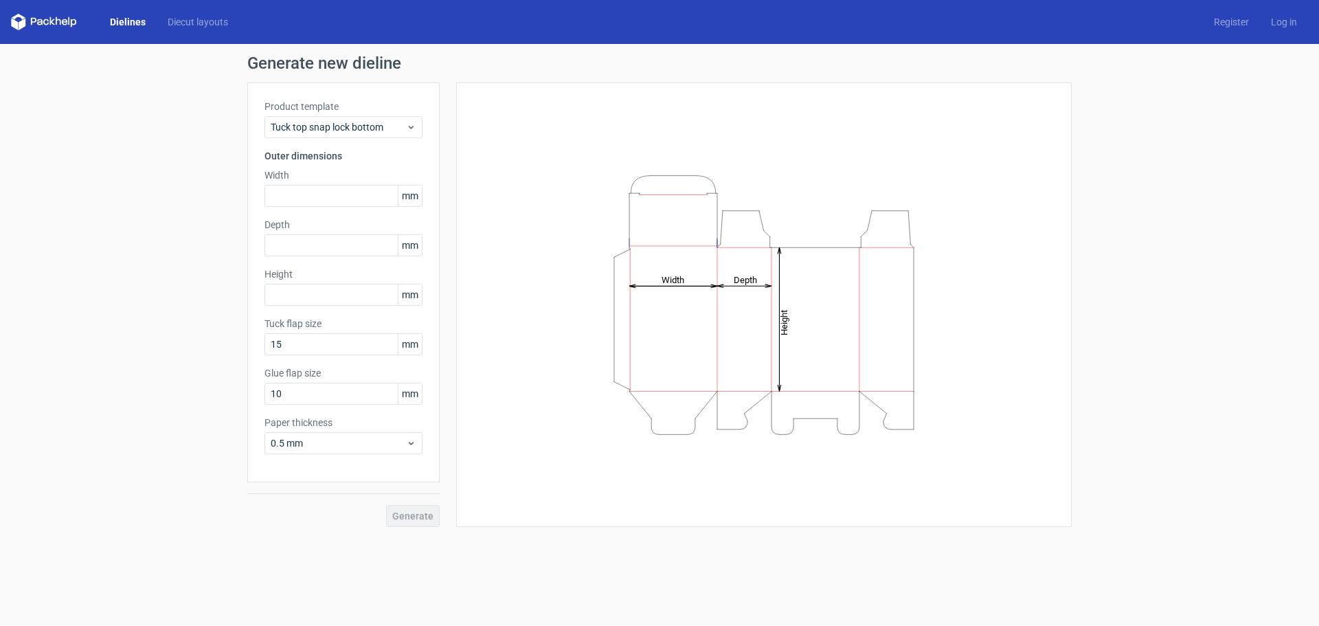
click at [560, 225] on icon "Height Depth Width" at bounding box center [764, 305] width 412 height 275
drag, startPoint x: 828, startPoint y: 356, endPoint x: 554, endPoint y: 289, distance: 282.0
click at [562, 312] on icon "Height Depth Width" at bounding box center [764, 305] width 412 height 275
click at [625, 391] on icon "Height Depth Width" at bounding box center [764, 305] width 412 height 275
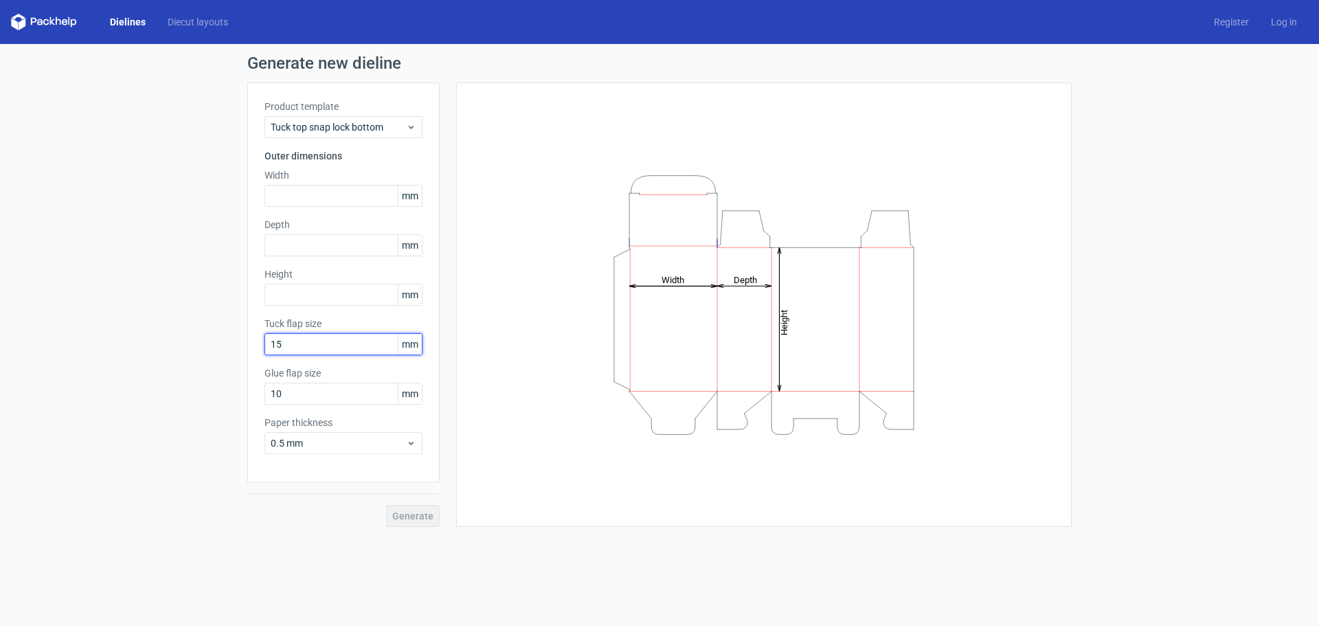
click at [290, 345] on input "15" at bounding box center [343, 344] width 158 height 22
click at [417, 348] on span "mm" at bounding box center [410, 344] width 24 height 21
click at [405, 346] on span "mm" at bounding box center [410, 344] width 24 height 21
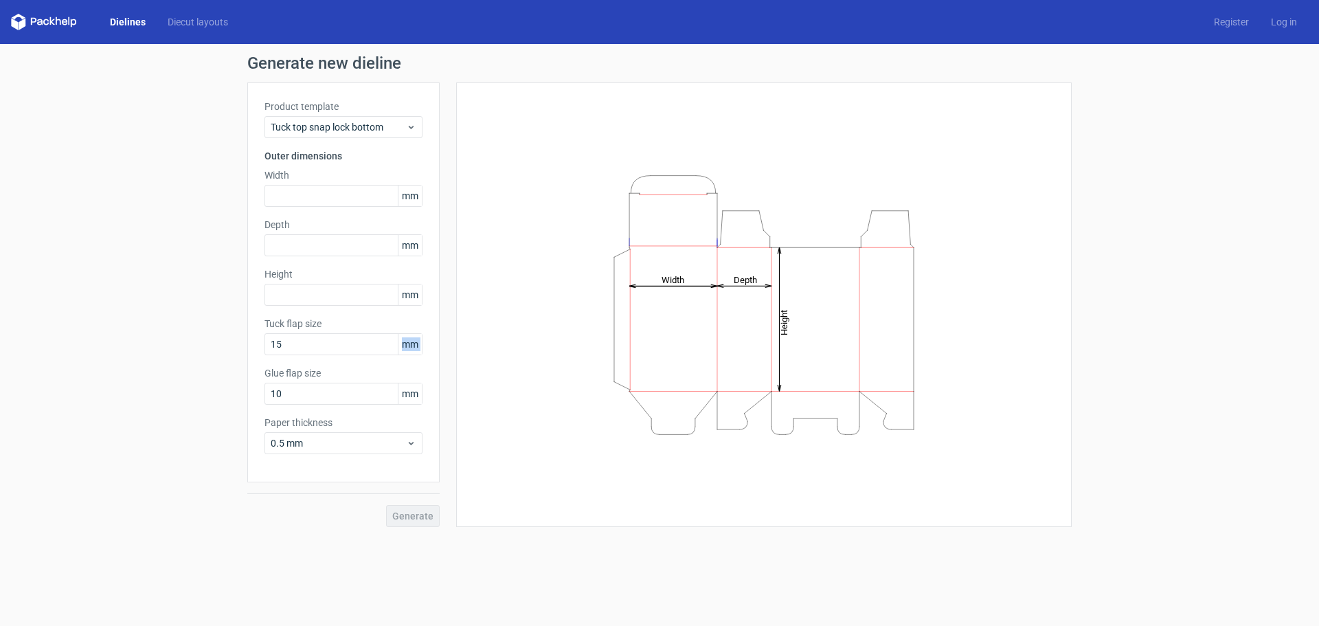
click at [411, 346] on span "mm" at bounding box center [410, 344] width 24 height 21
click at [534, 317] on div "Height Depth Width" at bounding box center [763, 305] width 581 height 410
